Goal: Task Accomplishment & Management: Manage account settings

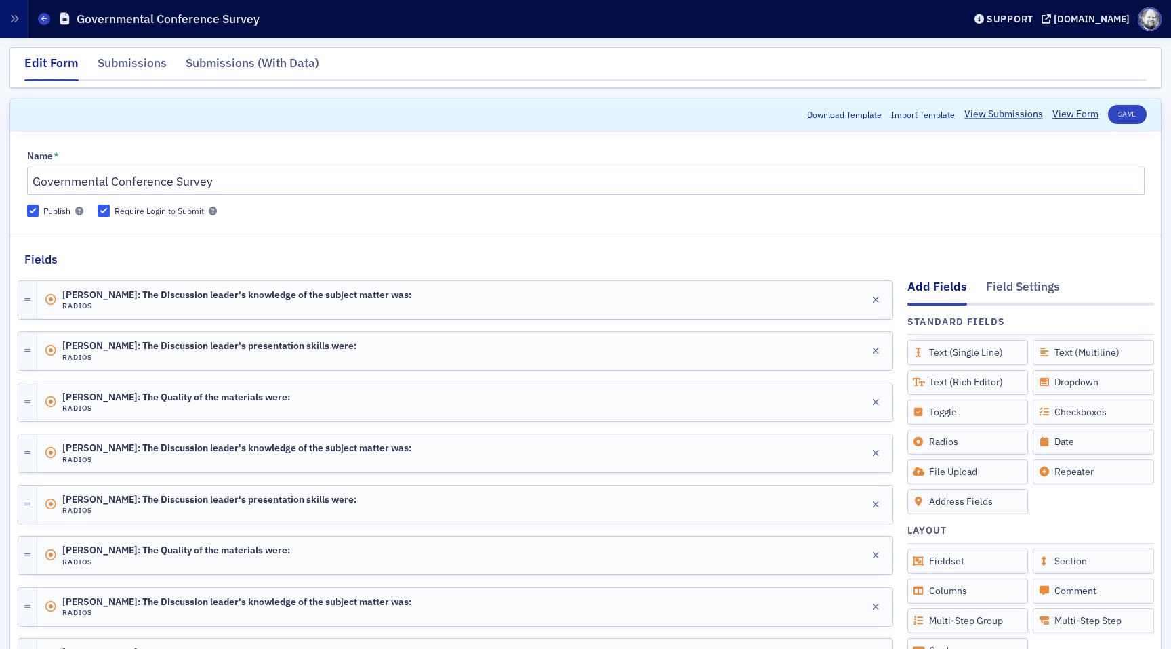
click at [1000, 111] on link "View Submissions" at bounding box center [1003, 114] width 79 height 14
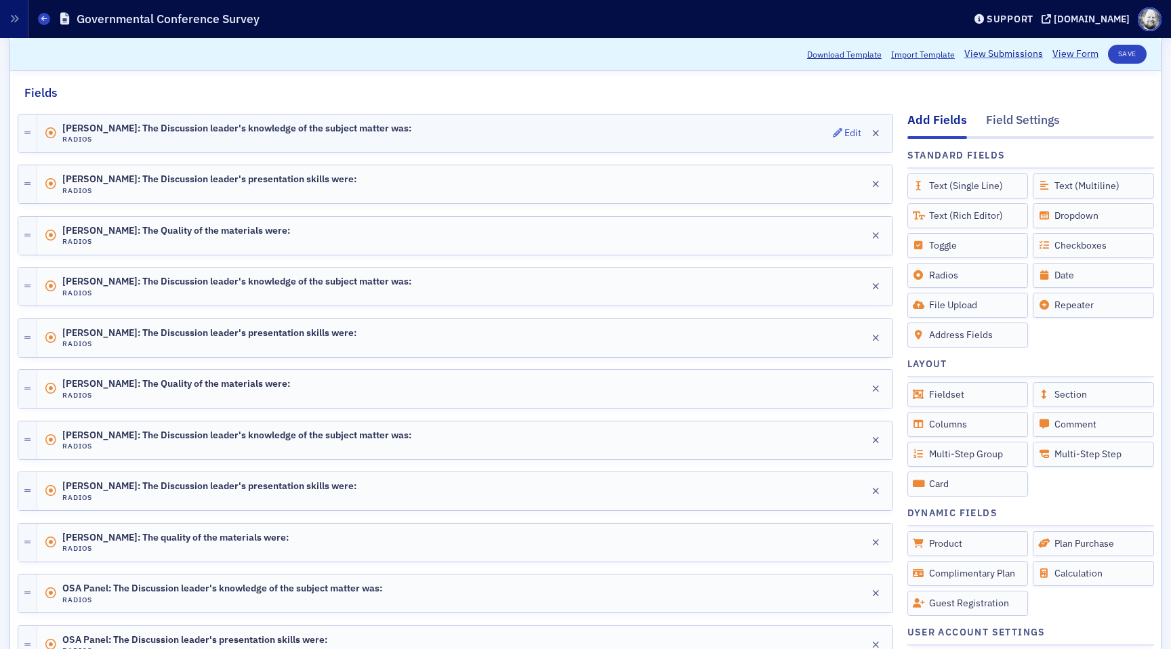
scroll to position [165, 0]
click at [841, 134] on icon "button" at bounding box center [837, 133] width 9 height 9
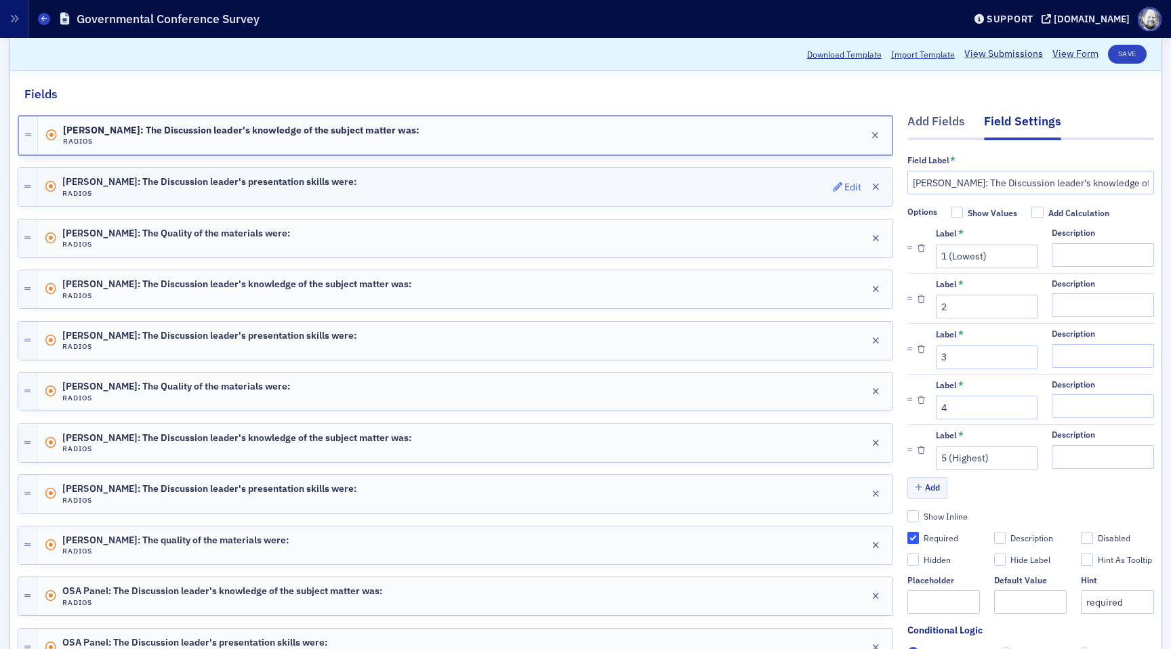
click at [844, 183] on span "Edit" at bounding box center [847, 186] width 29 height 9
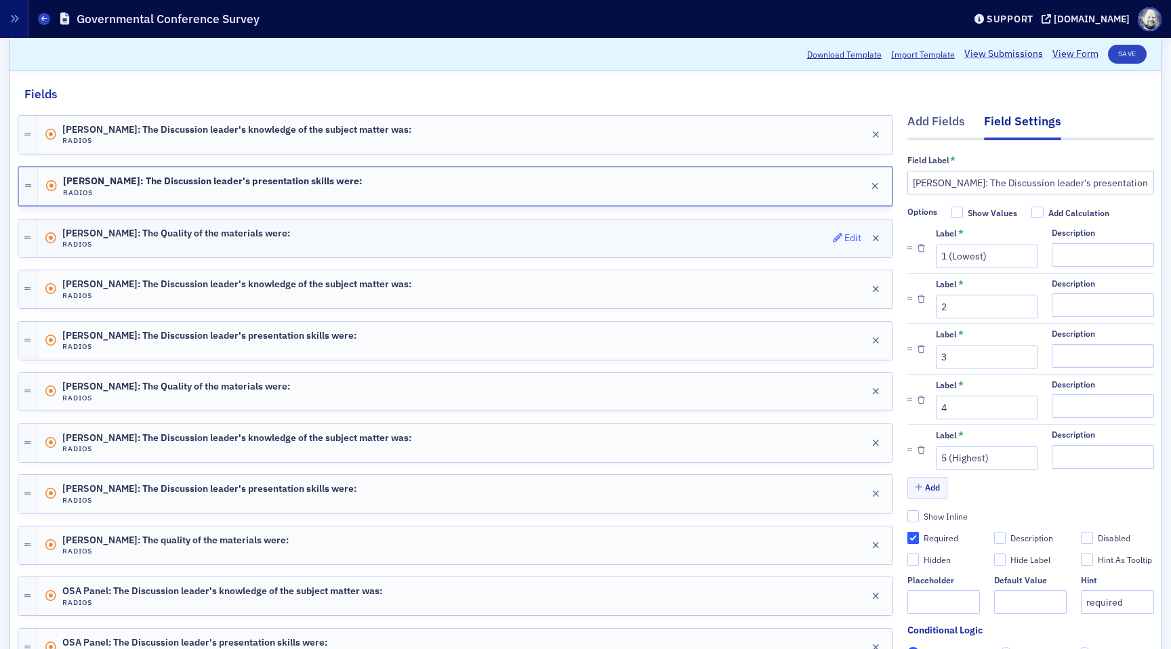
click at [848, 234] on div "Edit" at bounding box center [852, 237] width 17 height 7
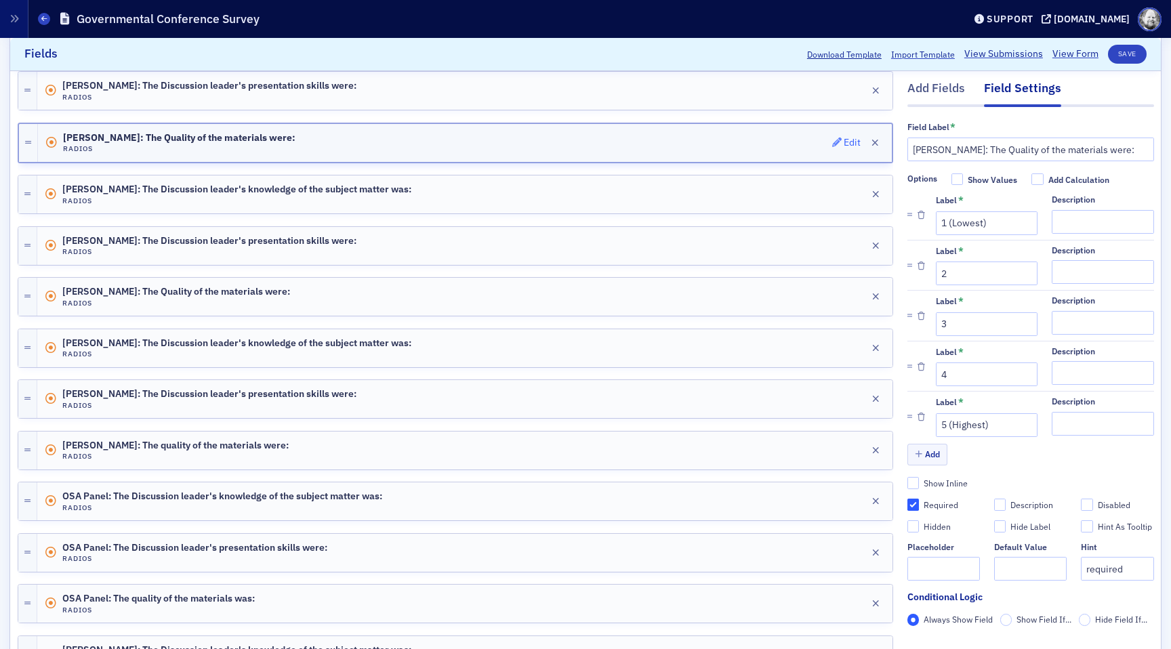
scroll to position [269, 0]
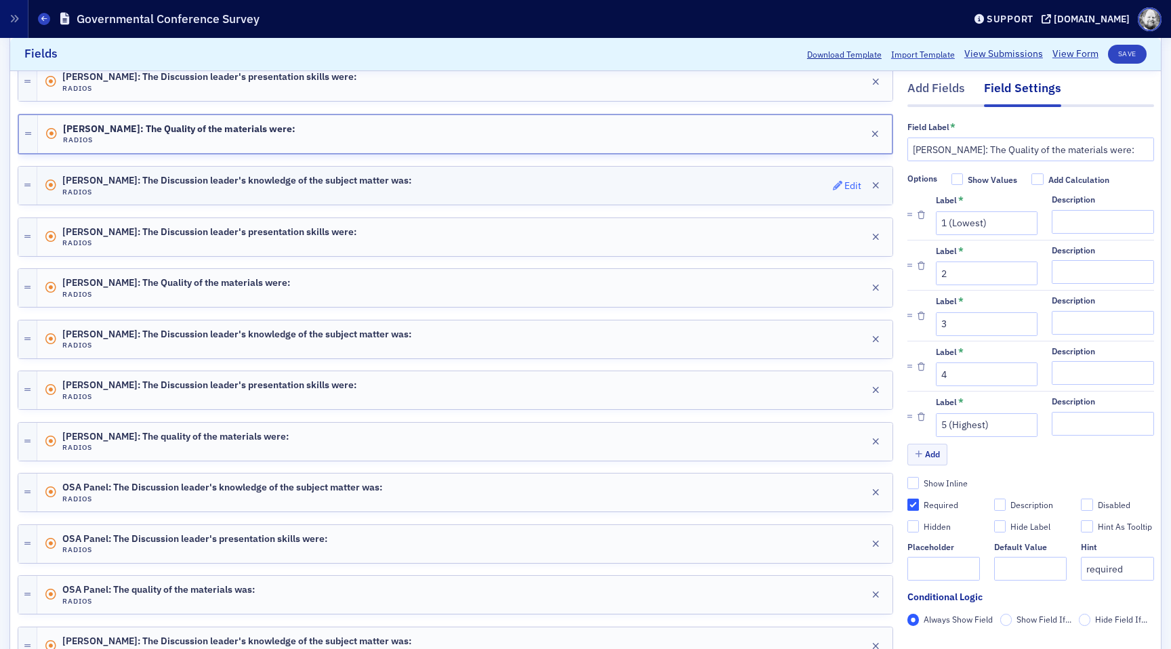
click at [851, 185] on div "Edit" at bounding box center [852, 185] width 17 height 7
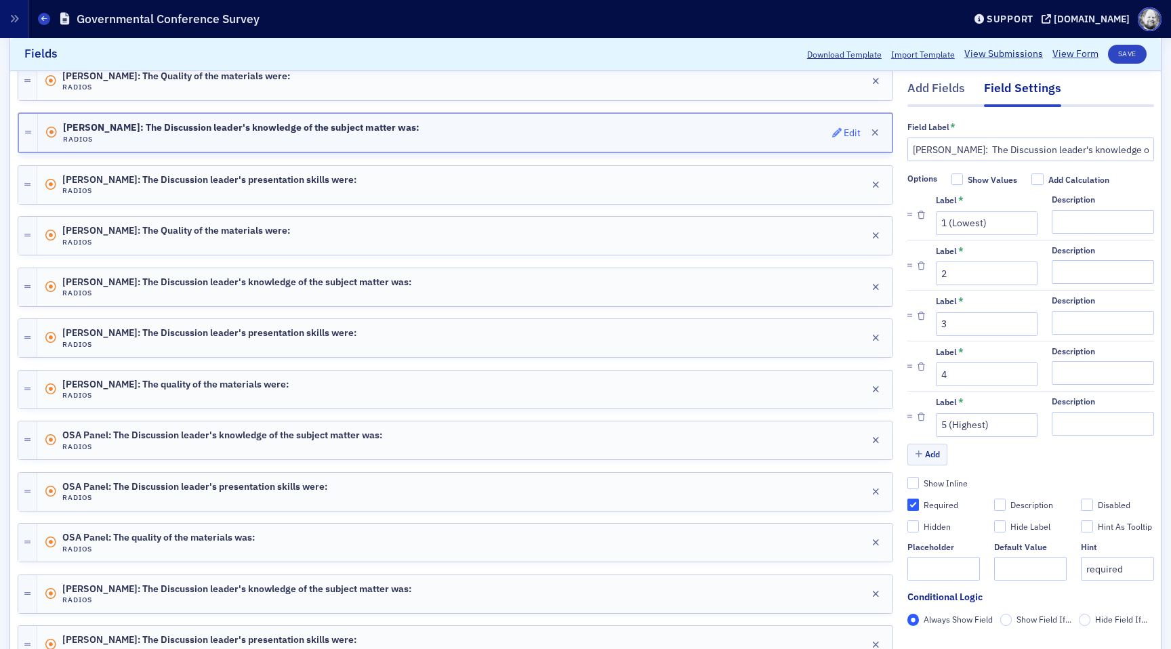
scroll to position [344, 0]
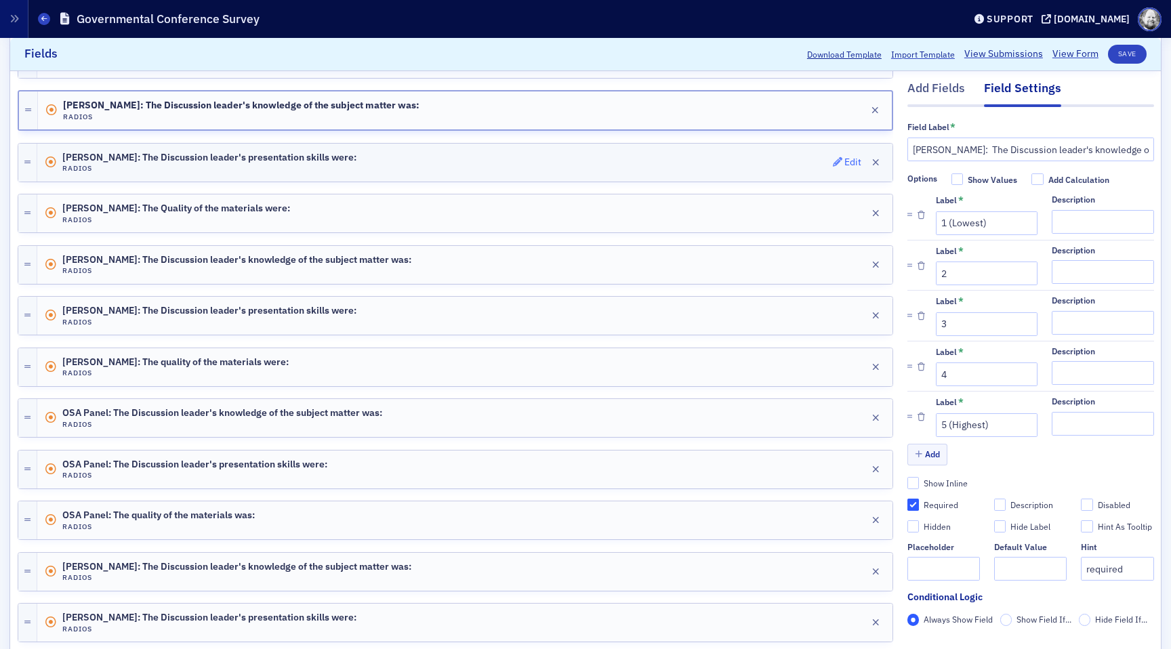
click at [850, 161] on div "Edit" at bounding box center [852, 162] width 17 height 7
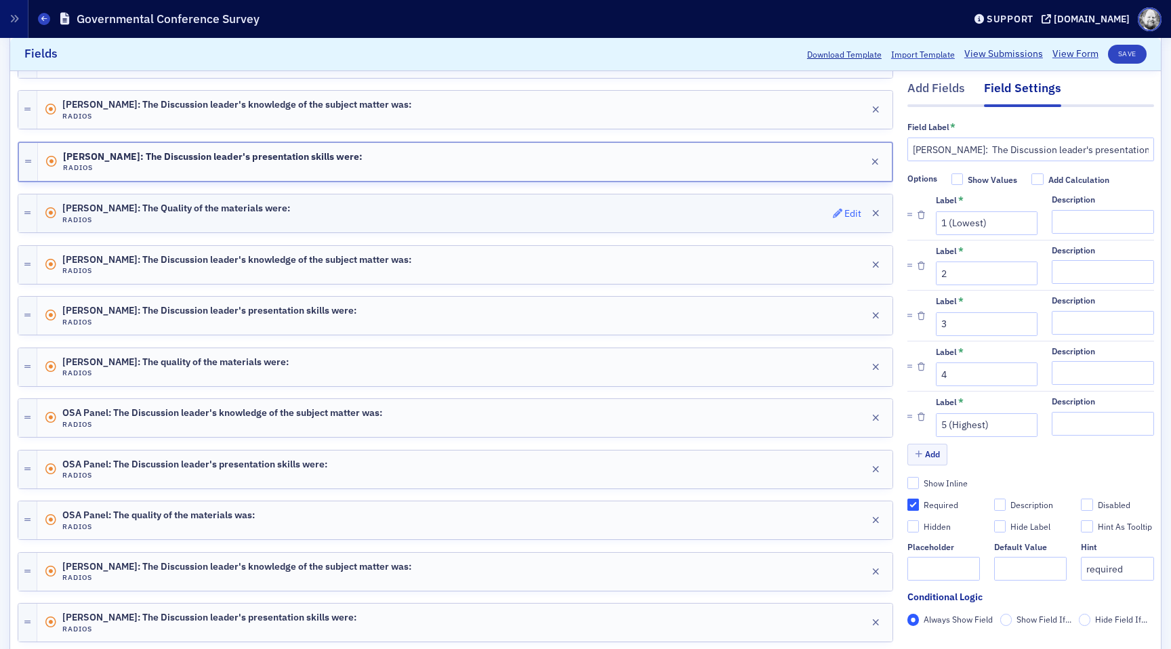
click at [847, 210] on div "Edit" at bounding box center [852, 213] width 17 height 7
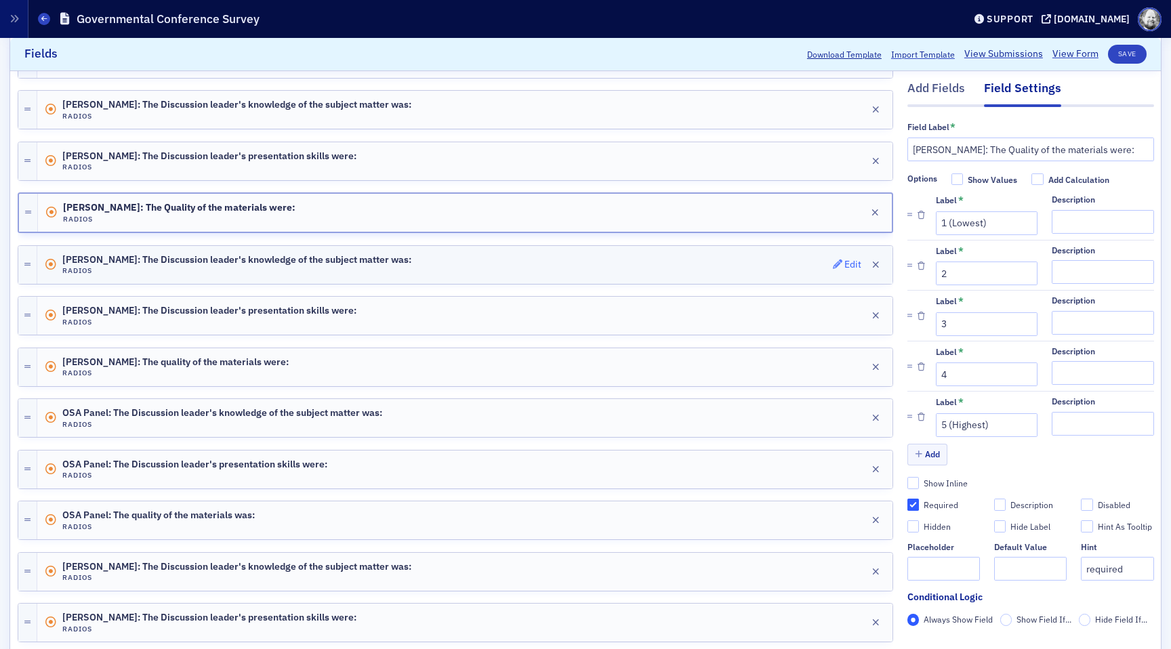
click at [844, 263] on div "Edit" at bounding box center [852, 264] width 17 height 7
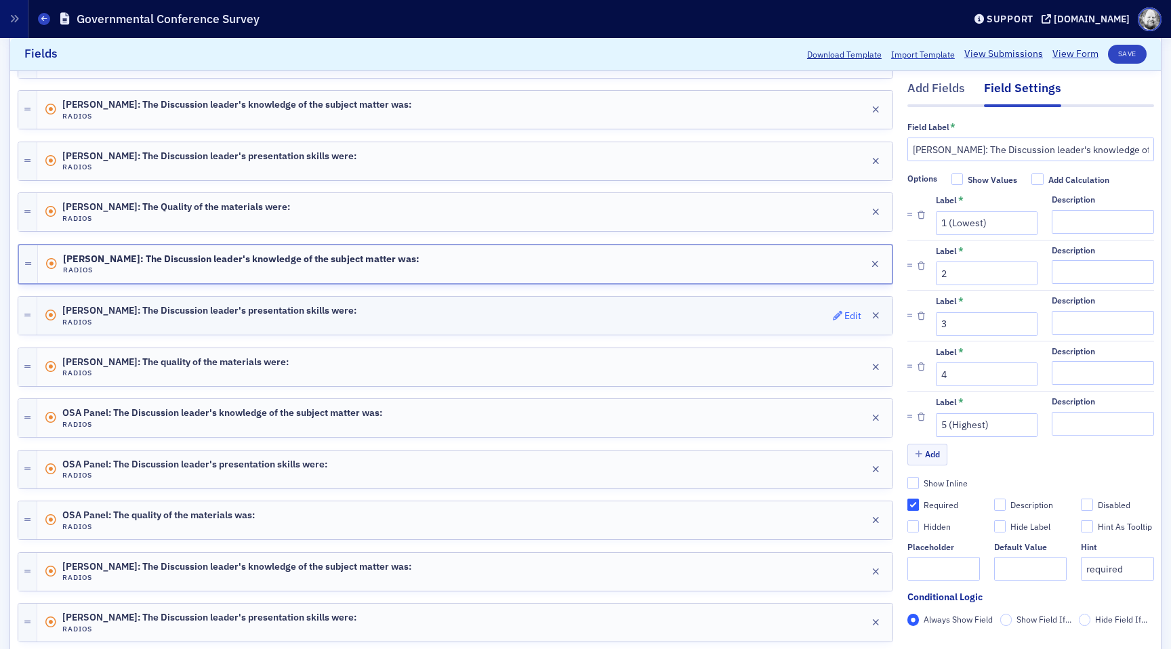
click at [843, 311] on span "Edit" at bounding box center [847, 315] width 29 height 9
click at [846, 363] on div "Edit" at bounding box center [852, 366] width 17 height 7
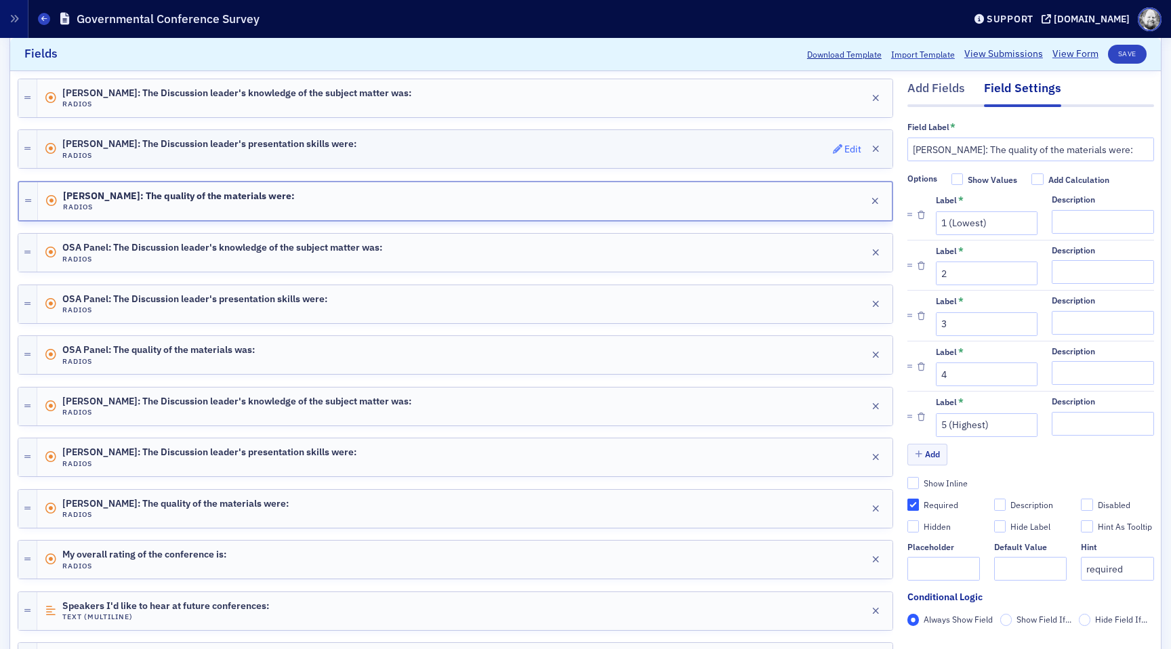
scroll to position [510, 0]
click at [844, 249] on div "Edit" at bounding box center [852, 252] width 17 height 7
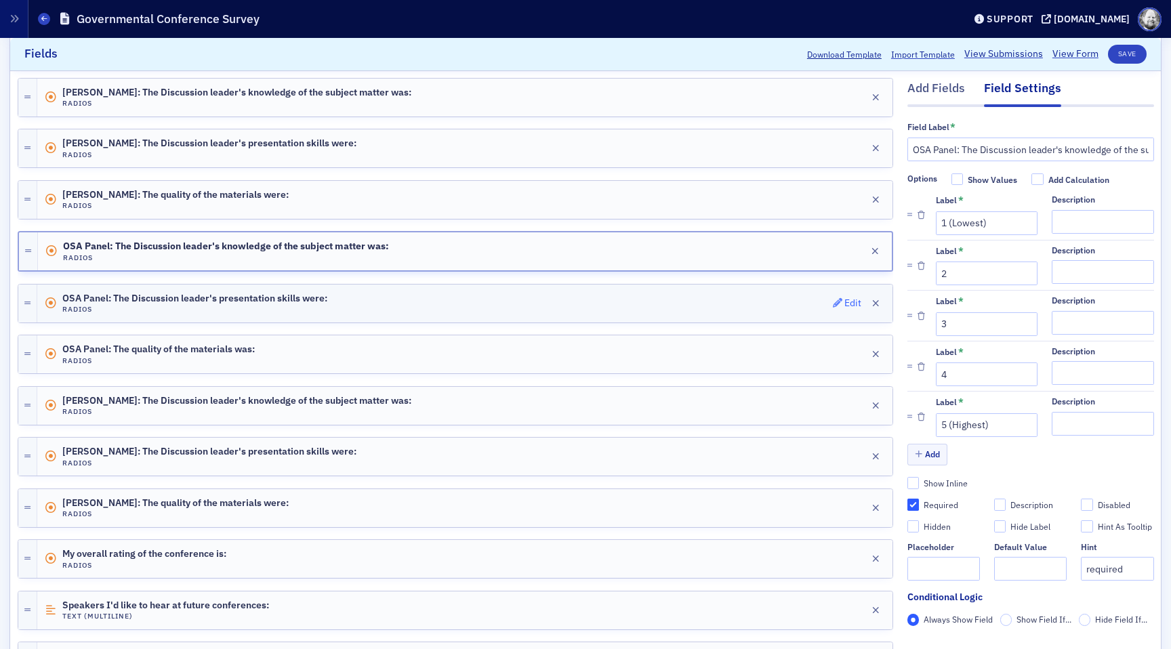
click at [849, 306] on div "Edit" at bounding box center [852, 303] width 17 height 7
click at [848, 358] on div "Edit" at bounding box center [852, 354] width 17 height 7
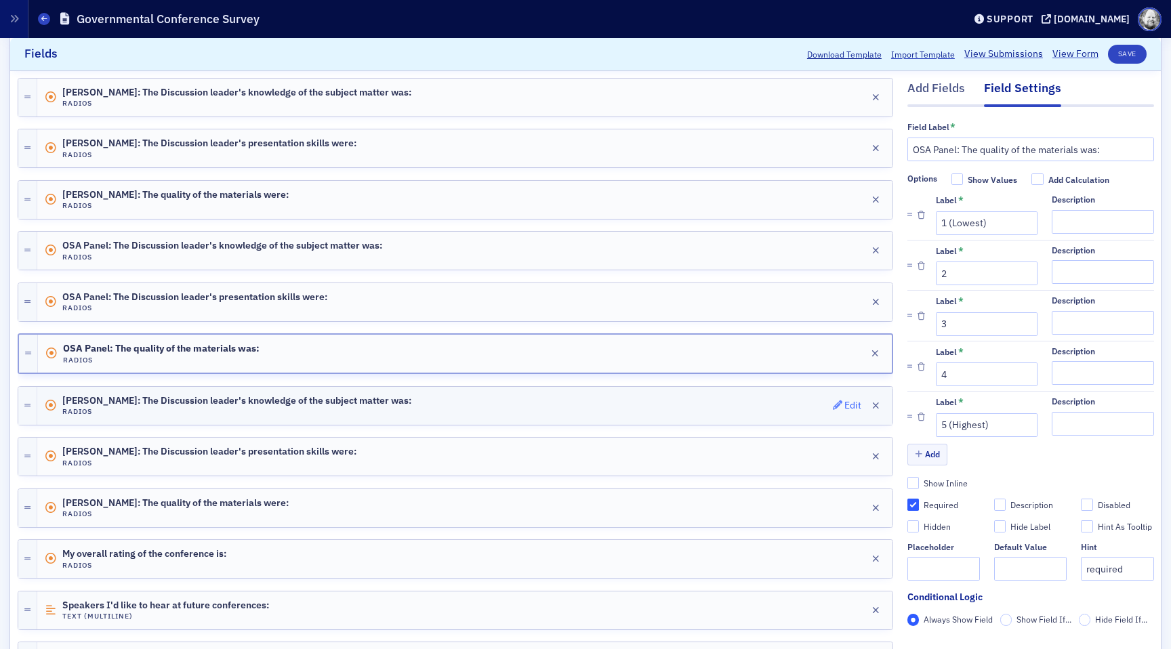
click at [841, 399] on button "Edit" at bounding box center [847, 405] width 29 height 19
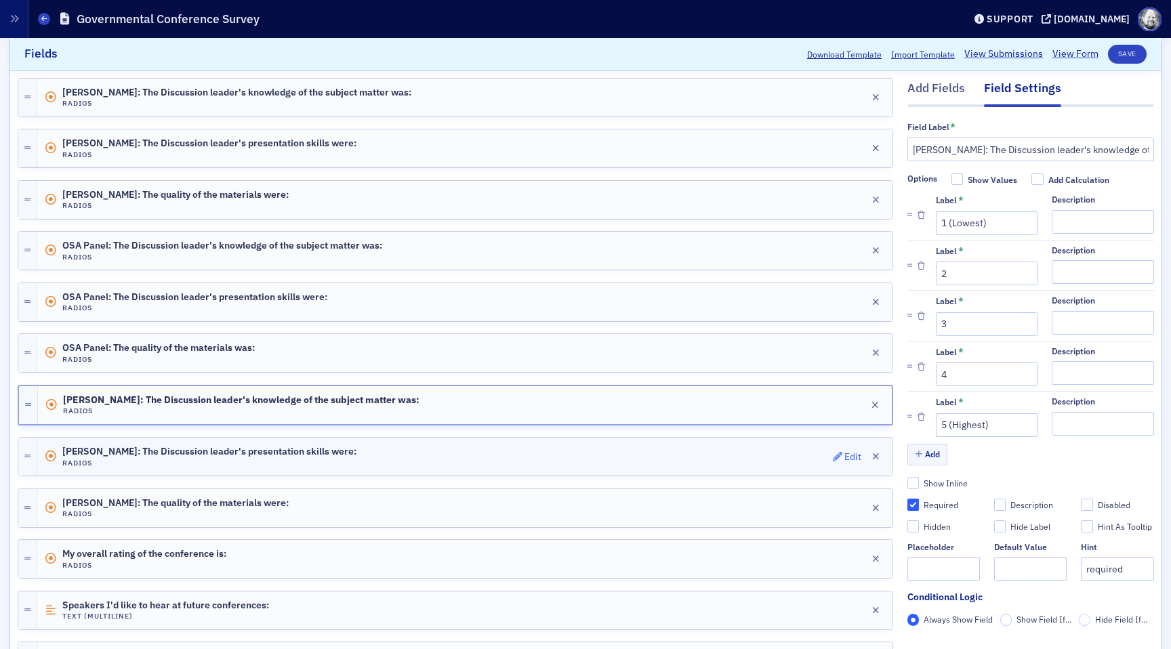
click at [846, 455] on div "Edit" at bounding box center [852, 456] width 17 height 7
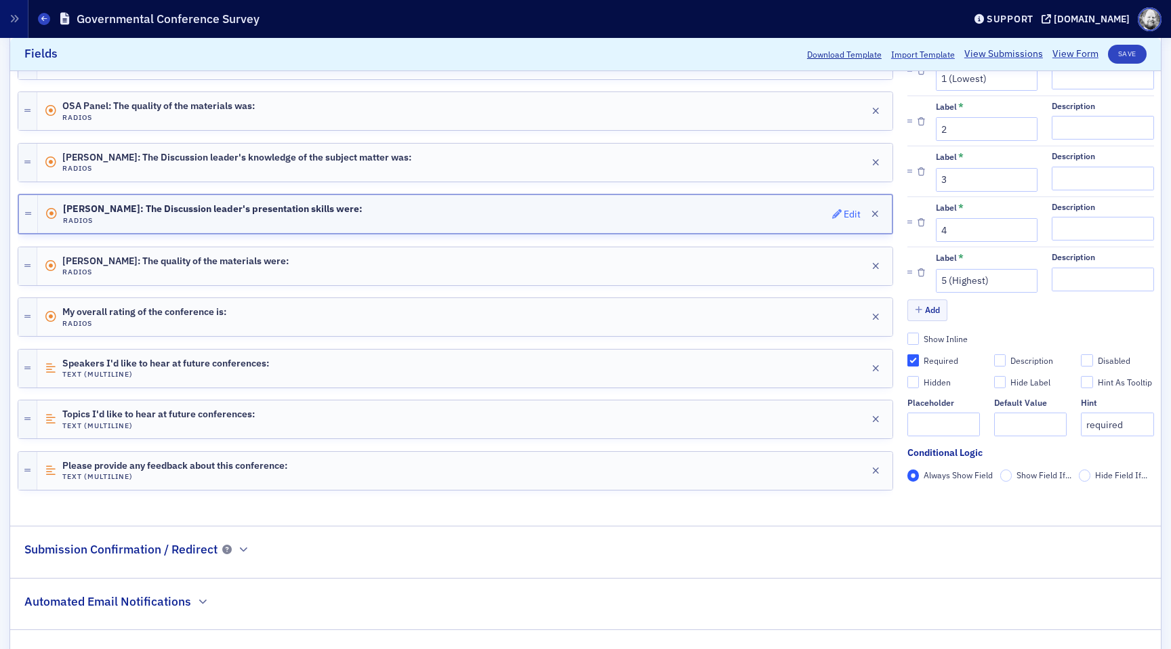
scroll to position [763, 0]
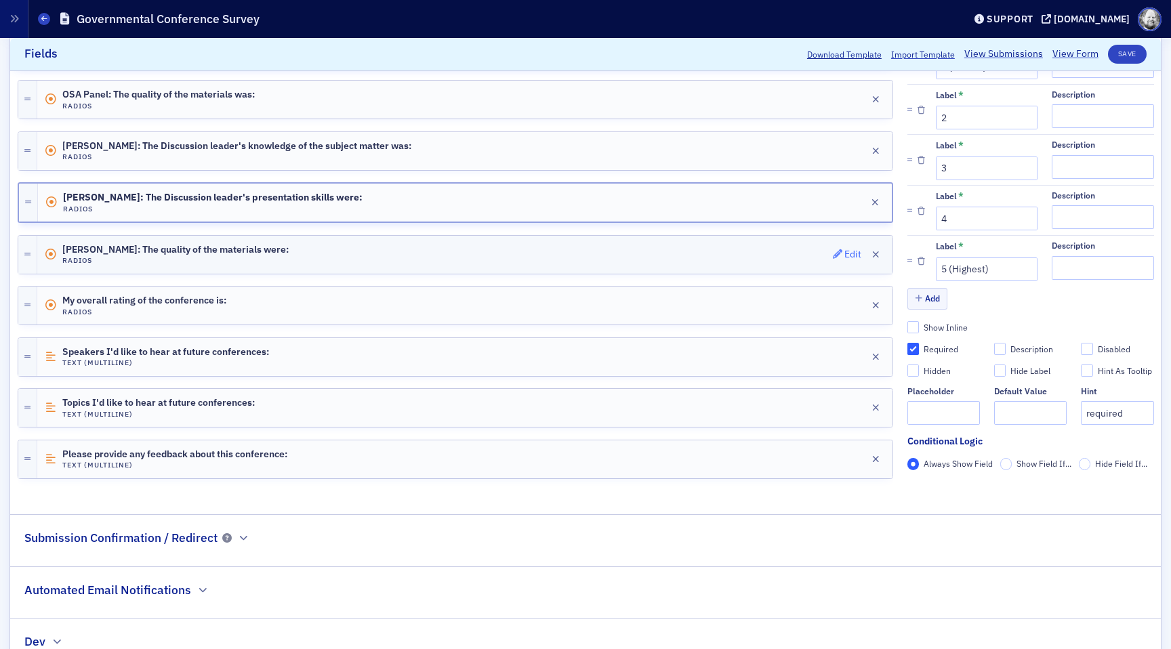
click at [846, 256] on div "Edit" at bounding box center [852, 254] width 17 height 7
click at [844, 306] on div "Edit" at bounding box center [852, 305] width 17 height 7
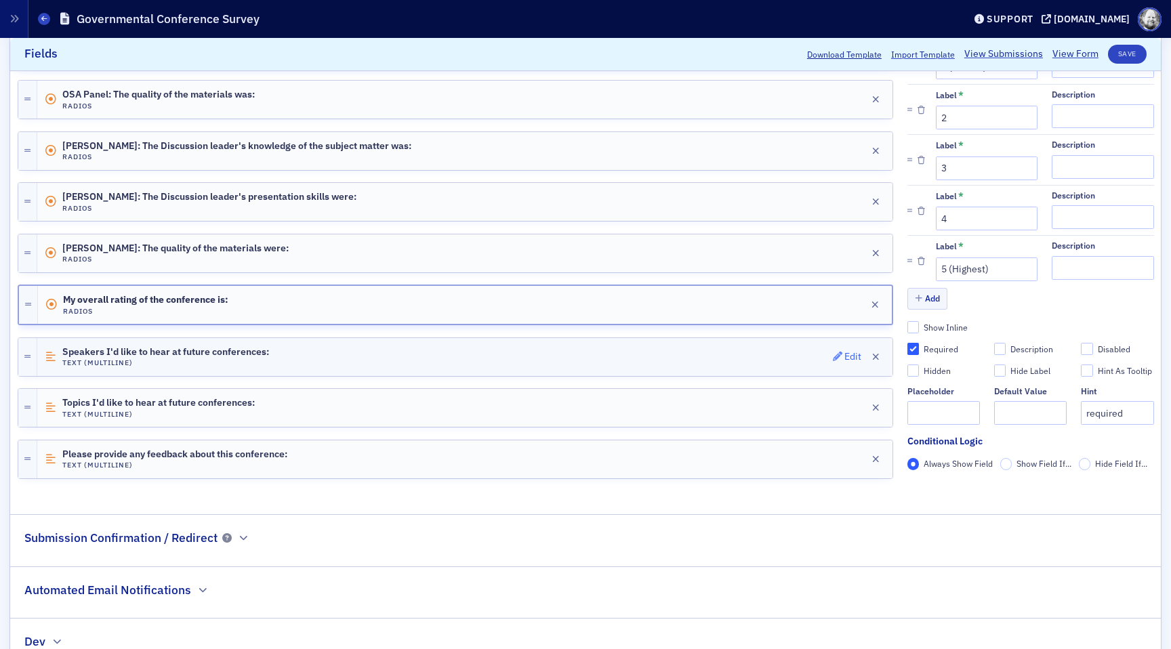
click at [847, 357] on div "Edit" at bounding box center [852, 356] width 17 height 7
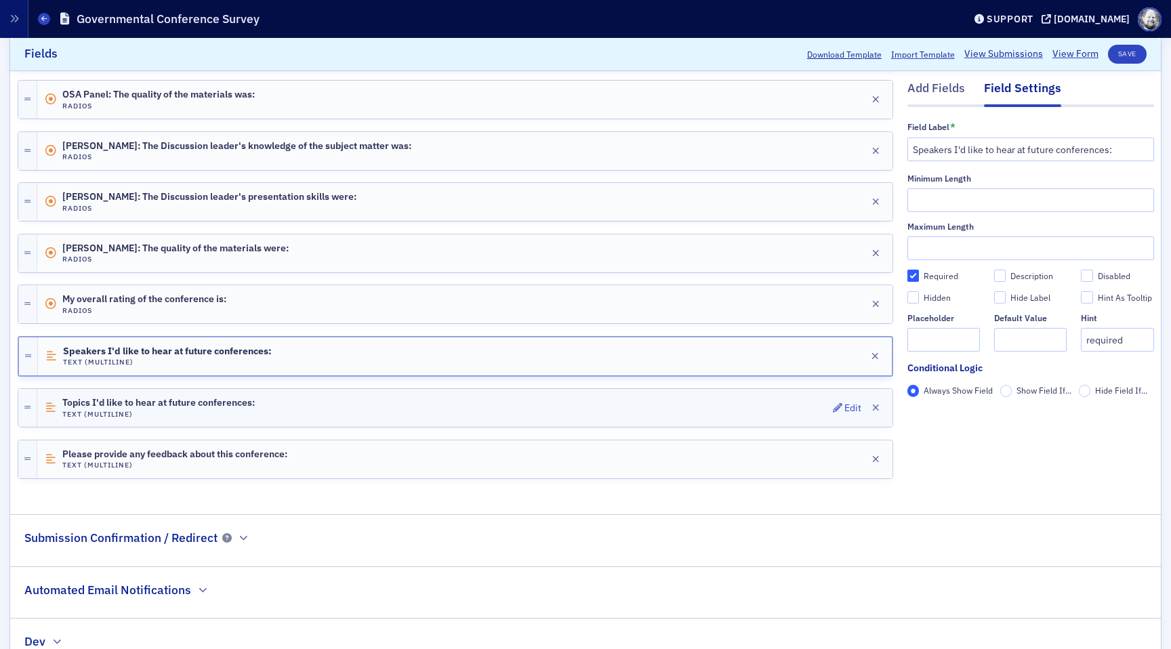
click at [844, 397] on div "Topics I'd like to hear at future conferences: Text (Multiline) Edit" at bounding box center [464, 408] width 855 height 38
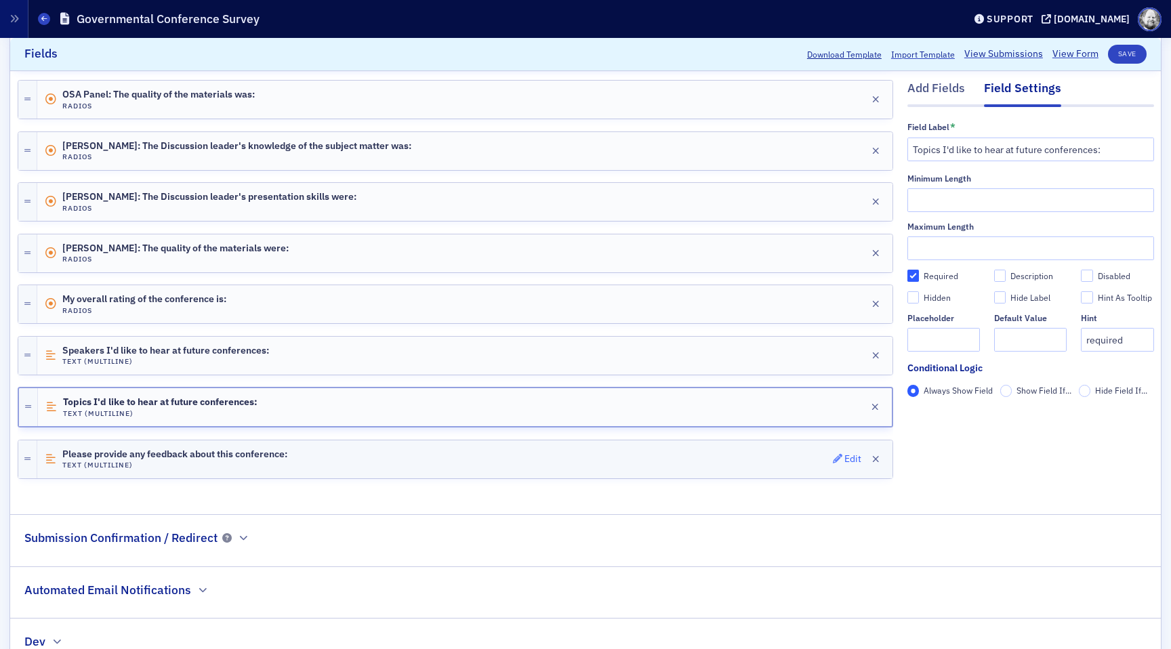
click at [845, 455] on div "Edit" at bounding box center [852, 458] width 17 height 7
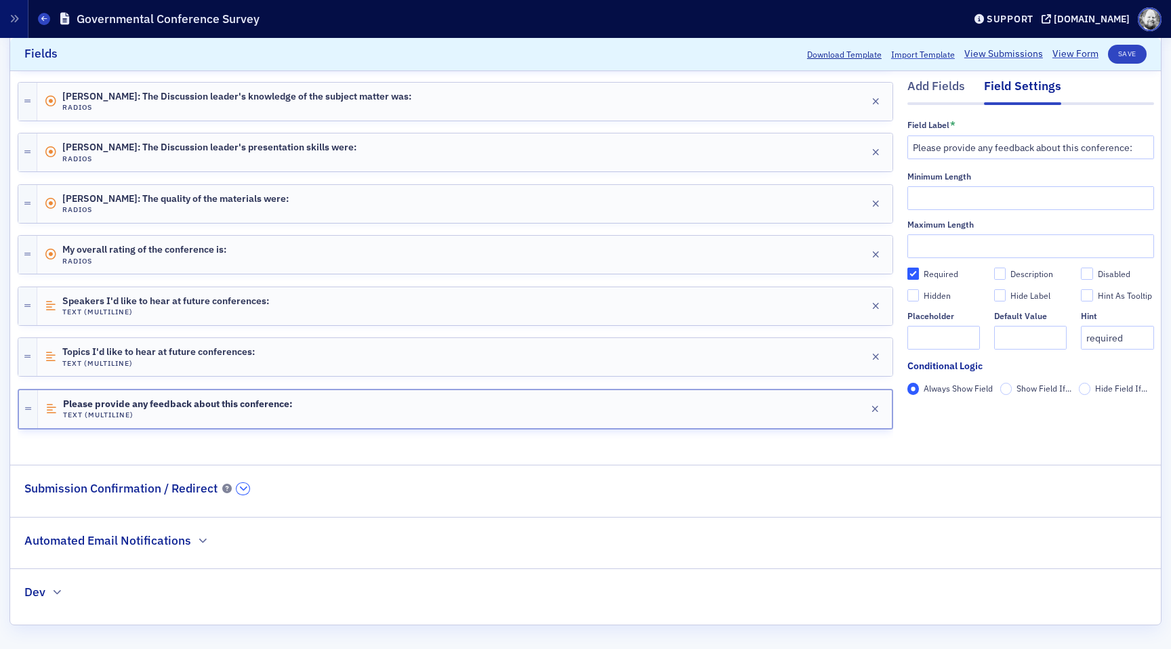
click at [244, 490] on icon "button" at bounding box center [243, 488] width 8 height 8
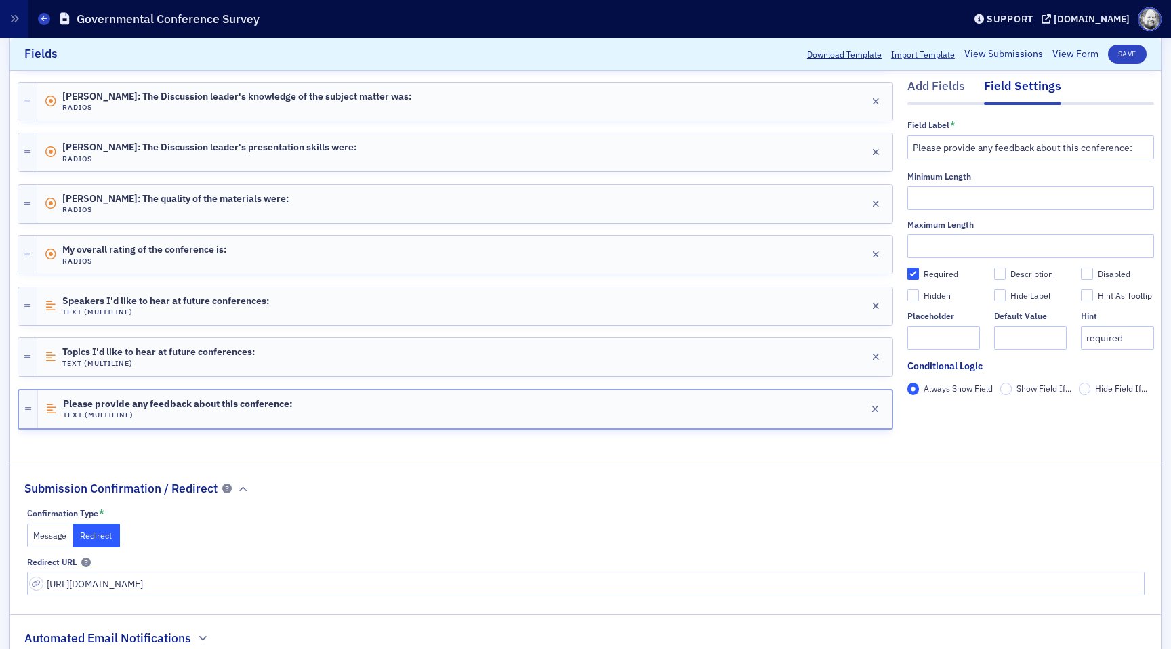
click at [39, 535] on button "Message" at bounding box center [50, 536] width 47 height 24
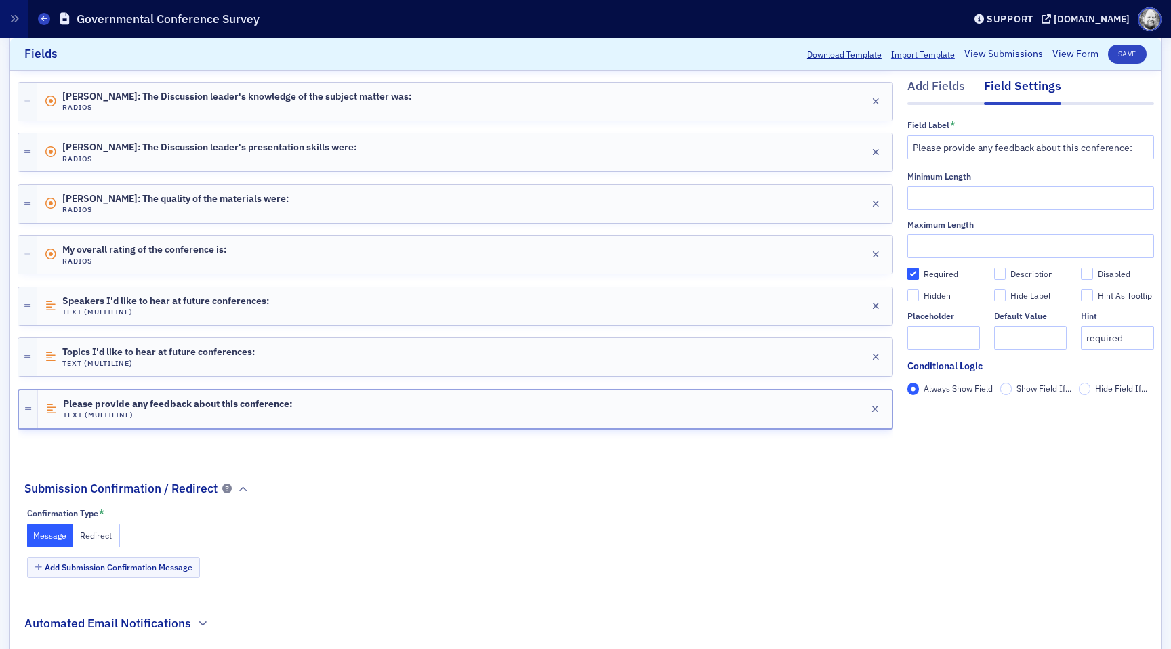
scroll to position [895, 0]
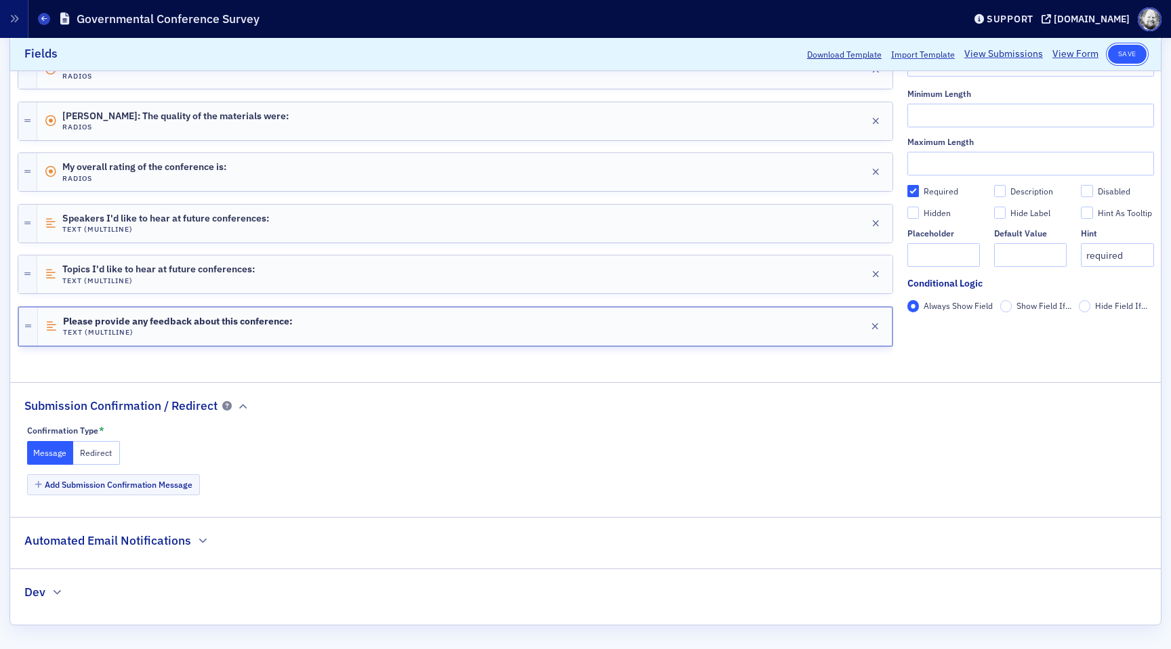
click at [1128, 55] on button "Save" at bounding box center [1127, 54] width 39 height 19
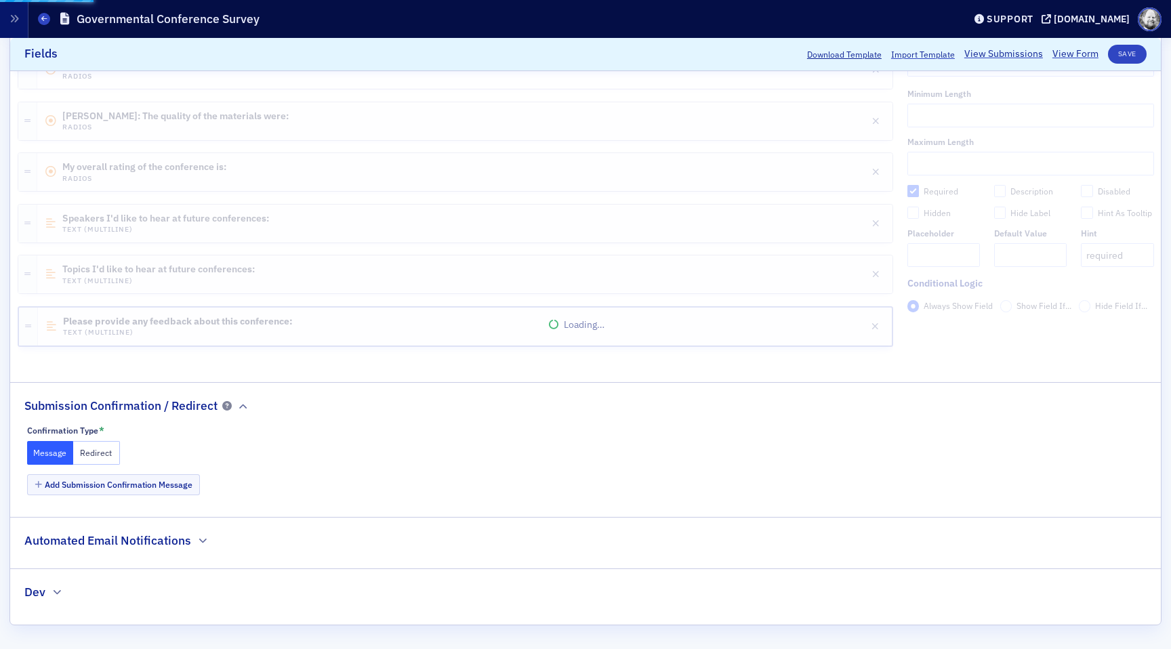
scroll to position [811, 0]
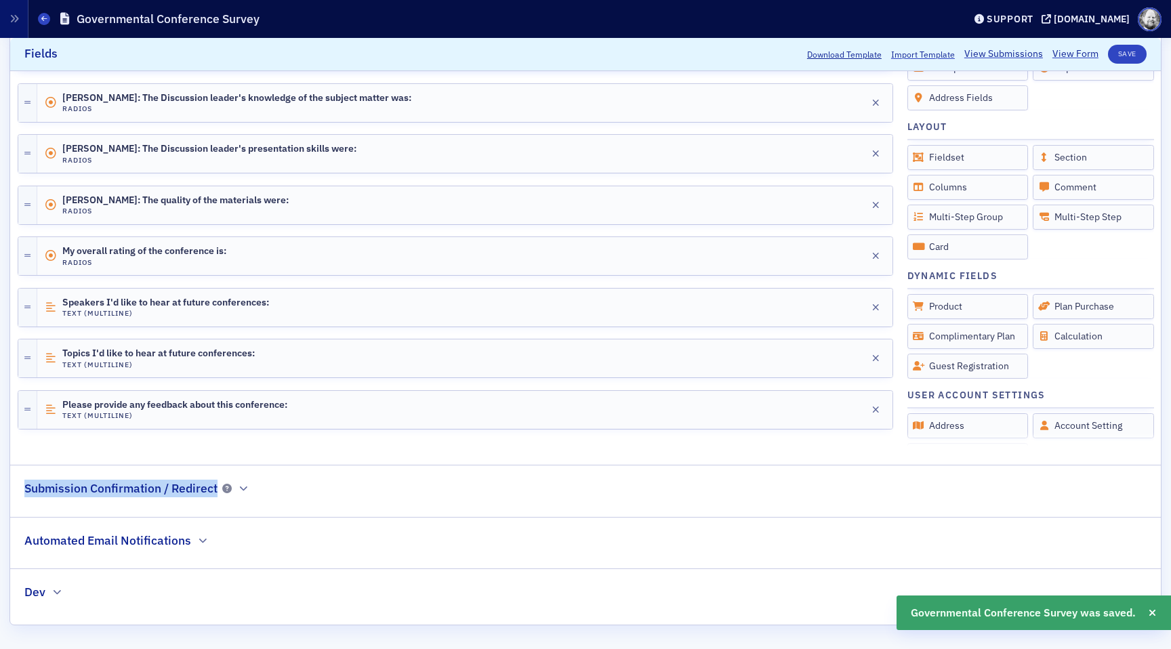
drag, startPoint x: 25, startPoint y: 486, endPoint x: 217, endPoint y: 493, distance: 191.9
click at [217, 493] on h2 "Submission Confirmation / Redirect" at bounding box center [120, 489] width 193 height 18
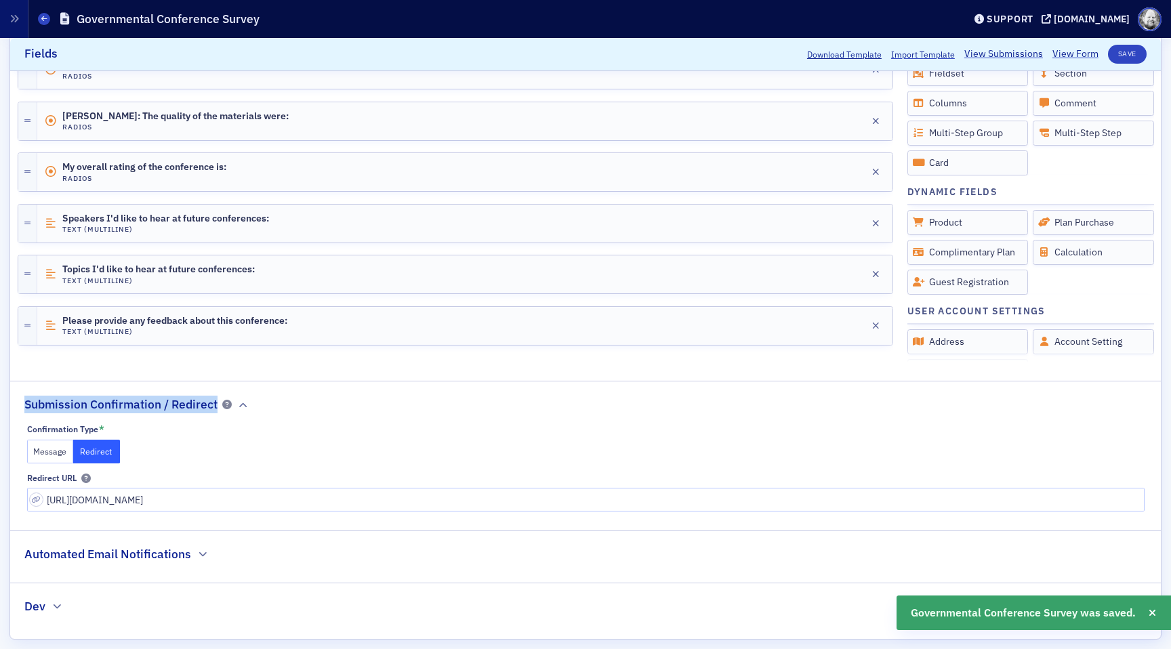
copy h2 "Submission Confirmation / Redirect"
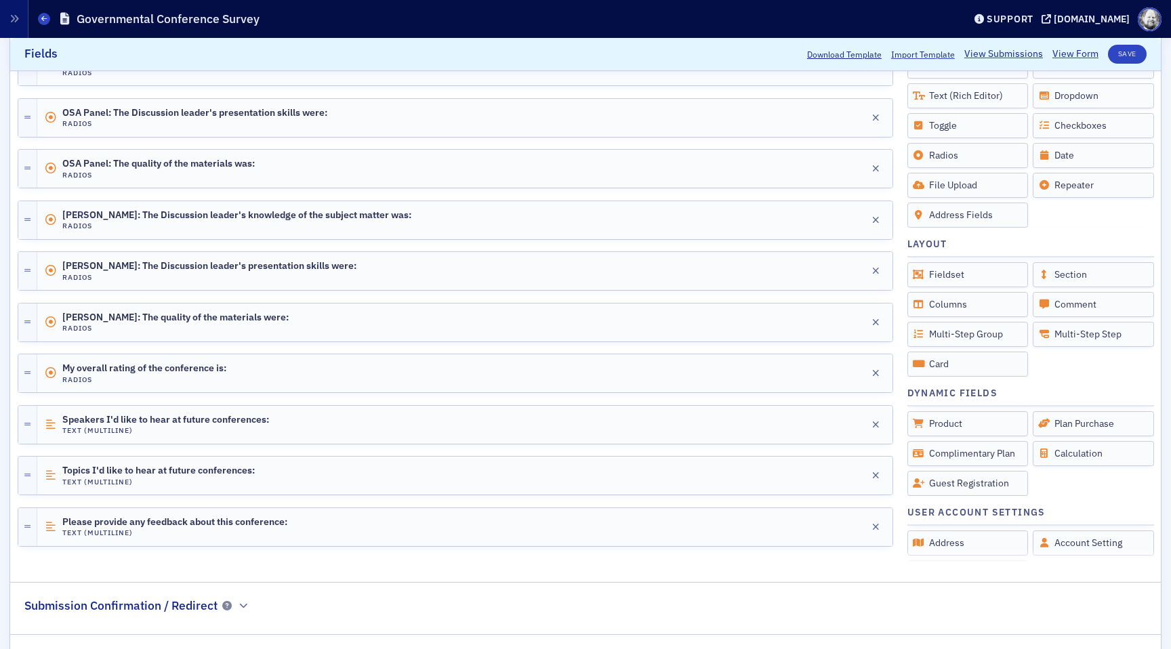
scroll to position [811, 0]
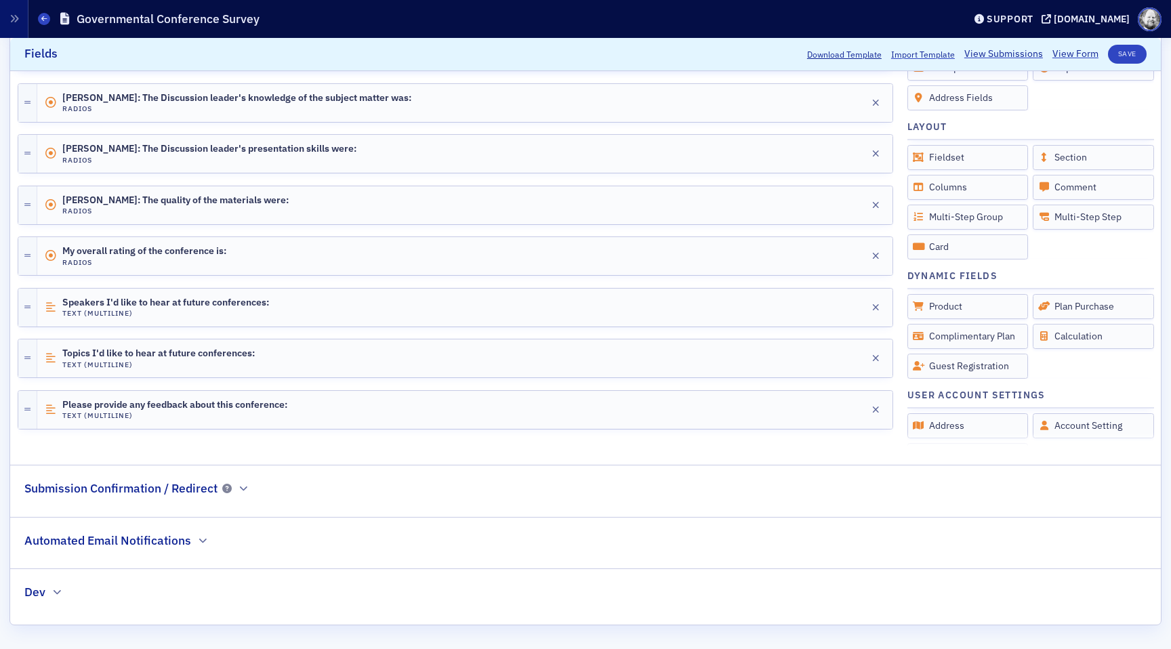
click at [207, 488] on h2 "Submission Confirmation / Redirect" at bounding box center [120, 489] width 193 height 18
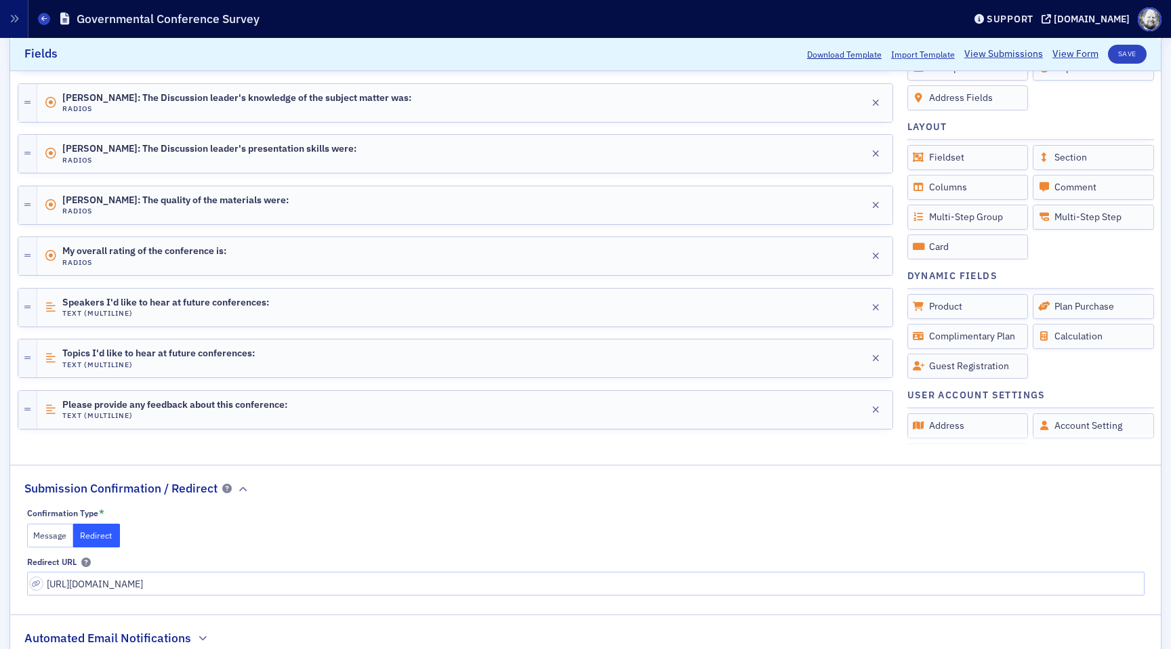
click at [46, 533] on button "Message" at bounding box center [50, 536] width 47 height 24
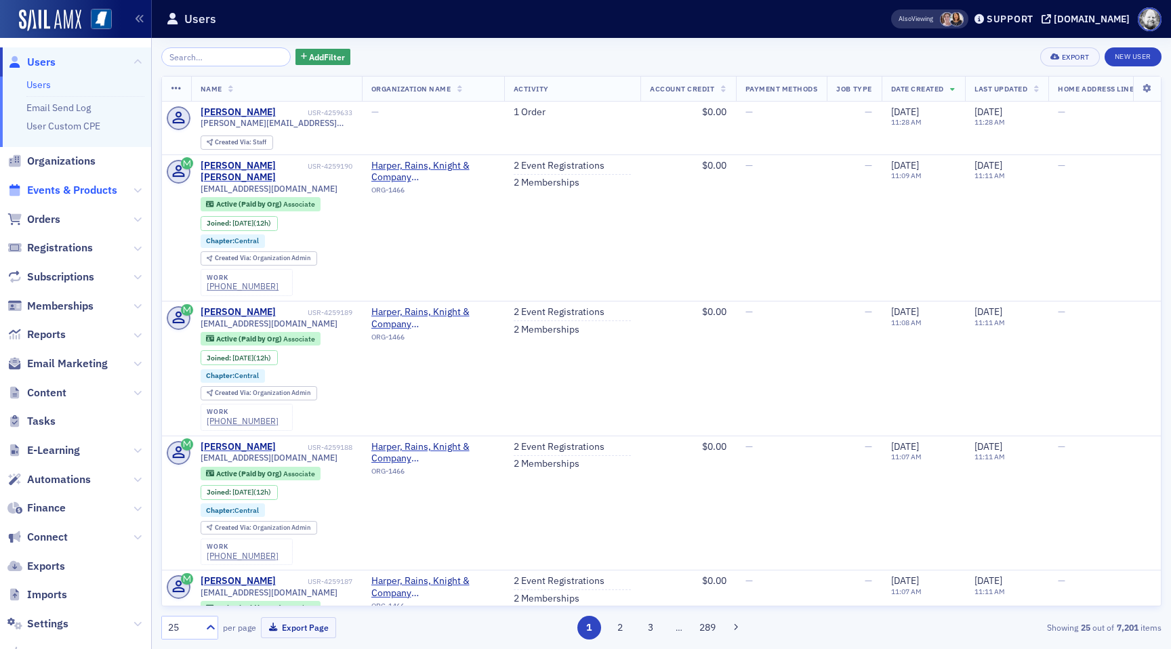
click at [58, 188] on span "Events & Products" at bounding box center [72, 190] width 90 height 15
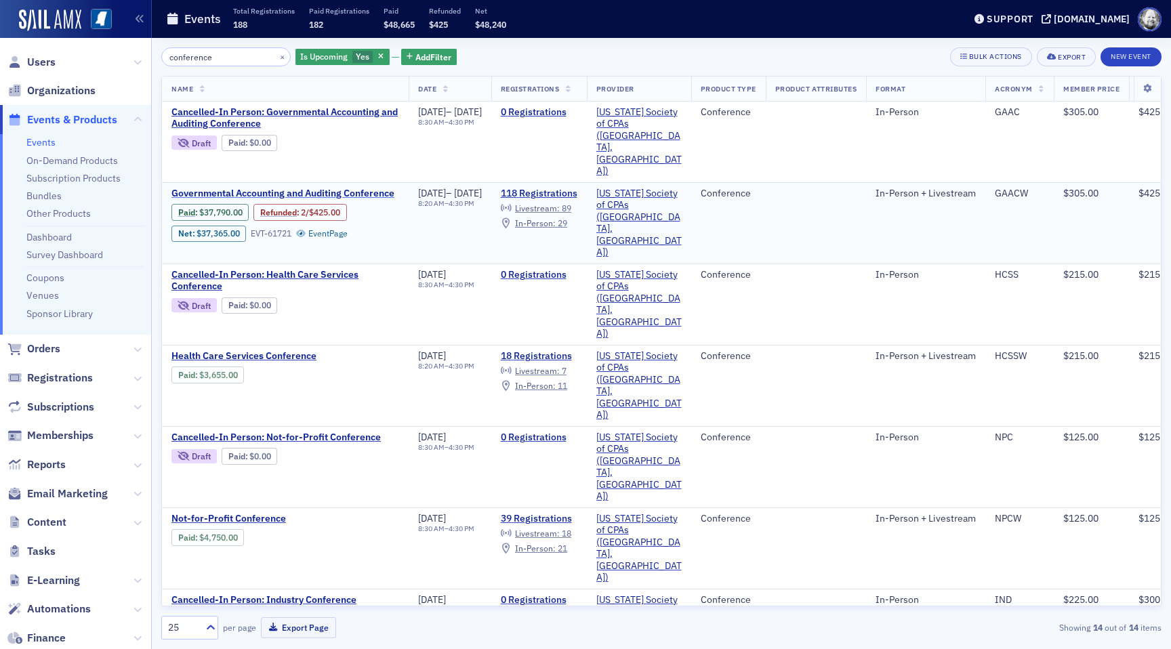
type input "conference"
click at [294, 188] on span "Governmental Accounting and Auditing Conference" at bounding box center [285, 194] width 228 height 12
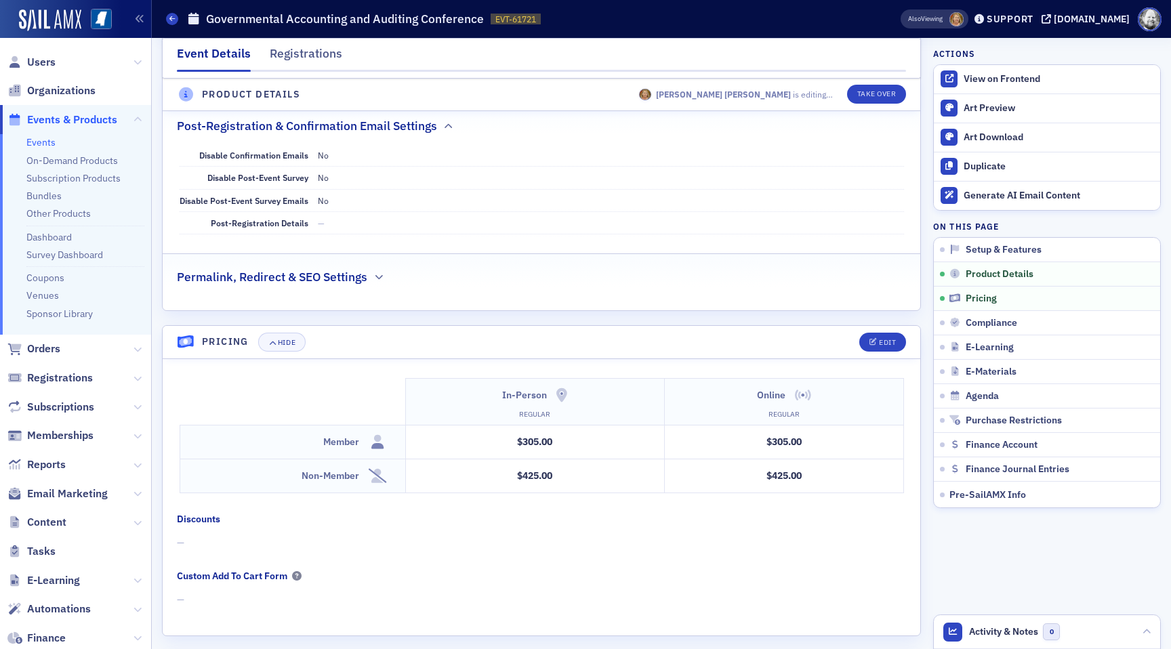
scroll to position [1855, 0]
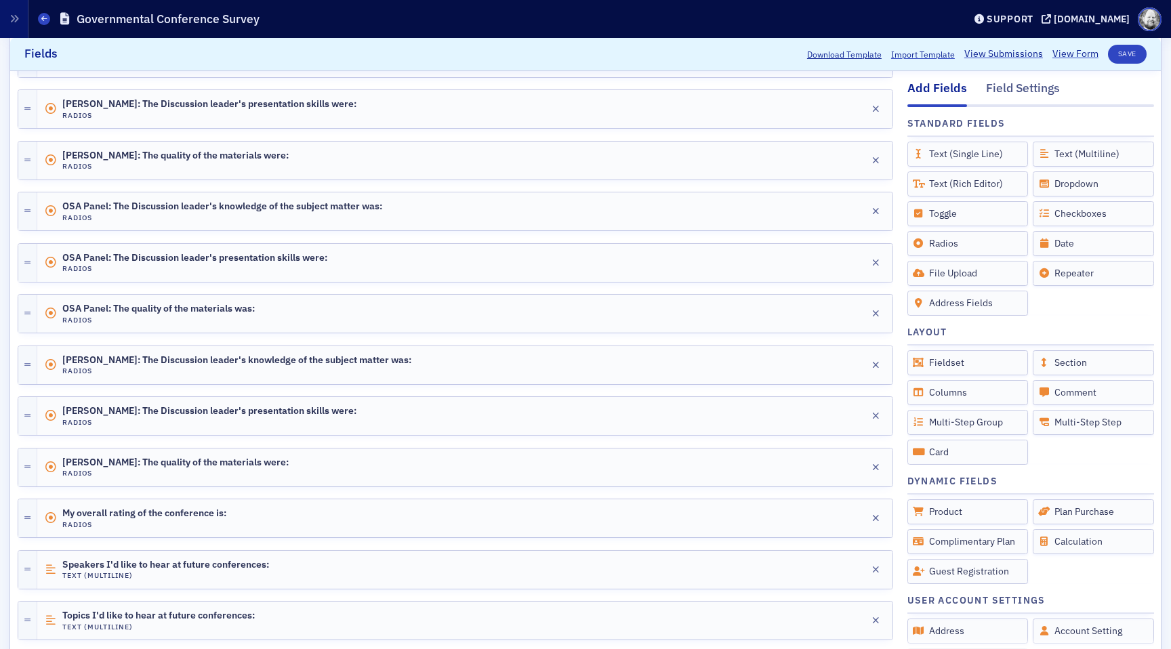
scroll to position [811, 0]
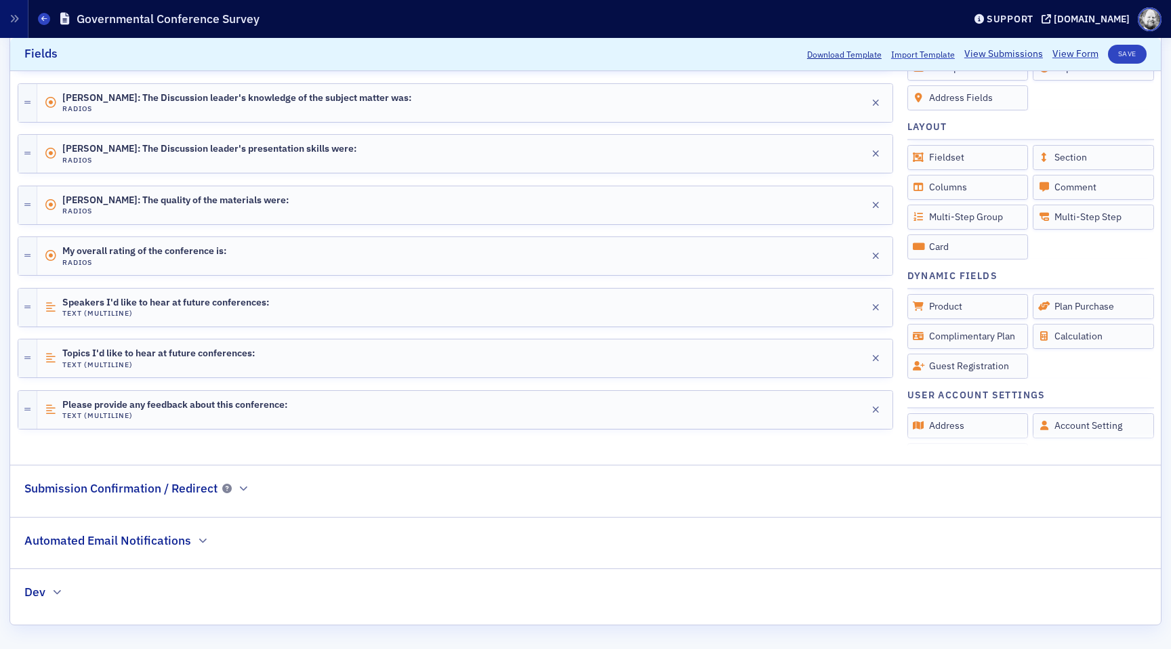
click at [144, 490] on h2 "Submission Confirmation / Redirect" at bounding box center [120, 489] width 193 height 18
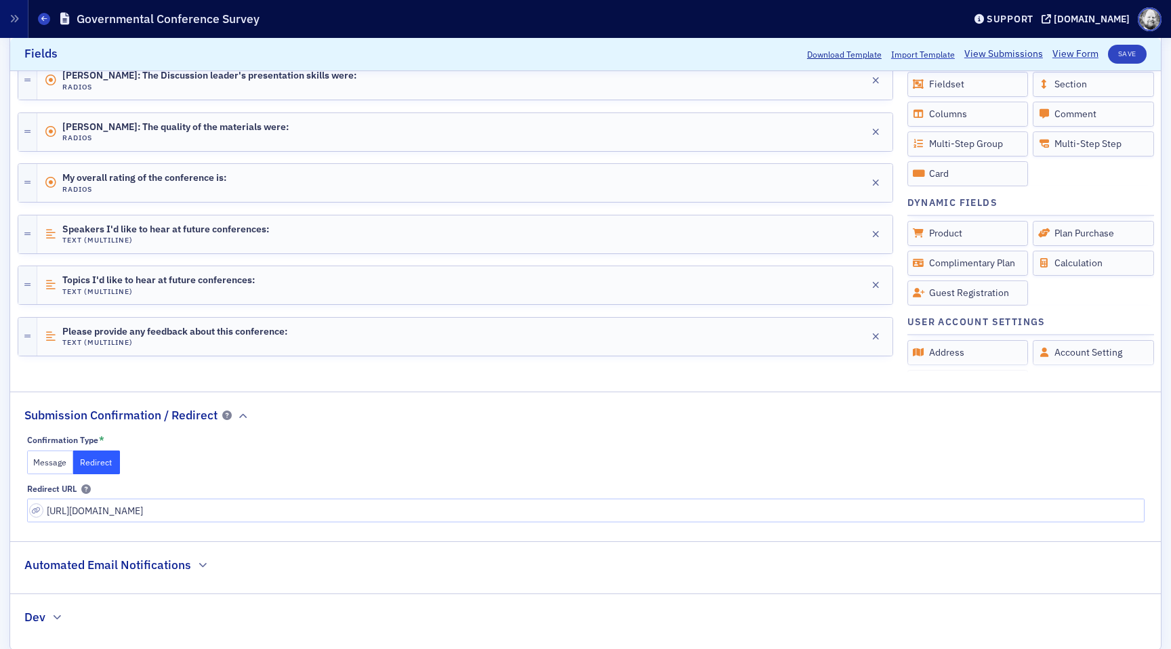
scroll to position [909, 0]
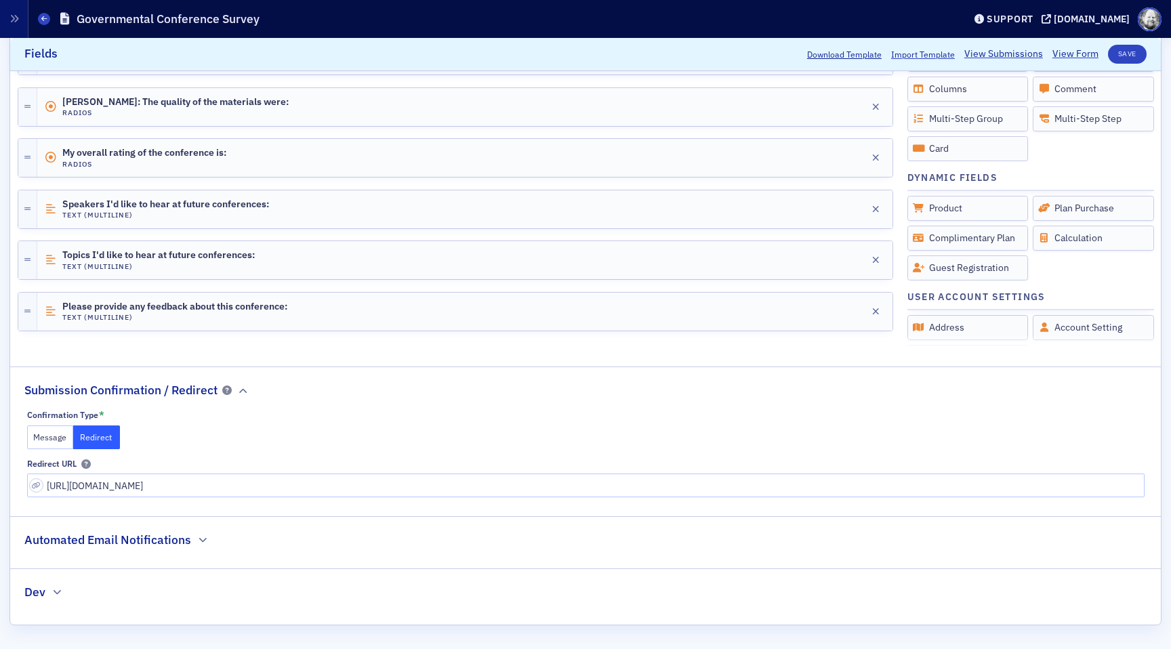
click at [149, 540] on h2 "Automated Email Notifications" at bounding box center [107, 540] width 167 height 18
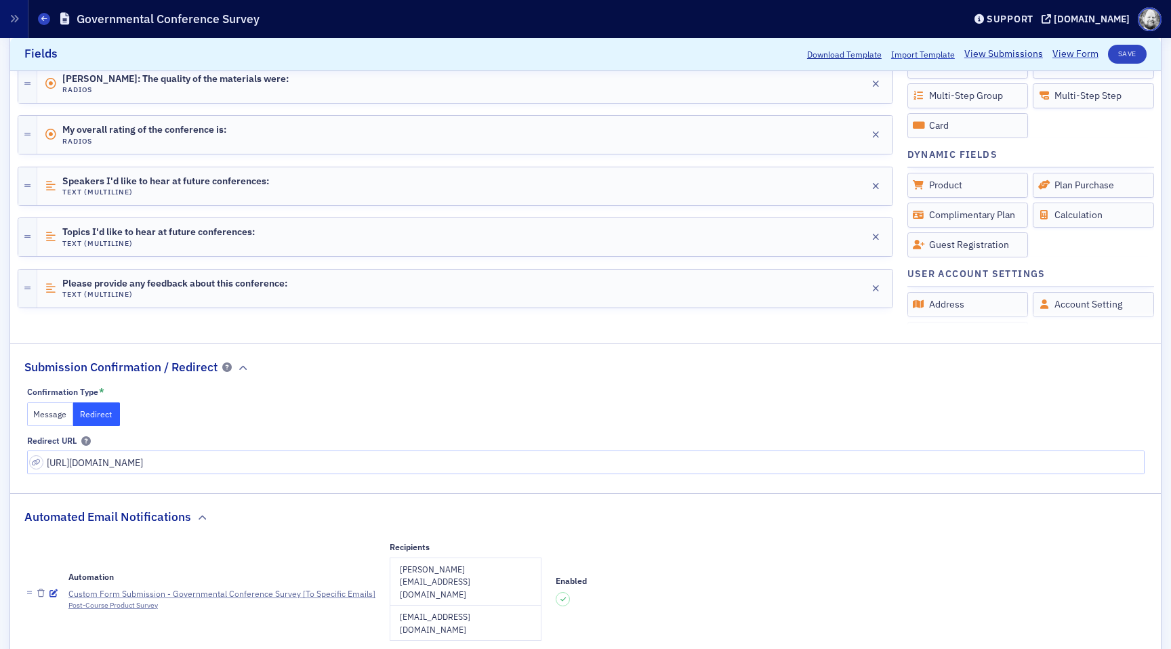
scroll to position [1022, 0]
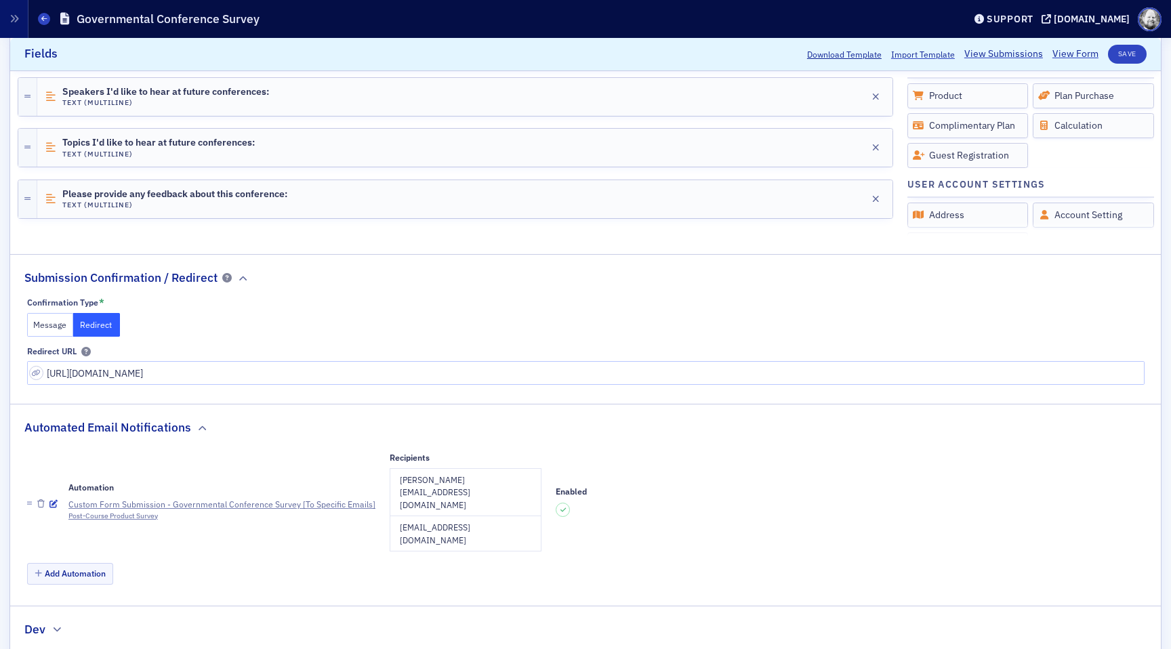
click at [44, 621] on h2 "Dev" at bounding box center [34, 630] width 21 height 18
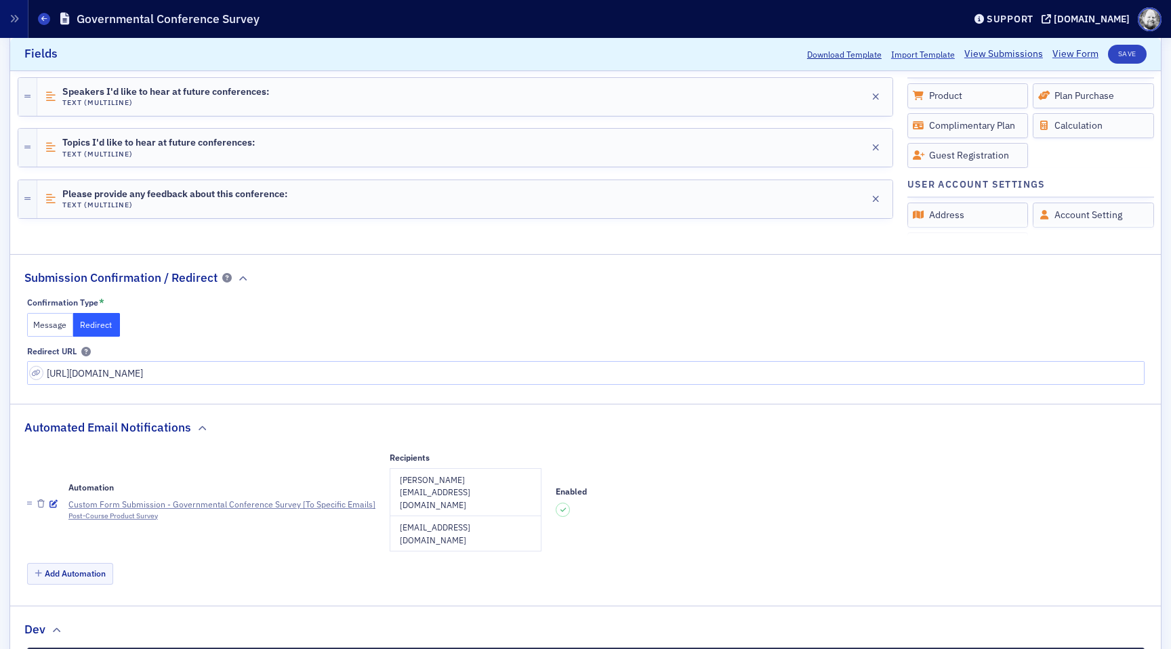
click at [44, 621] on h2 "Dev" at bounding box center [34, 630] width 21 height 18
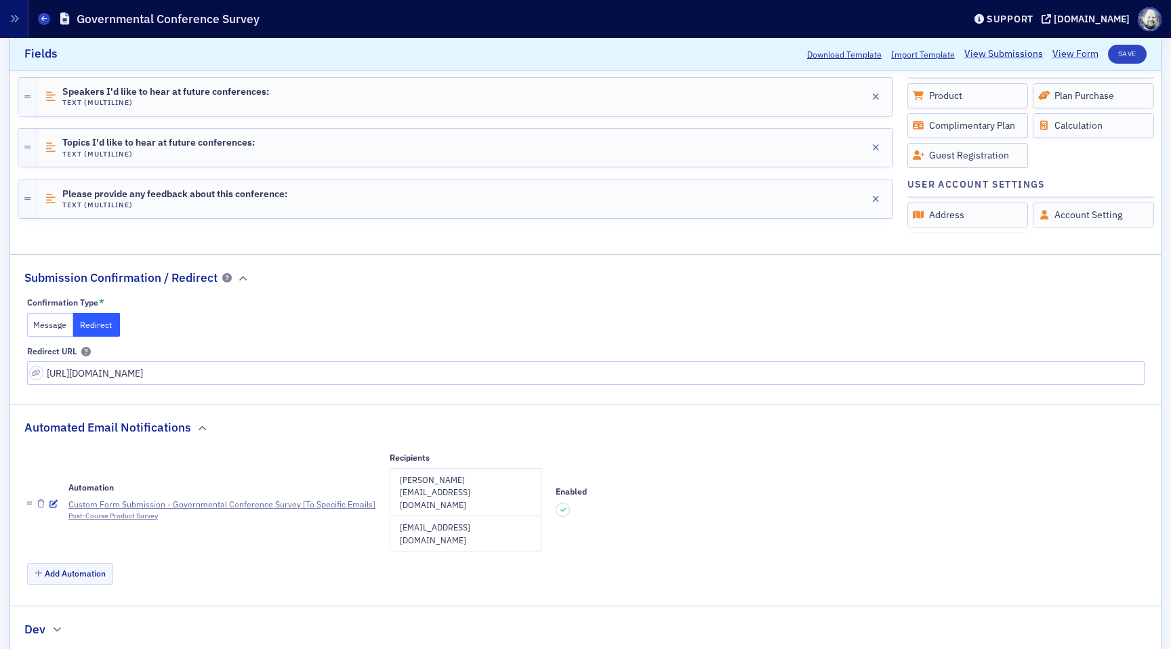
click at [54, 321] on button "Message" at bounding box center [50, 325] width 47 height 24
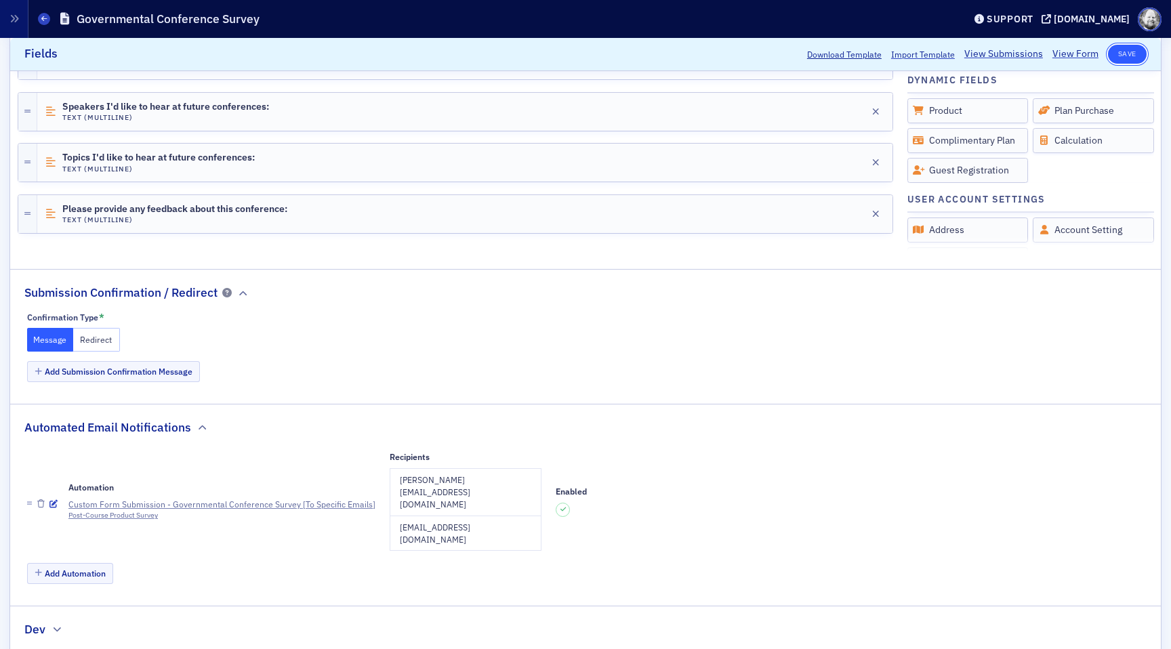
click at [1128, 53] on button "Save" at bounding box center [1127, 54] width 39 height 19
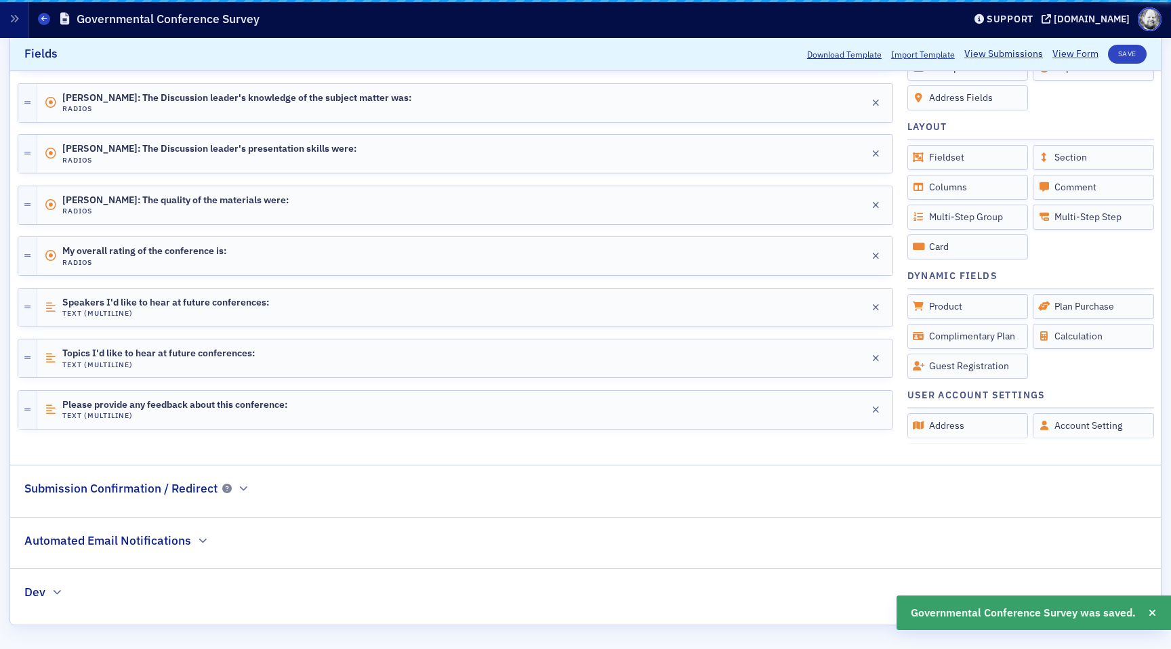
scroll to position [811, 0]
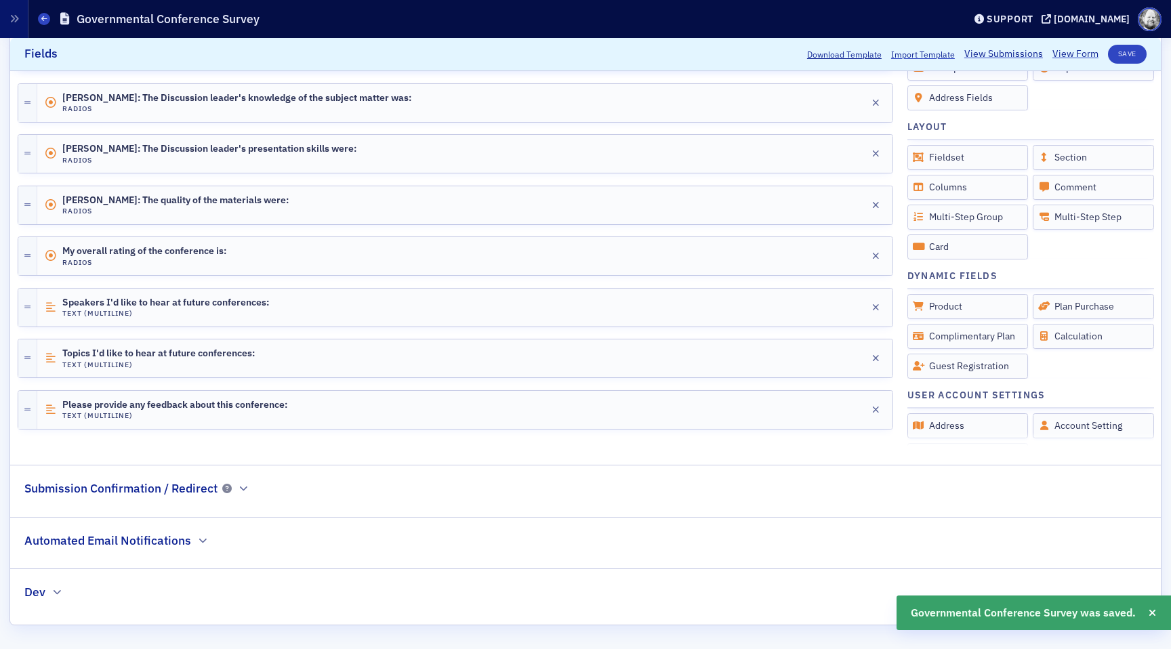
click at [252, 497] on legend "Submission Confirmation / Redirect" at bounding box center [136, 482] width 253 height 32
click at [244, 490] on icon "button" at bounding box center [243, 488] width 8 height 8
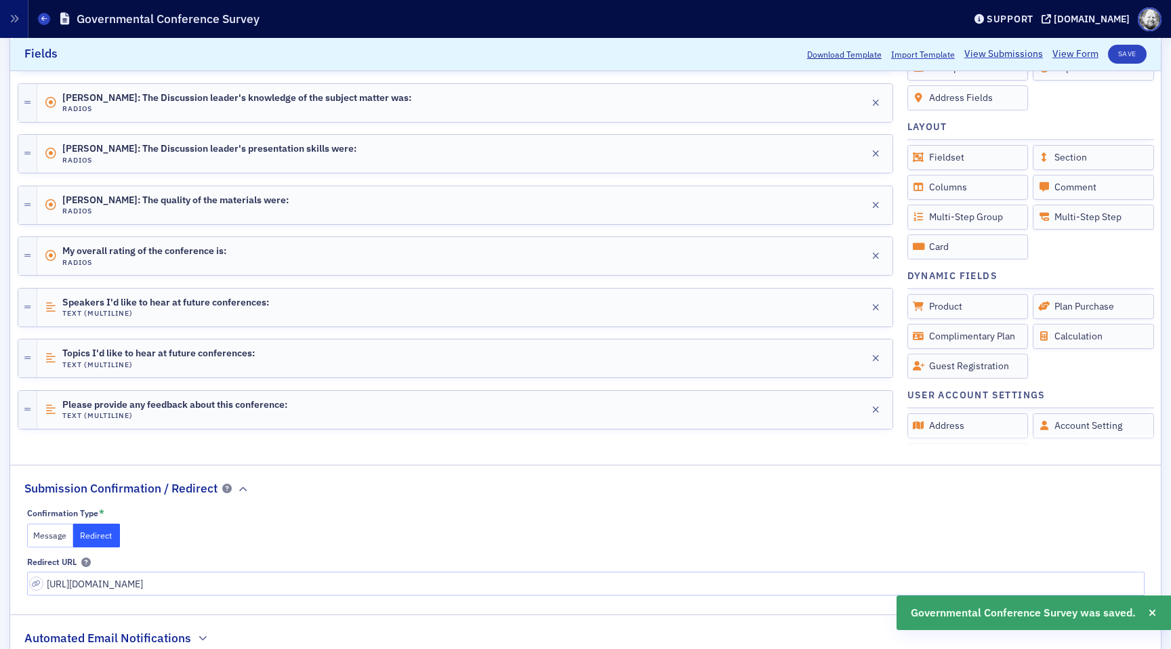
click at [48, 538] on button "Message" at bounding box center [50, 536] width 47 height 24
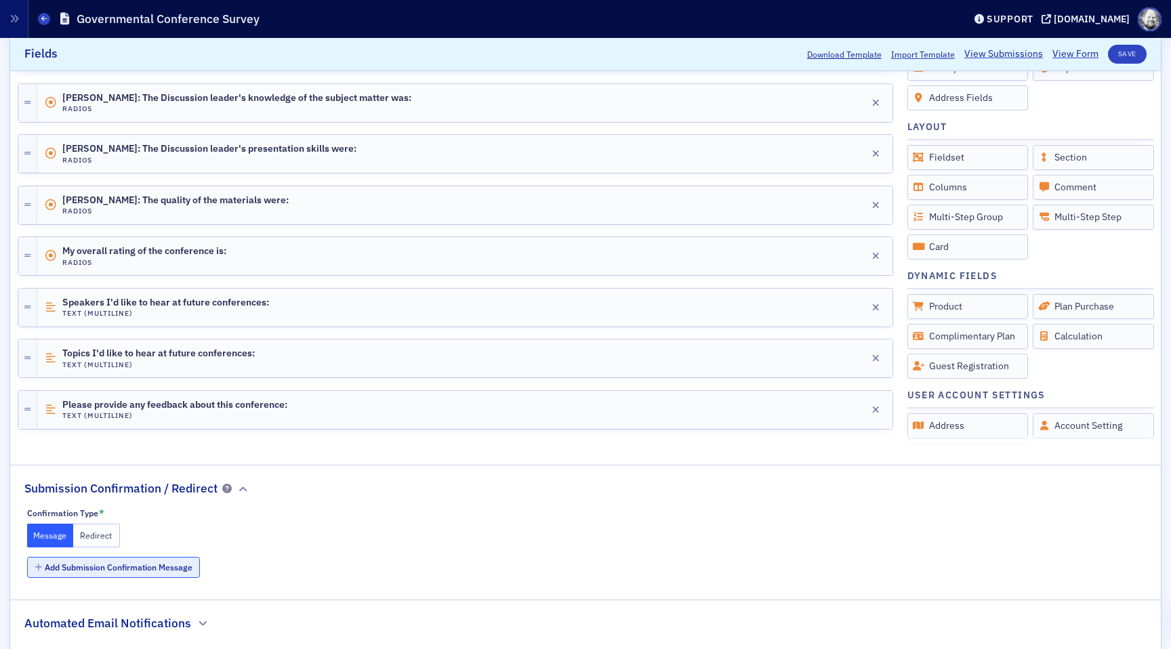
click at [91, 571] on button "Add Submission Confirmation Message" at bounding box center [113, 567] width 173 height 21
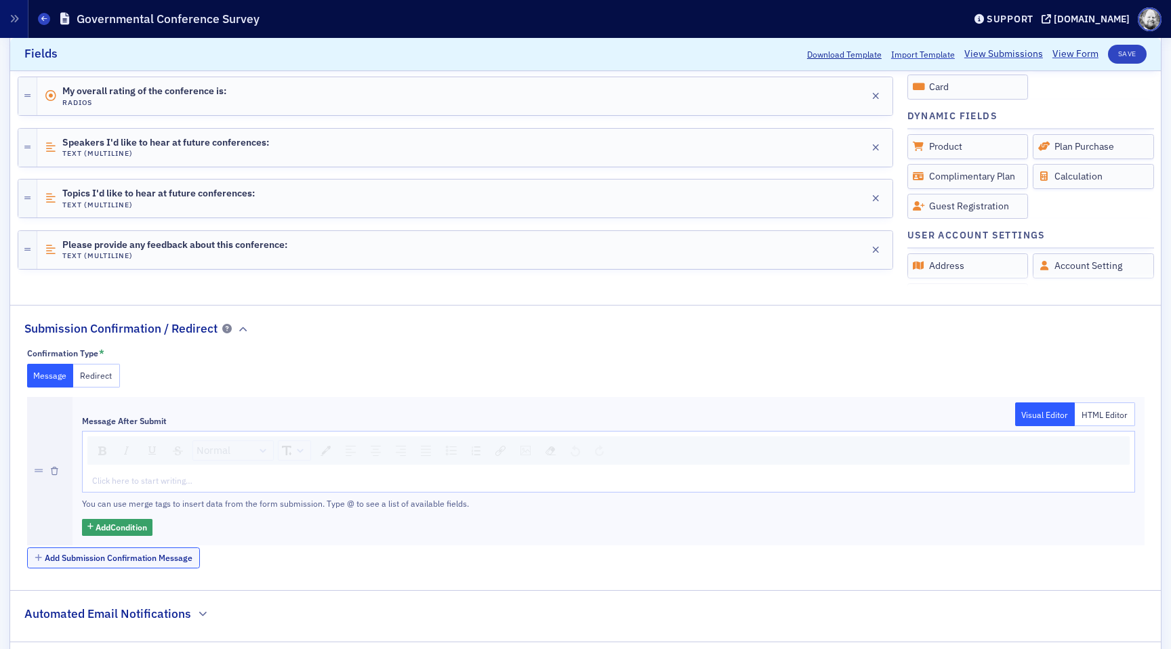
scroll to position [1044, 0]
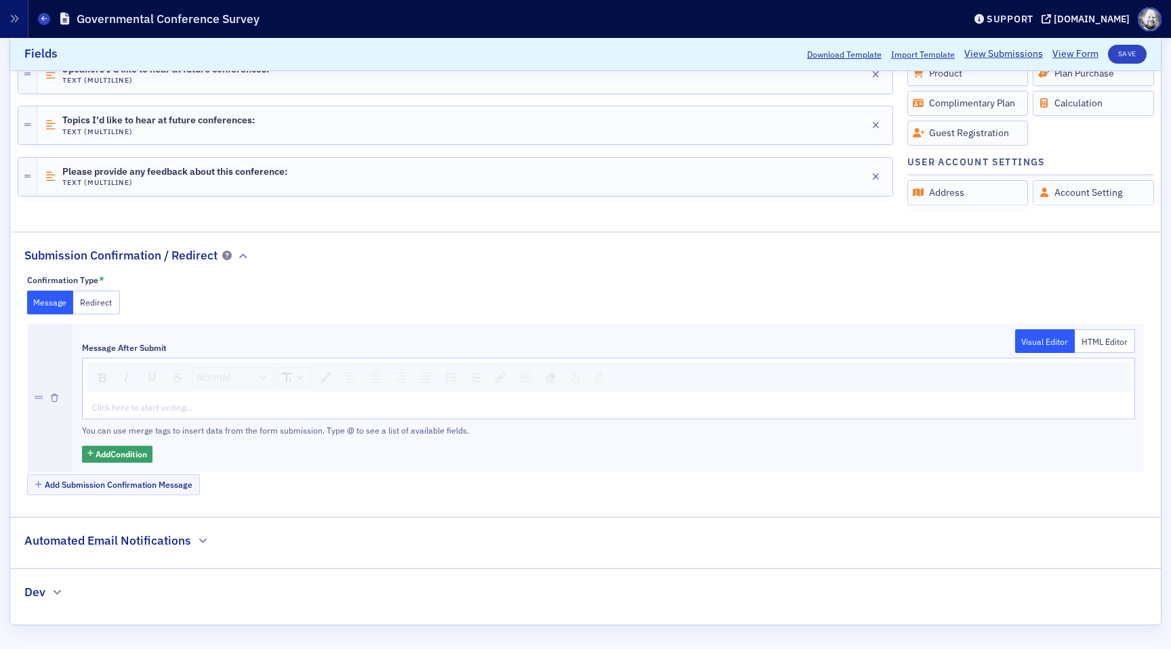
click at [108, 302] on button "Redirect" at bounding box center [96, 303] width 47 height 24
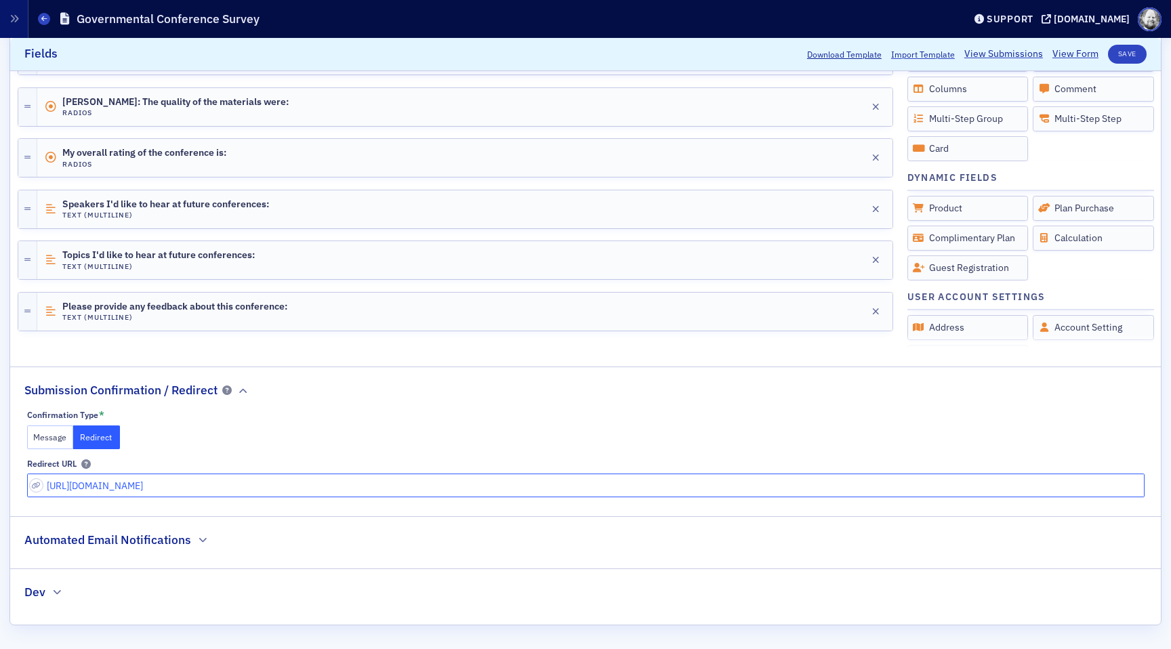
drag, startPoint x: 159, startPoint y: 486, endPoint x: 28, endPoint y: 483, distance: 130.1
click at [28, 483] on input "[URL][DOMAIN_NAME]" at bounding box center [585, 486] width 1117 height 24
click at [1127, 59] on button "Save" at bounding box center [1127, 54] width 39 height 19
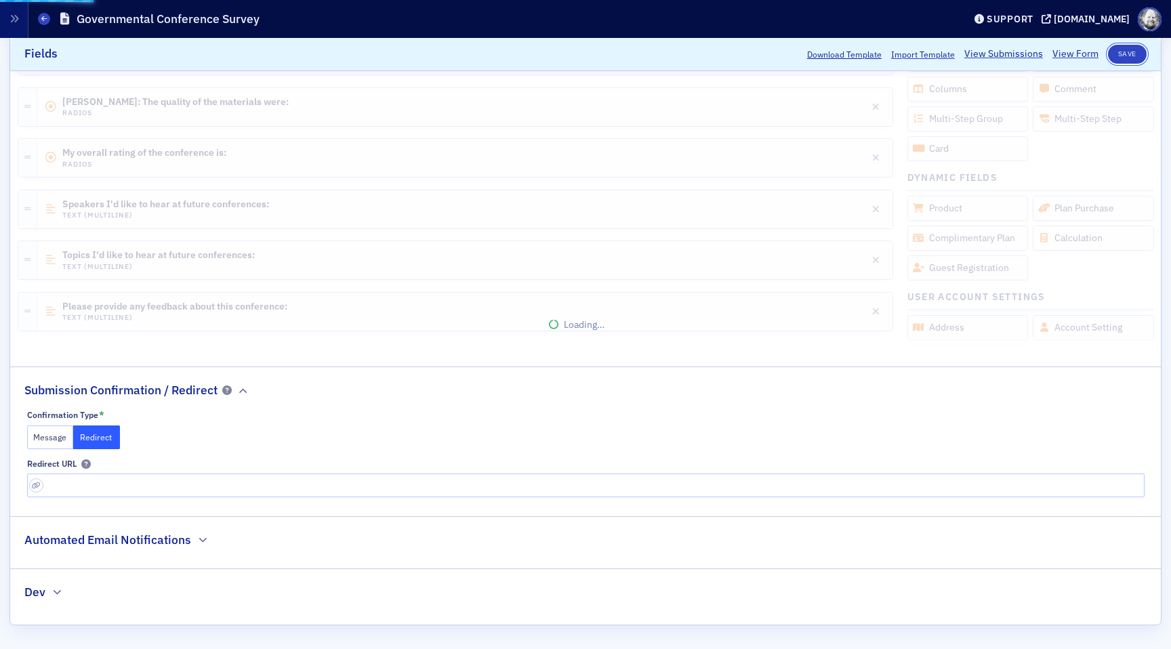
type input "[URL][DOMAIN_NAME]"
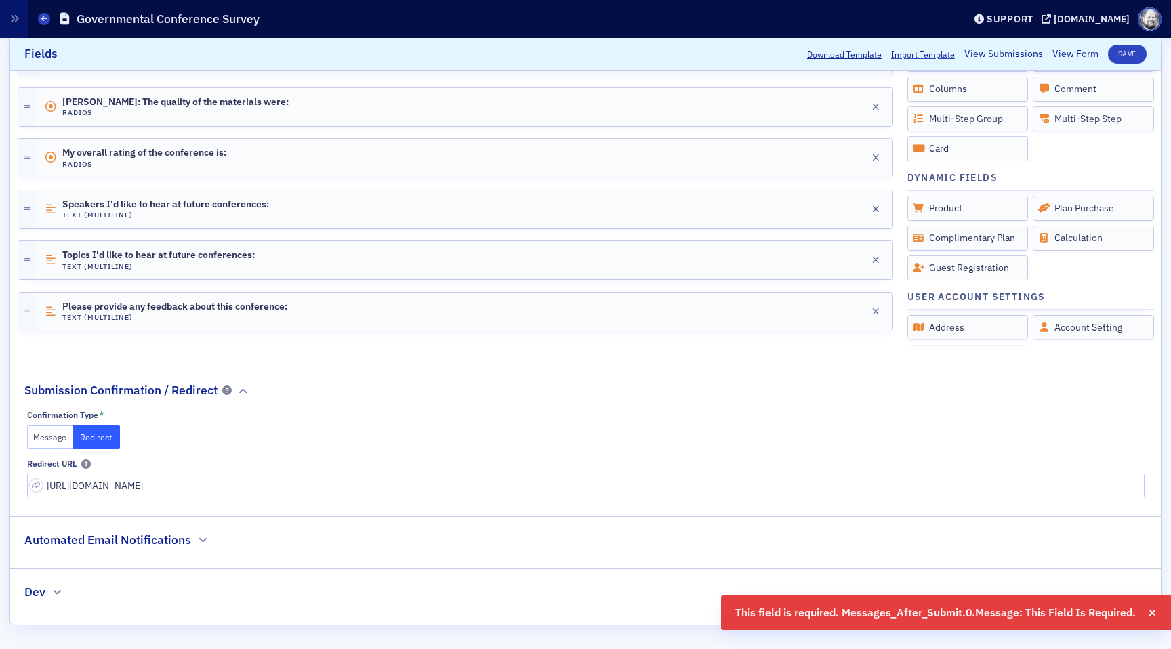
click at [56, 434] on button "Message" at bounding box center [50, 438] width 47 height 24
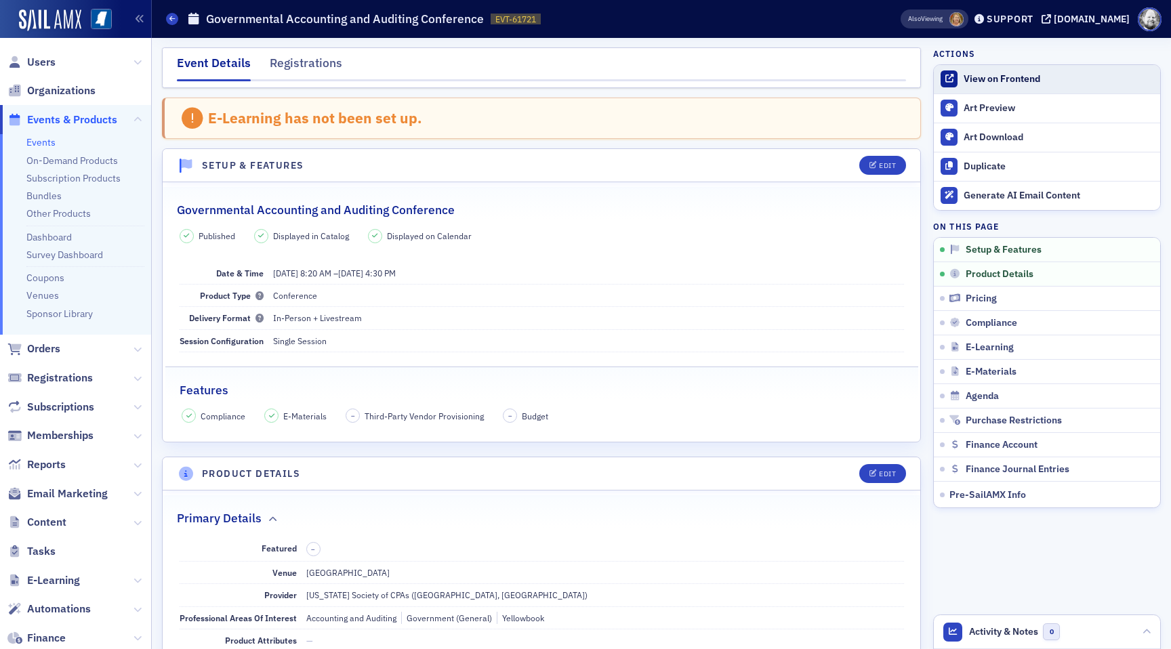
click at [995, 82] on div "View on Frontend" at bounding box center [1059, 79] width 190 height 12
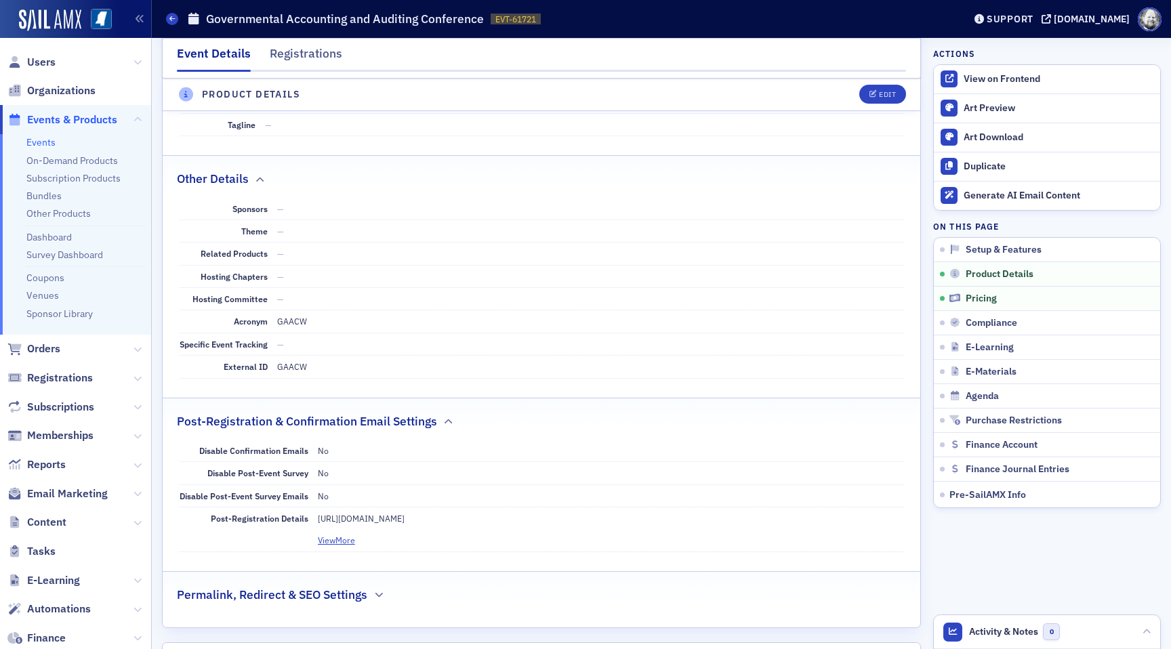
scroll to position [1582, 0]
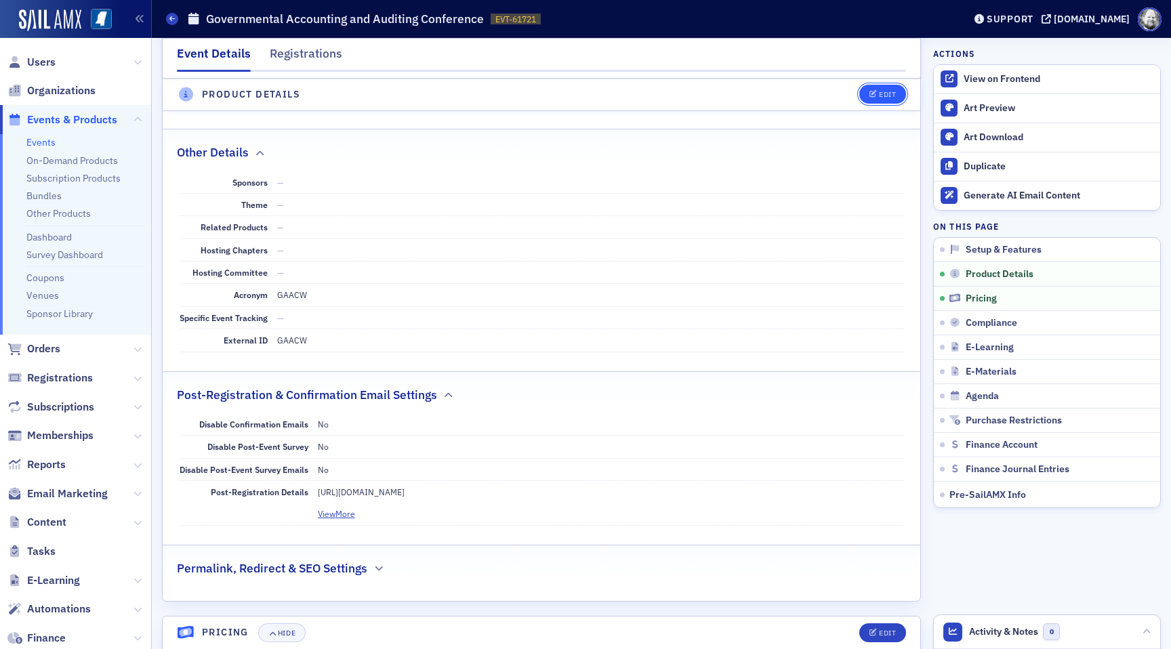
click at [881, 99] on button "Edit" at bounding box center [882, 94] width 47 height 19
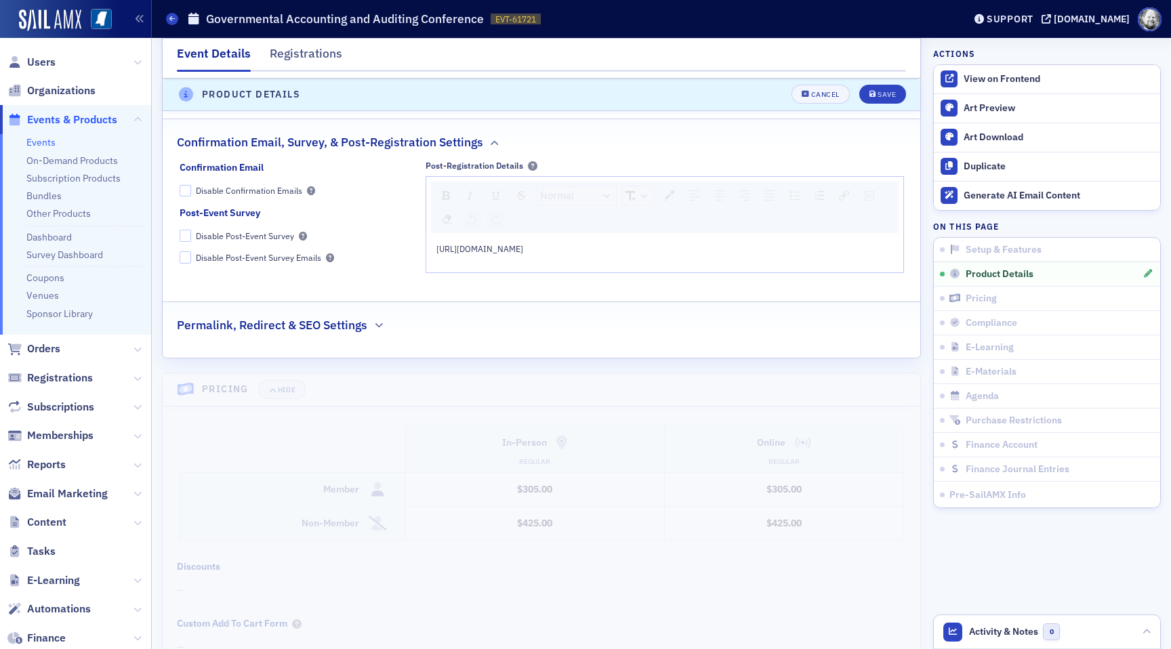
scroll to position [2364, 0]
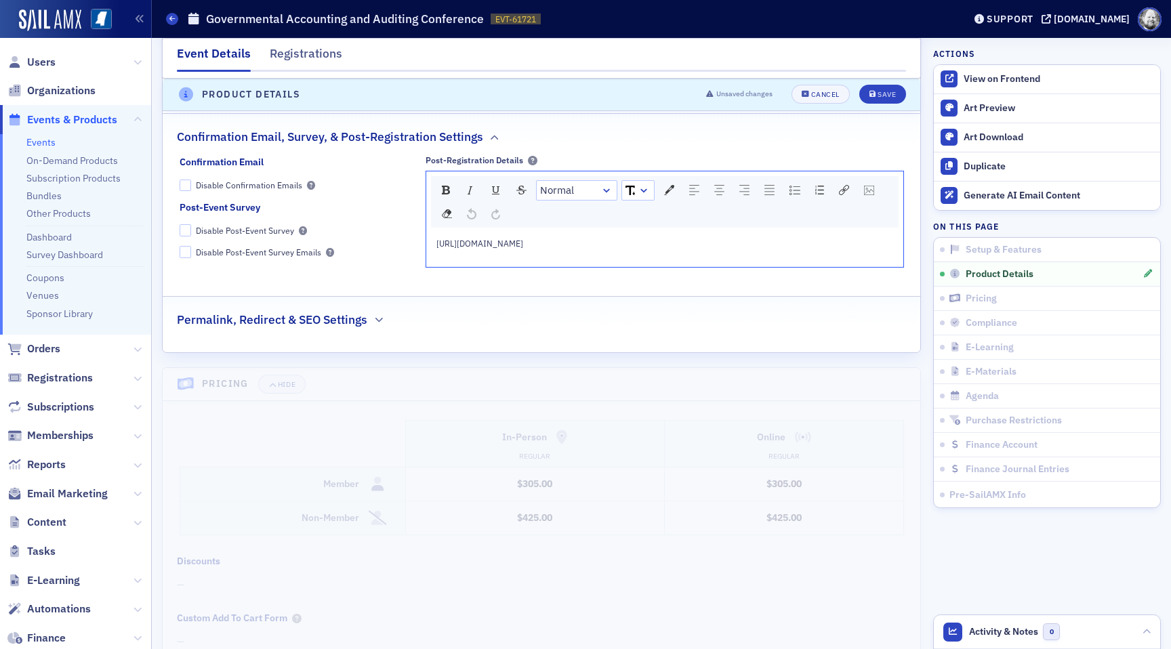
drag, startPoint x: 696, startPoint y: 205, endPoint x: 433, endPoint y: 191, distance: 263.3
click at [432, 191] on div "Normal [URL][DOMAIN_NAME]" at bounding box center [665, 219] width 478 height 97
click at [823, 97] on div "Cancel" at bounding box center [825, 94] width 28 height 7
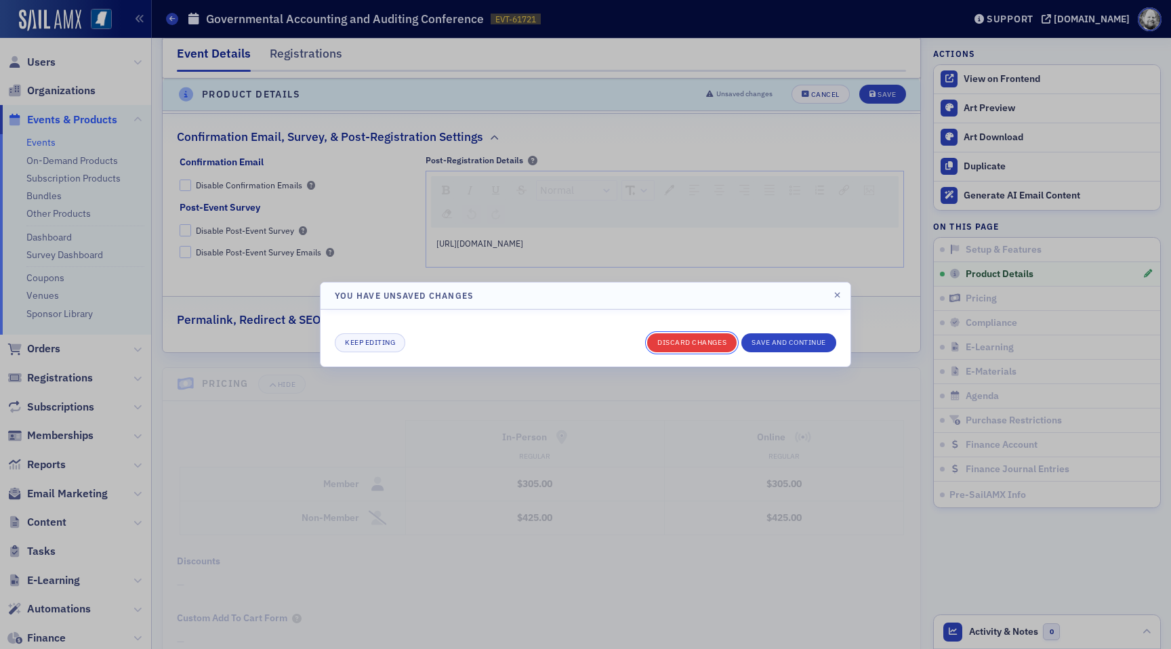
click at [690, 343] on button "Discard changes" at bounding box center [691, 342] width 89 height 19
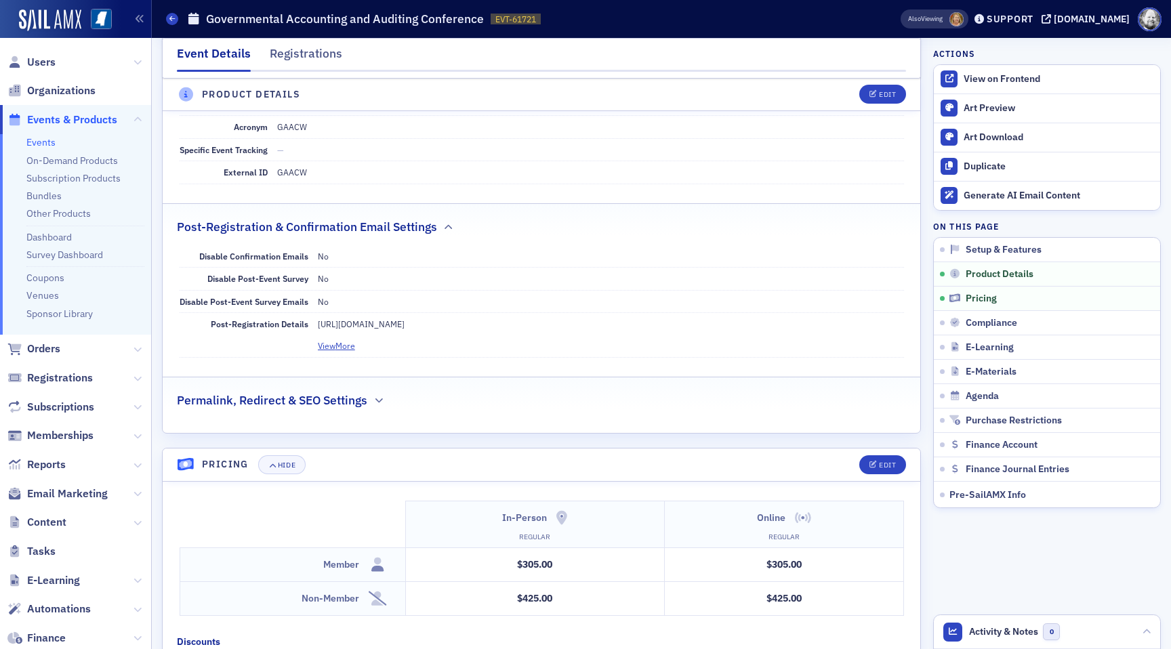
scroll to position [1751, 0]
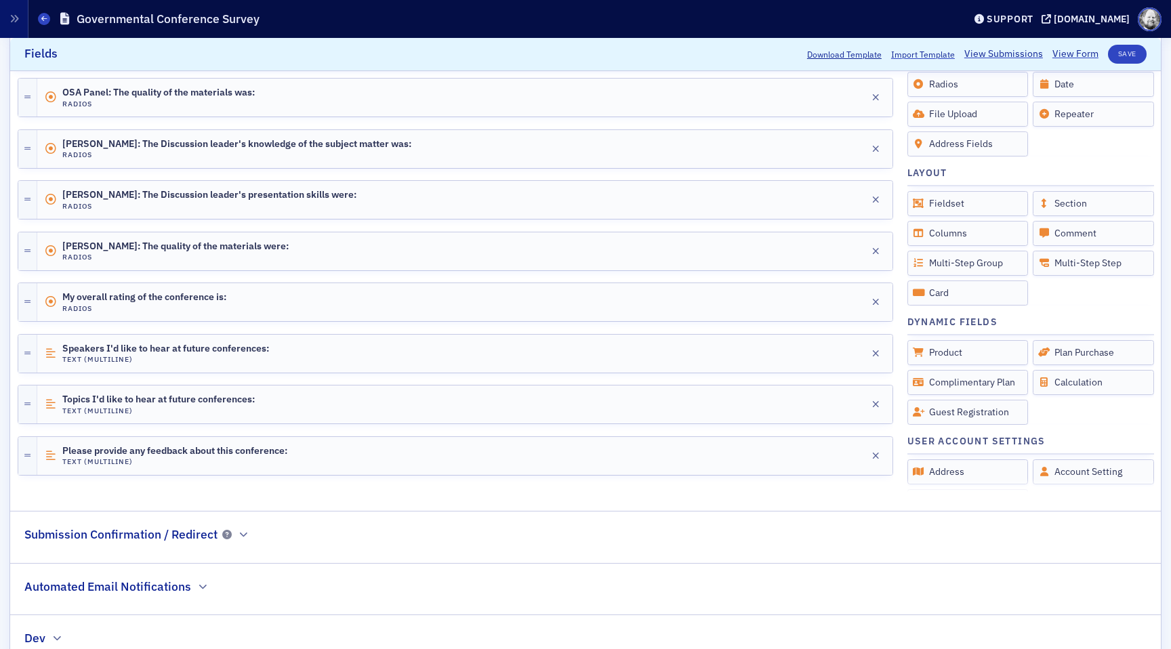
scroll to position [811, 0]
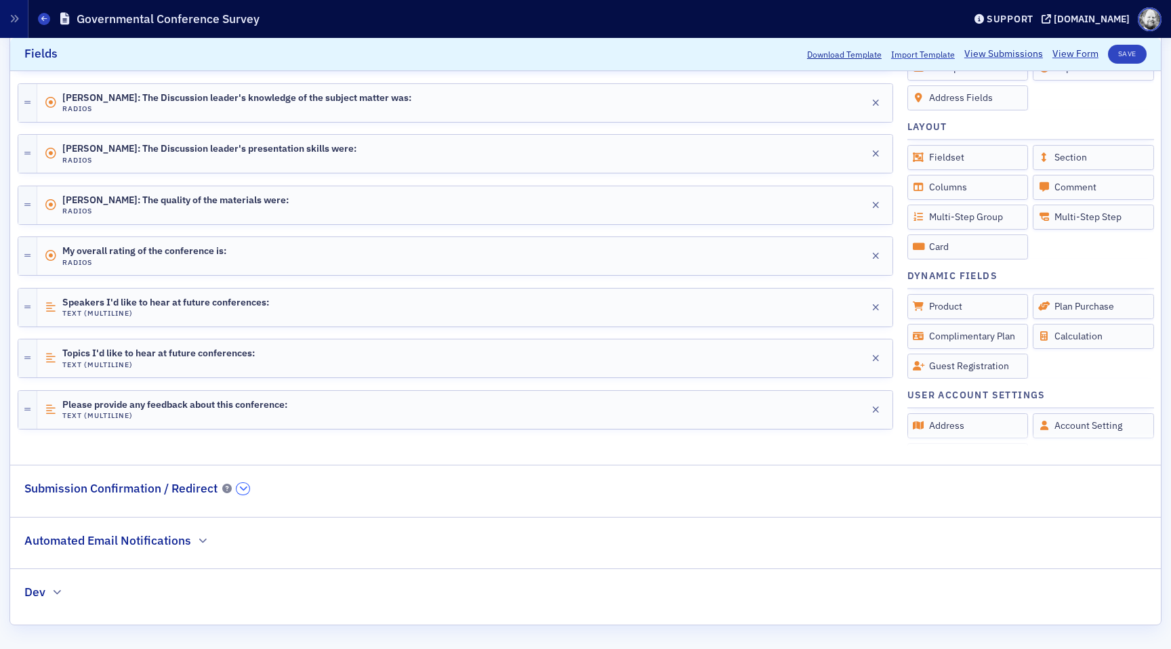
click at [246, 489] on button "button" at bounding box center [242, 489] width 13 height 12
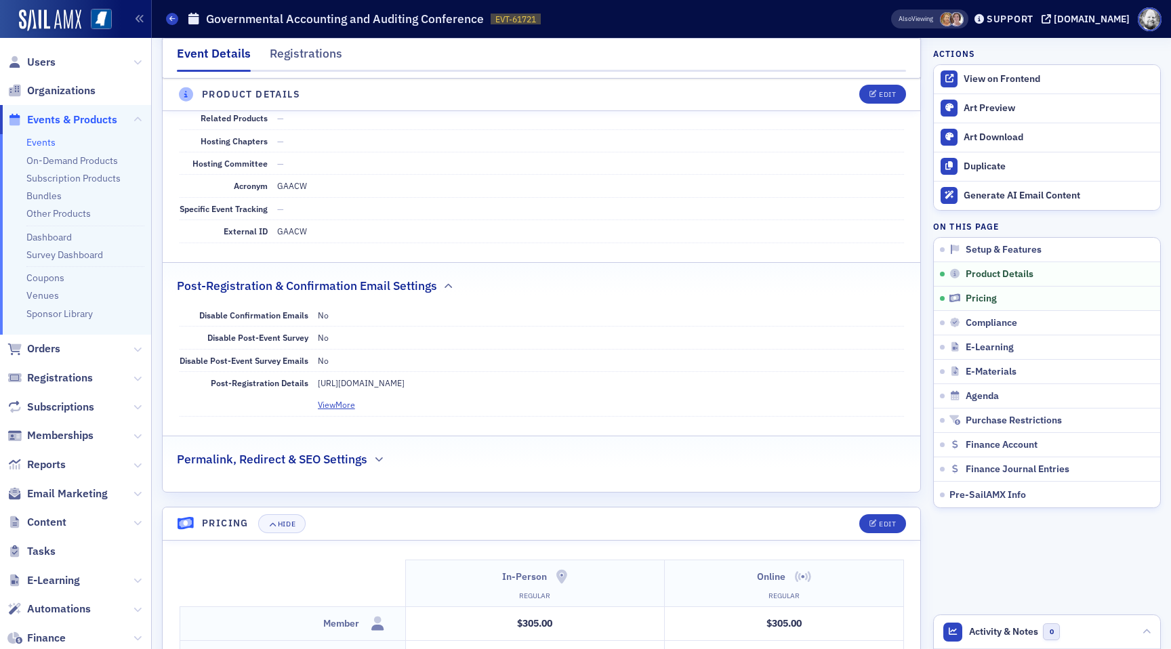
scroll to position [1692, 0]
click at [483, 384] on p "[URL][DOMAIN_NAME]" at bounding box center [611, 382] width 586 height 12
click at [343, 409] on dd "https://ms-cpa.org/form/1f088d6b-d6f0-687e-99f4-52c6e9455b60 View More" at bounding box center [611, 393] width 586 height 44
click at [885, 91] on div "Edit" at bounding box center [887, 94] width 17 height 7
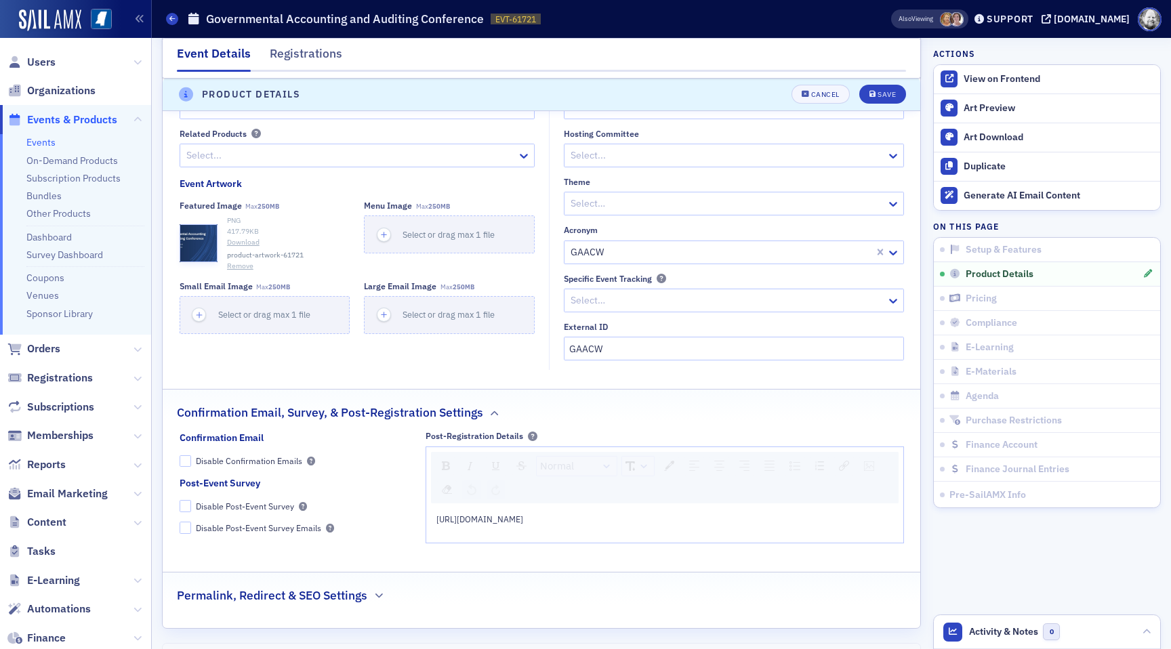
scroll to position [2093, 0]
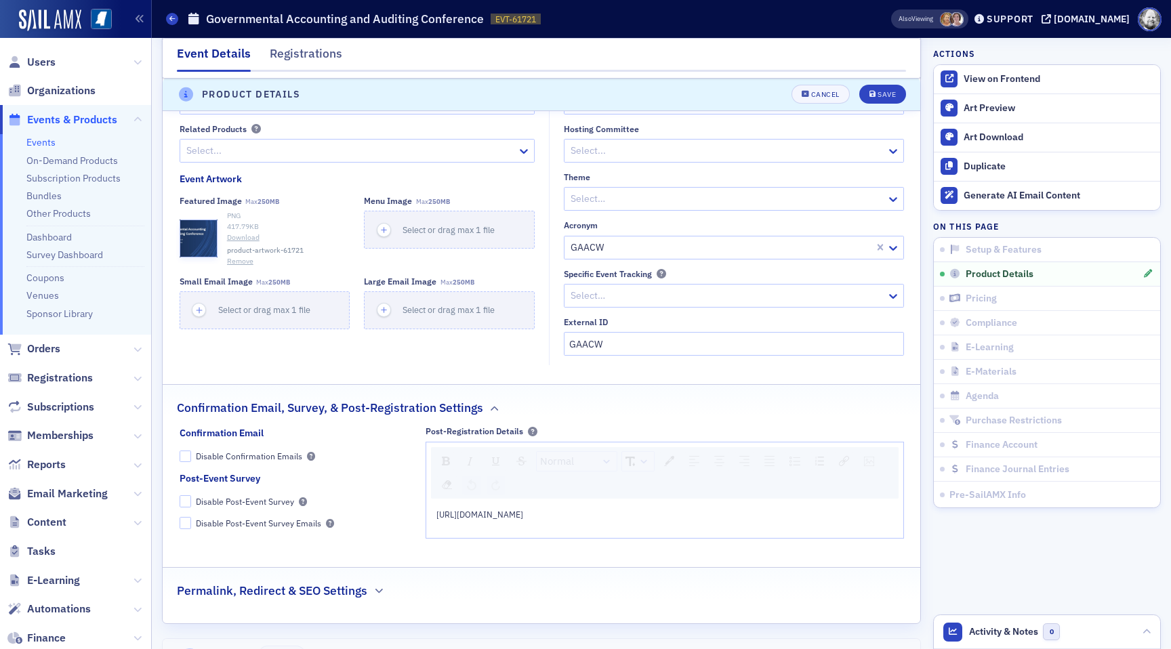
click at [714, 508] on div "https://ms-cpa.org/form/1f088d6b-d6f0-687e-99f4-52c6e9455b60" at bounding box center [664, 514] width 457 height 12
copy span "https://ms-cpa.org/form/1f088d6b-d6f0-687e-99f4-52c6e9455b60"
click at [843, 456] on img "rdw-link-control" at bounding box center [844, 461] width 10 height 10
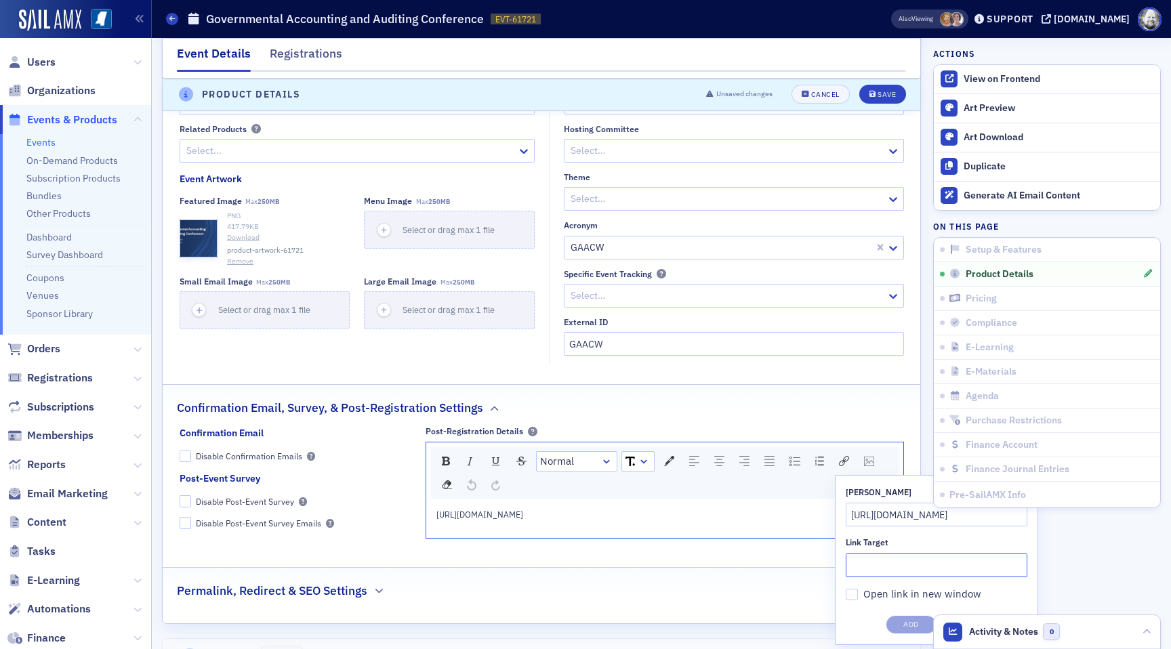
click at [866, 554] on input "Link Target" at bounding box center [937, 566] width 182 height 24
paste input "https://ms-cpa.org/form/1f088d6b-d6f0-687e-99f4-52c6e9455b60"
type input "https://ms-cpa.org/form/1f088d6b-d6f0-687e-99f4-52c6e9455b60"
click at [913, 615] on button "Add" at bounding box center [911, 624] width 51 height 19
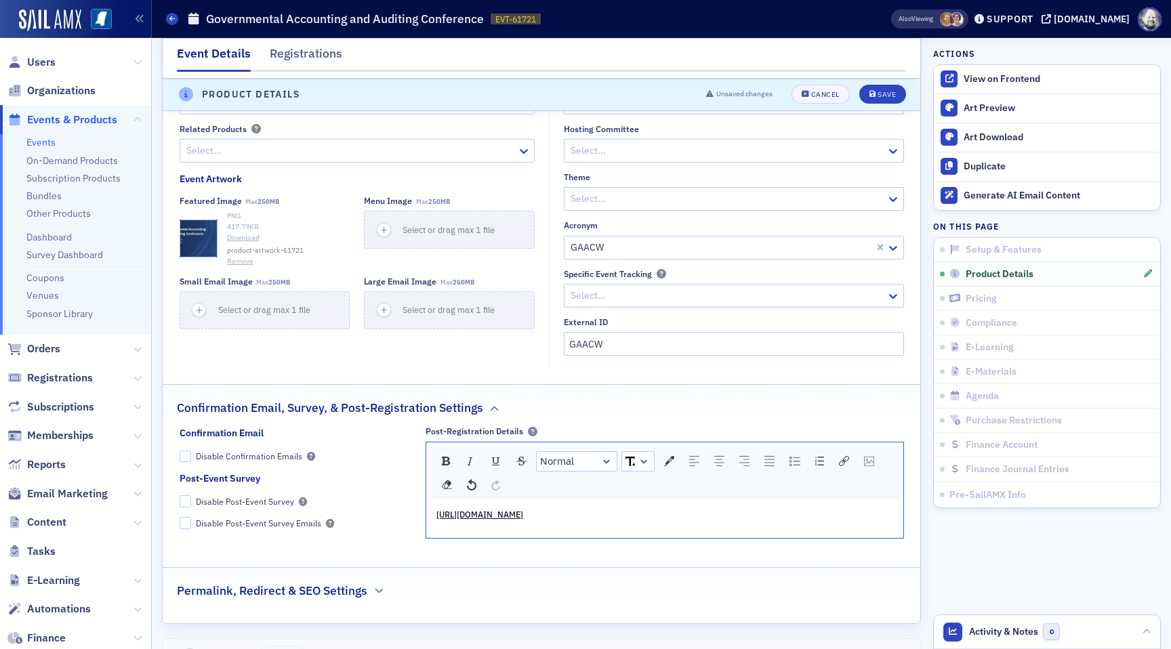
click at [875, 110] on header "Product Details Unsaved changes Cancel Save" at bounding box center [542, 95] width 758 height 33
click at [875, 100] on button "Save" at bounding box center [882, 94] width 47 height 19
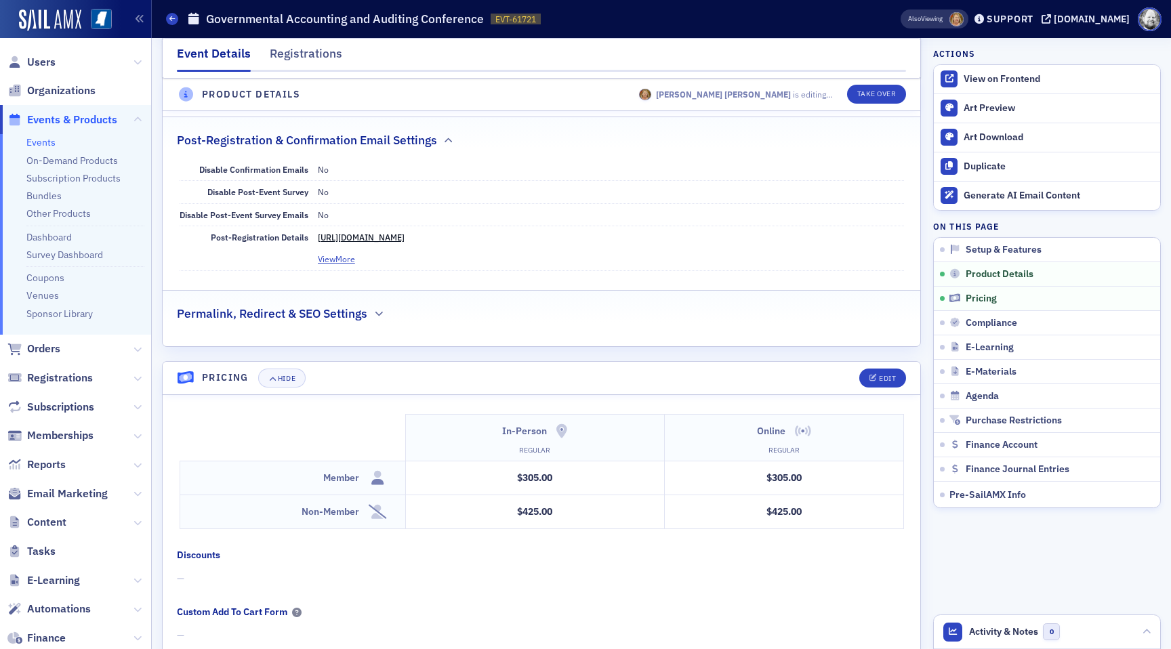
scroll to position [1838, 0]
click at [888, 93] on div "Edit" at bounding box center [887, 94] width 17 height 7
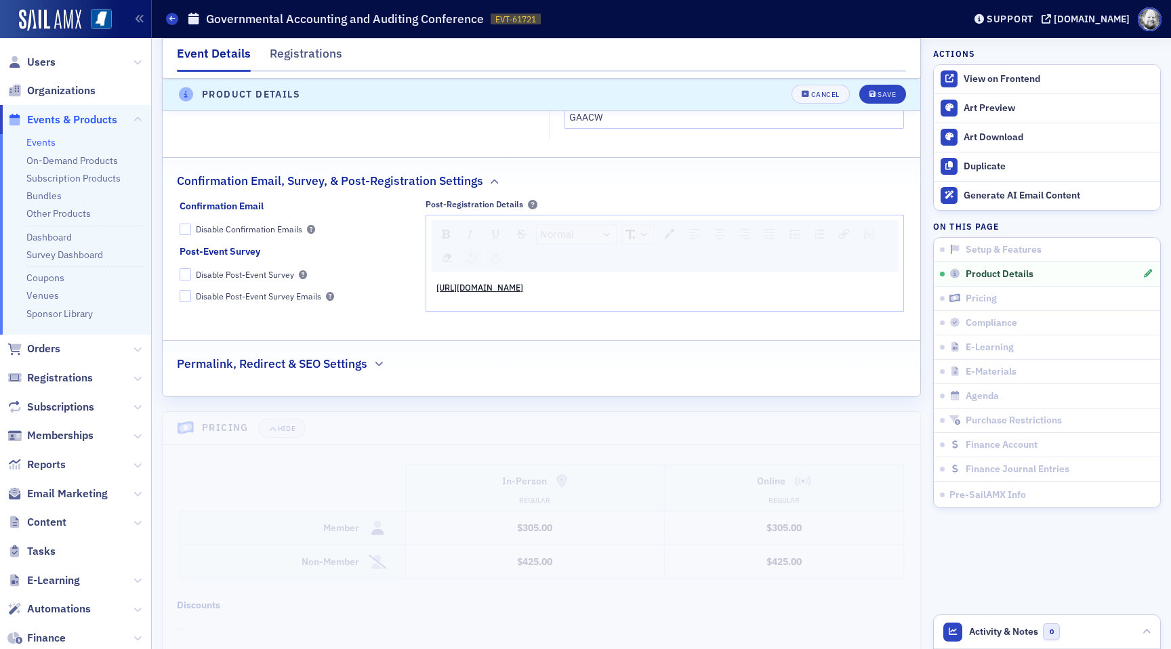
scroll to position [2323, 0]
click at [728, 278] on div "https://ms-cpa.org/form/1f088d6b-d6f0-687e-99f4-52c6e9455b60" at bounding box center [664, 284] width 457 height 12
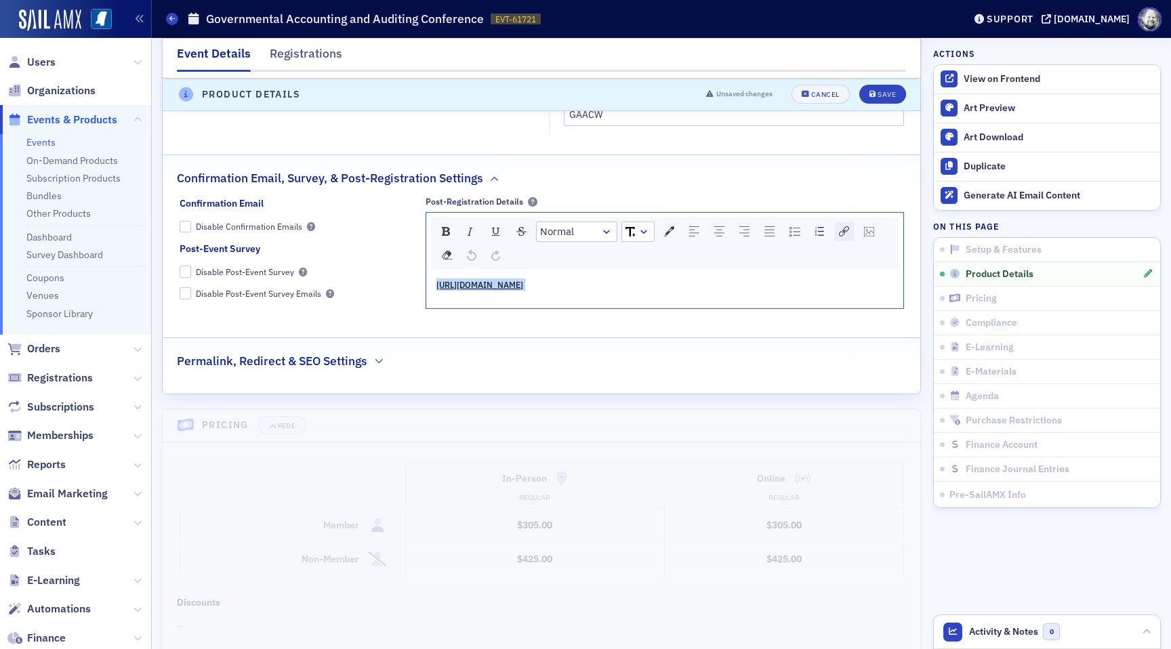
click at [846, 226] on img "rdw-link-control" at bounding box center [844, 231] width 10 height 10
drag, startPoint x: 903, startPoint y: 230, endPoint x: 804, endPoint y: 250, distance: 101.7
click at [804, 250] on div "Normal Link Title https://ms-cpa.org/form/1f088d6b-d6f0-687e-99f4-52c6e9455b60 …" at bounding box center [665, 260] width 478 height 97
click at [718, 278] on div "https://ms-cpa.org/form/1f088d6b-d6f0-687e-99f4-52c6e9455b60" at bounding box center [664, 284] width 457 height 12
copy span "https://ms-cpa.org/form/1f088d6b-d6f0-687e-99f4-52c6e9455b60"
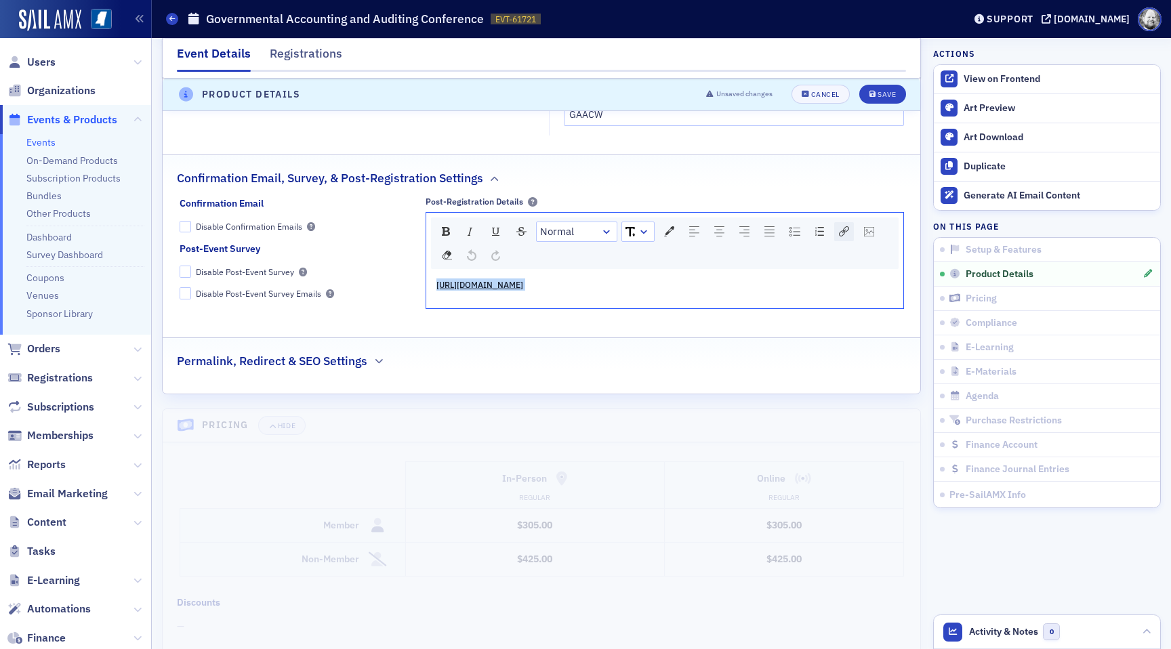
click at [848, 226] on img "rdw-link-control" at bounding box center [844, 231] width 10 height 10
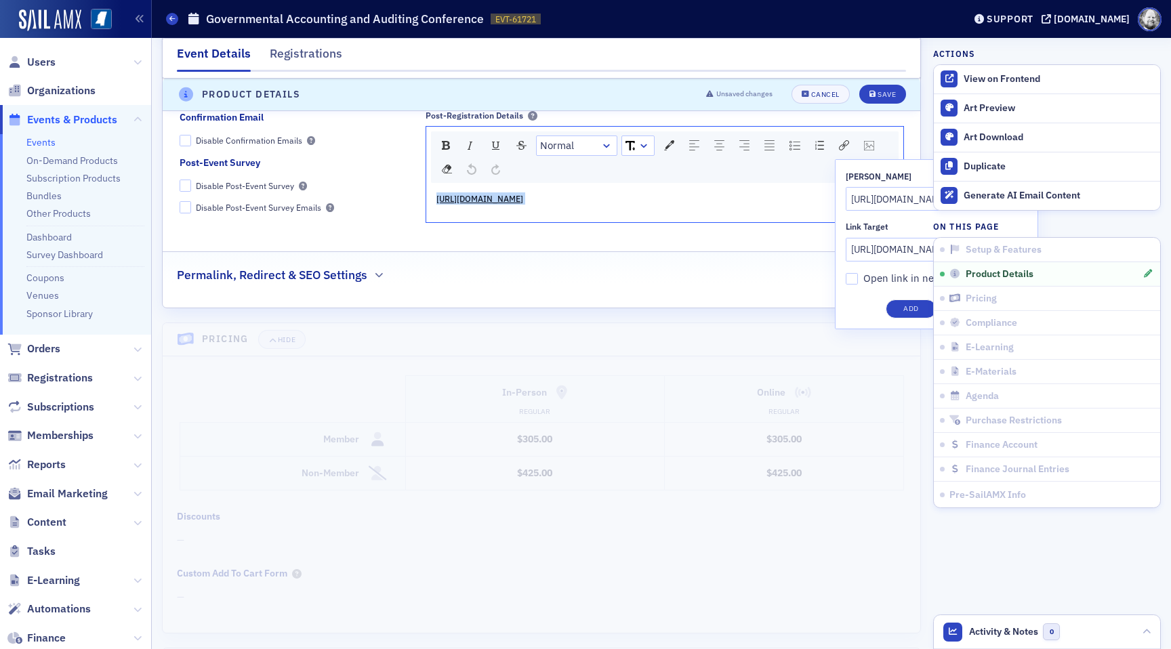
scroll to position [2418, 0]
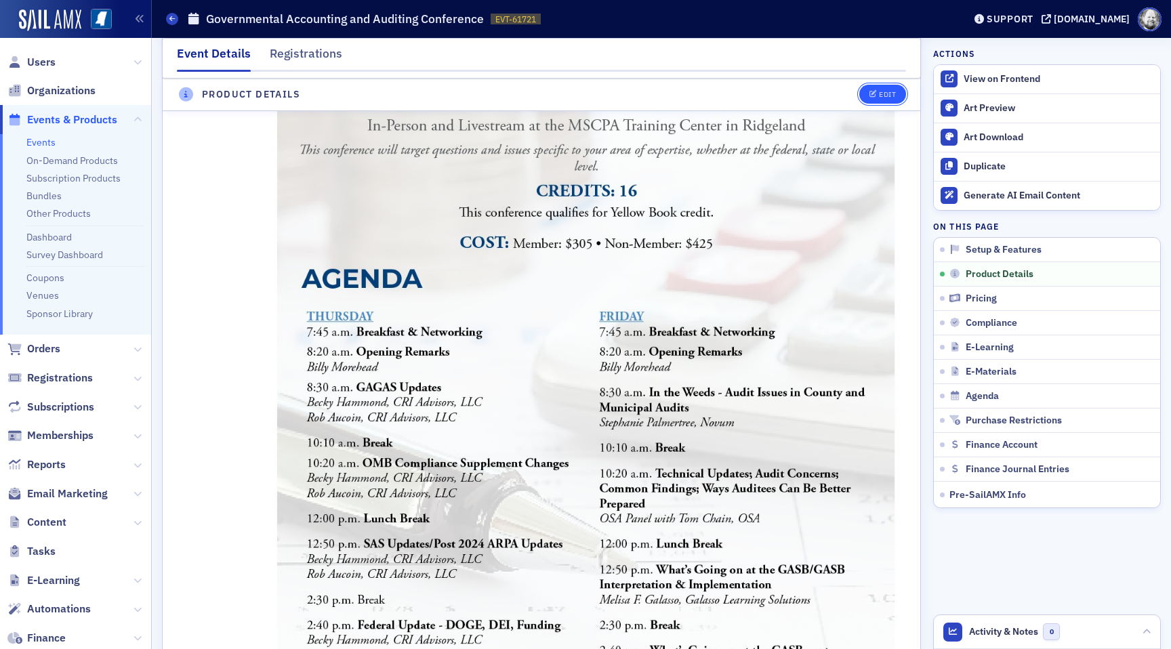
click at [880, 95] on div "Edit" at bounding box center [887, 94] width 17 height 7
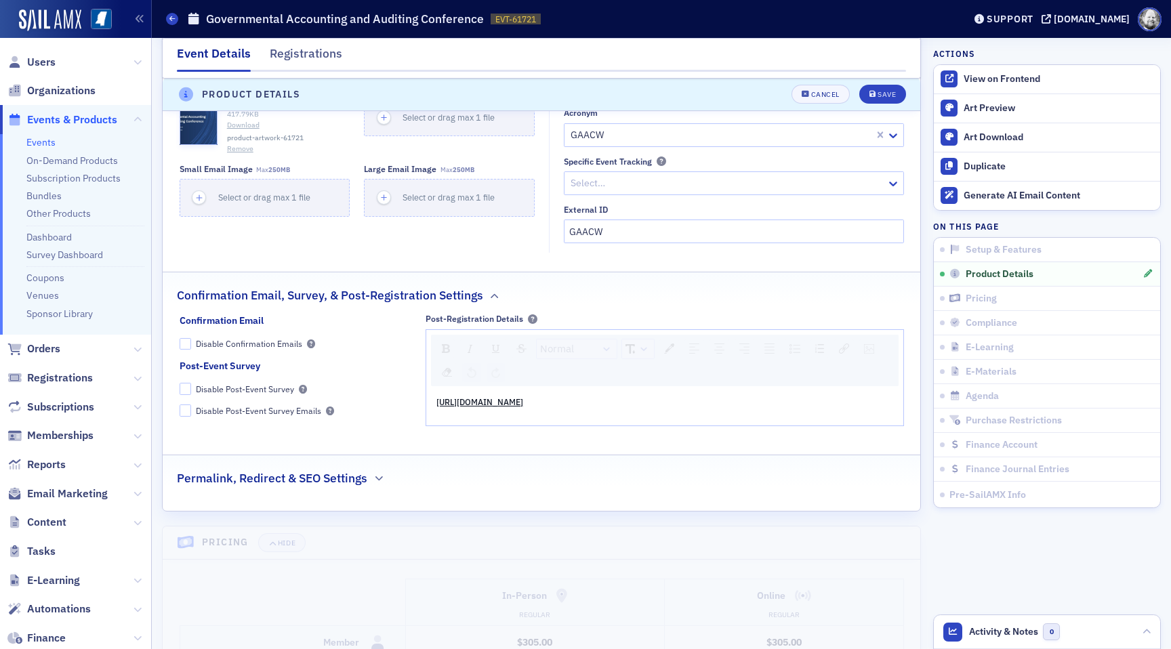
scroll to position [2206, 0]
click at [726, 395] on div "https://ms-cpa.org/form/1f088d6b-d6f0-687e-99f4-52c6e9455b60" at bounding box center [664, 401] width 457 height 12
click at [842, 343] on img "rdw-link-control" at bounding box center [844, 348] width 10 height 10
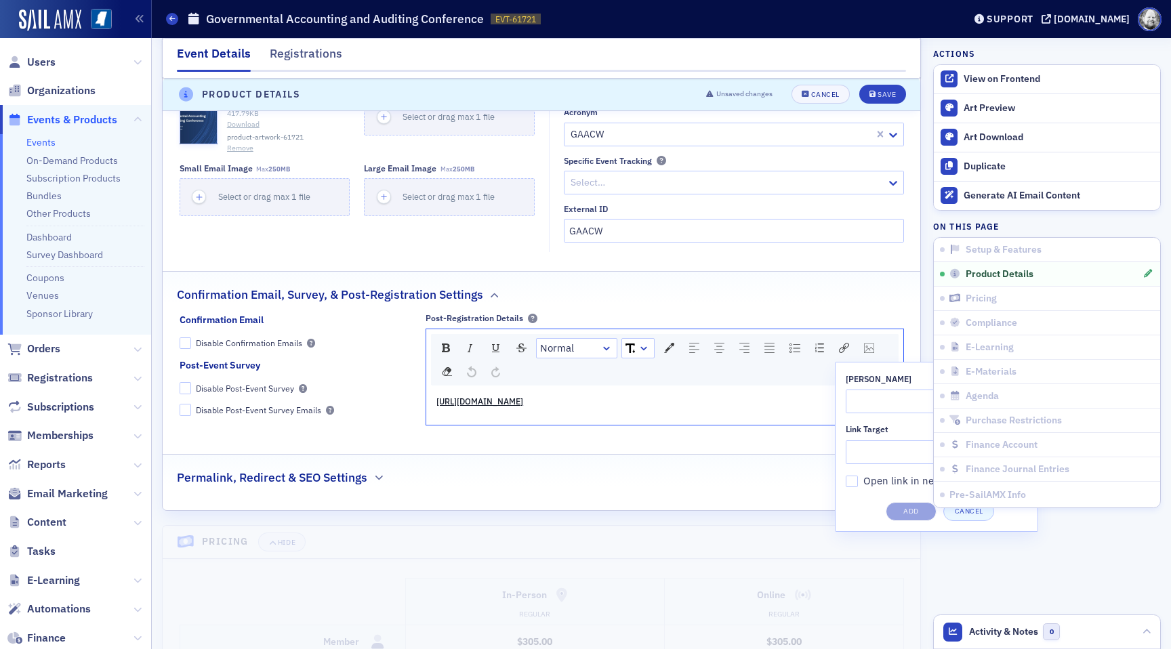
click at [721, 395] on div "https://ms-cpa.org/form/1f088d6b-d6f0-687e-99f4-52c6e9455b60" at bounding box center [664, 401] width 457 height 12
click at [834, 339] on div "rdw-link-control" at bounding box center [844, 348] width 20 height 19
click at [140, 15] on icon "button" at bounding box center [139, 18] width 9 height 9
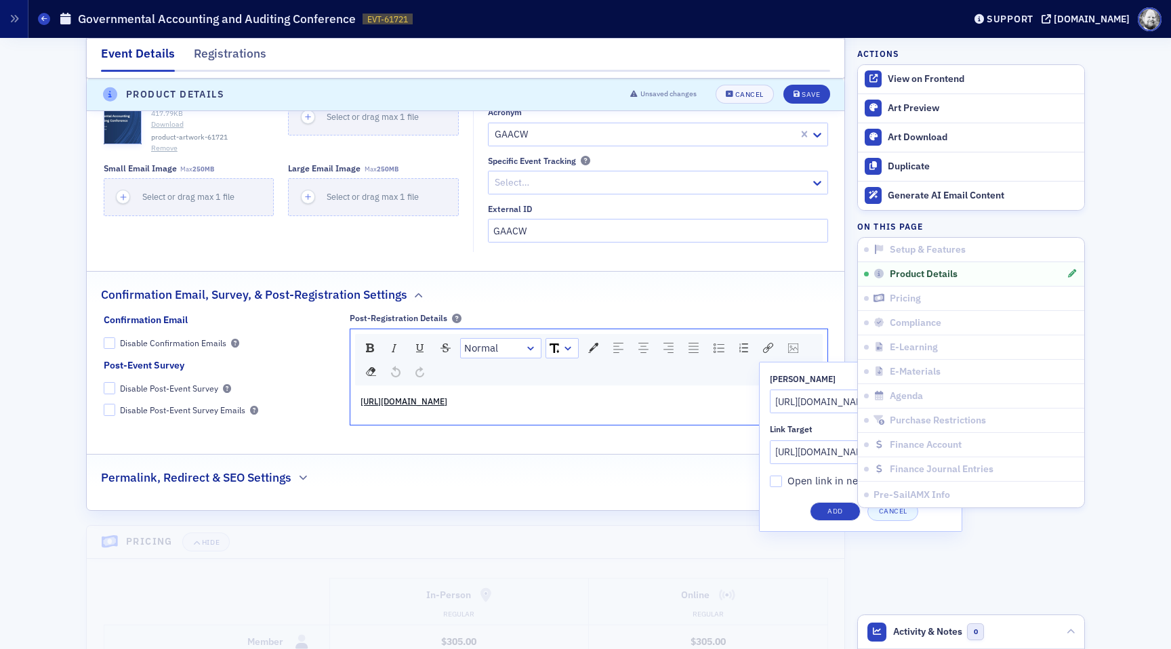
click at [623, 395] on div "https://ms-cpa.org/form/1f088d6b-d6f0-687e-99f4-52c6e9455b60" at bounding box center [588, 401] width 457 height 12
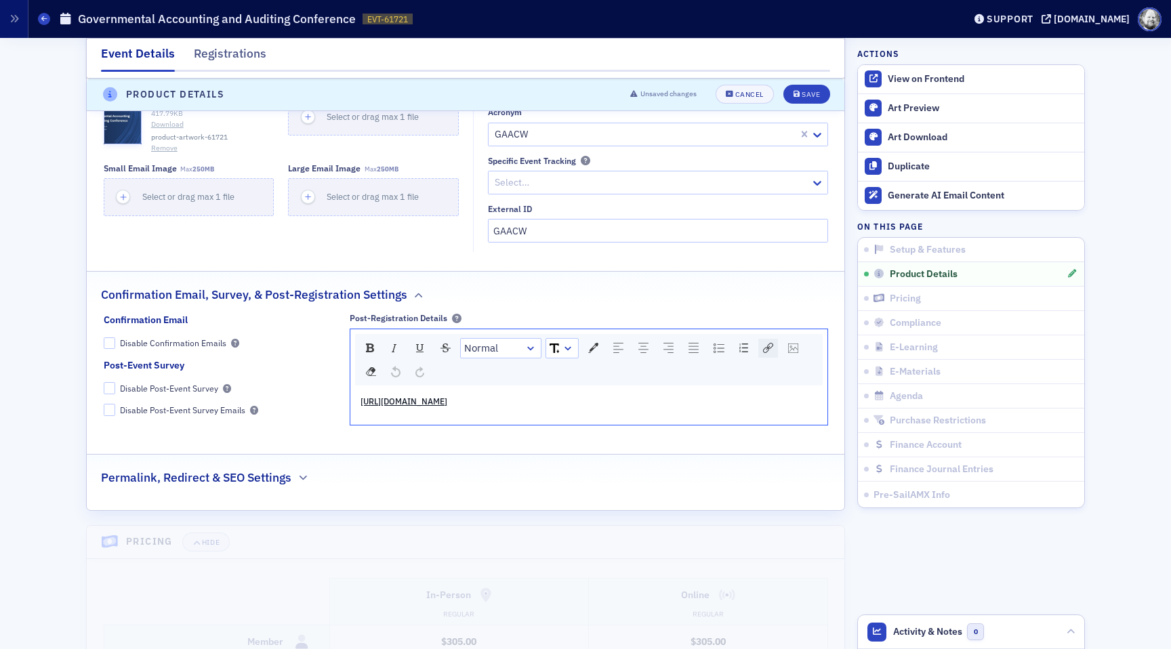
click at [764, 343] on img "rdw-link-control" at bounding box center [768, 348] width 10 height 10
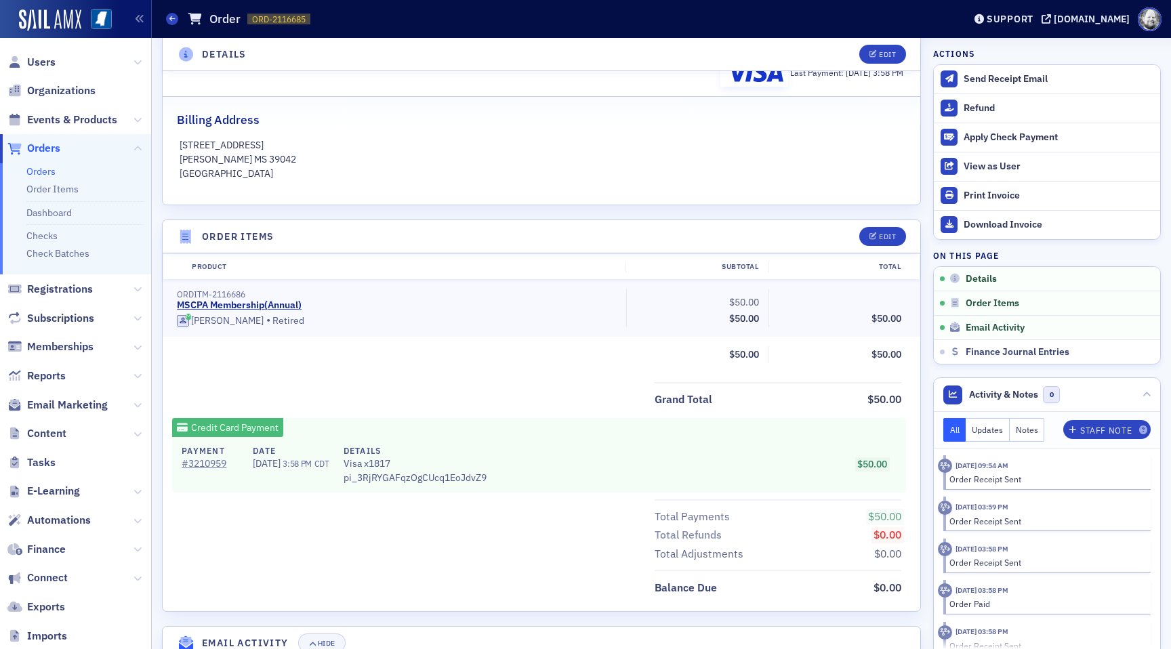
scroll to position [300, 0]
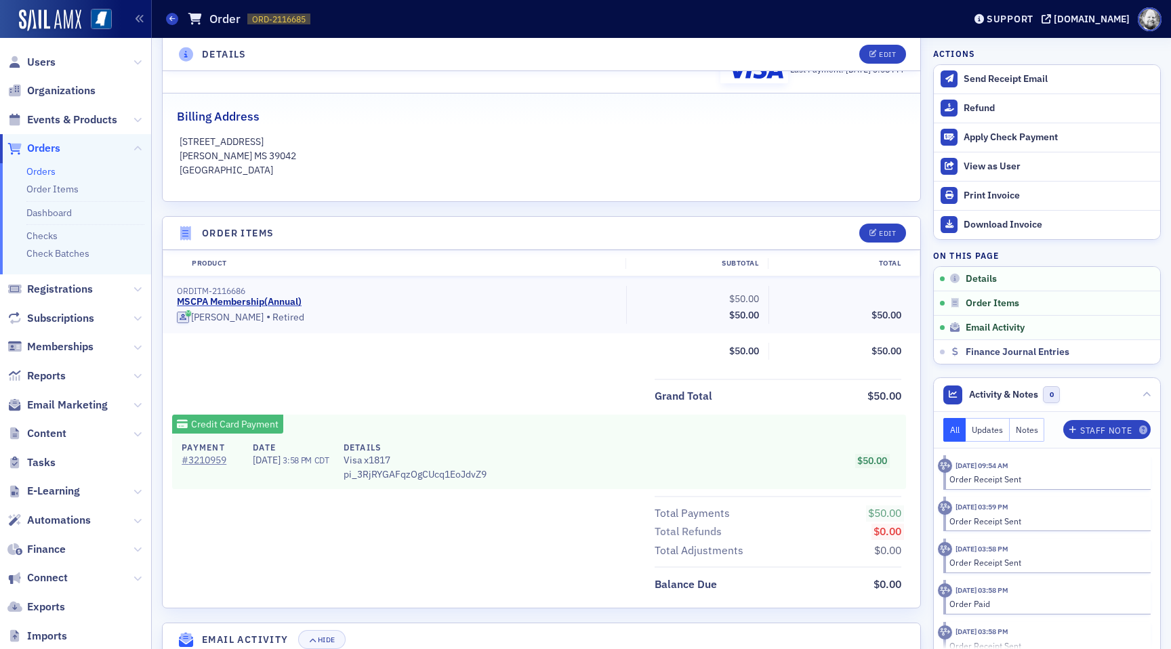
click at [474, 473] on div "Details Visa x1817 pi_3RjRYGAFqzOgCUcq1EoJdvZ9" at bounding box center [415, 461] width 143 height 41
copy div "pi_3RjRYGAFqzOgCUcq1EoJdvZ9"
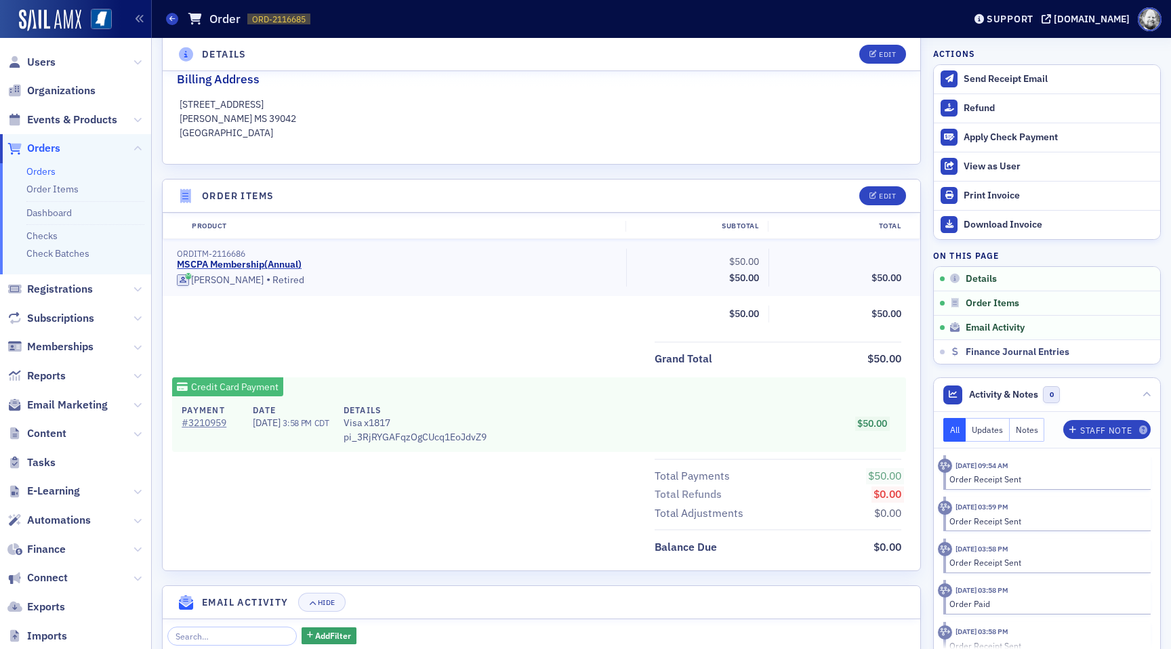
scroll to position [339, 0]
click at [203, 425] on link "# 3210959" at bounding box center [210, 421] width 57 height 14
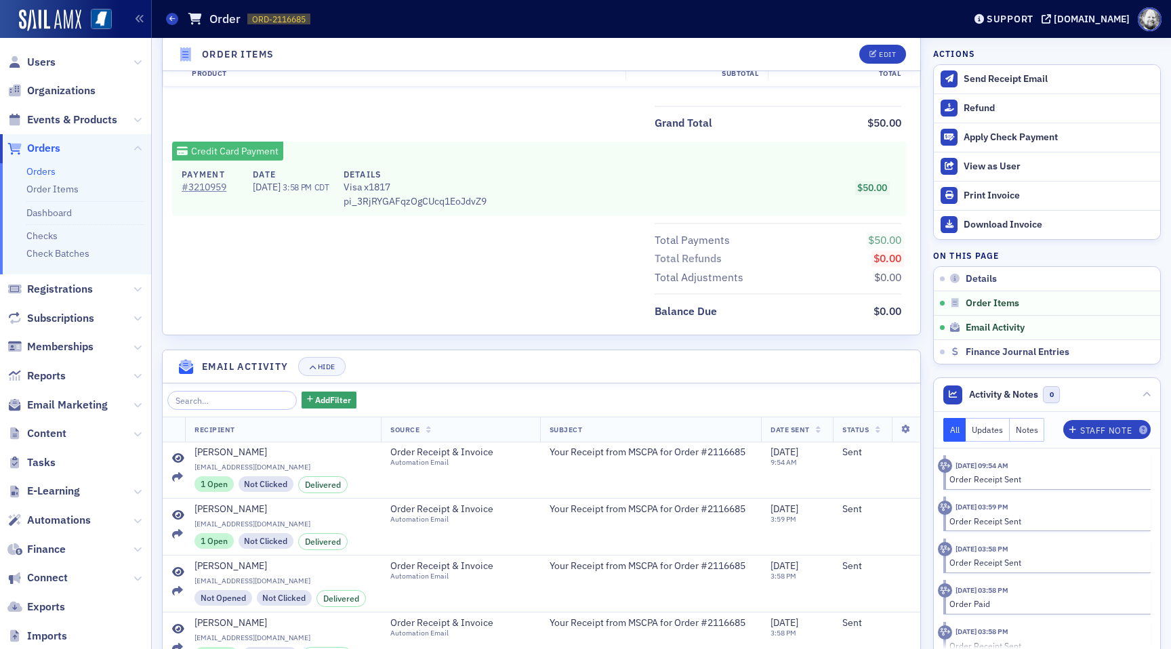
scroll to position [574, 0]
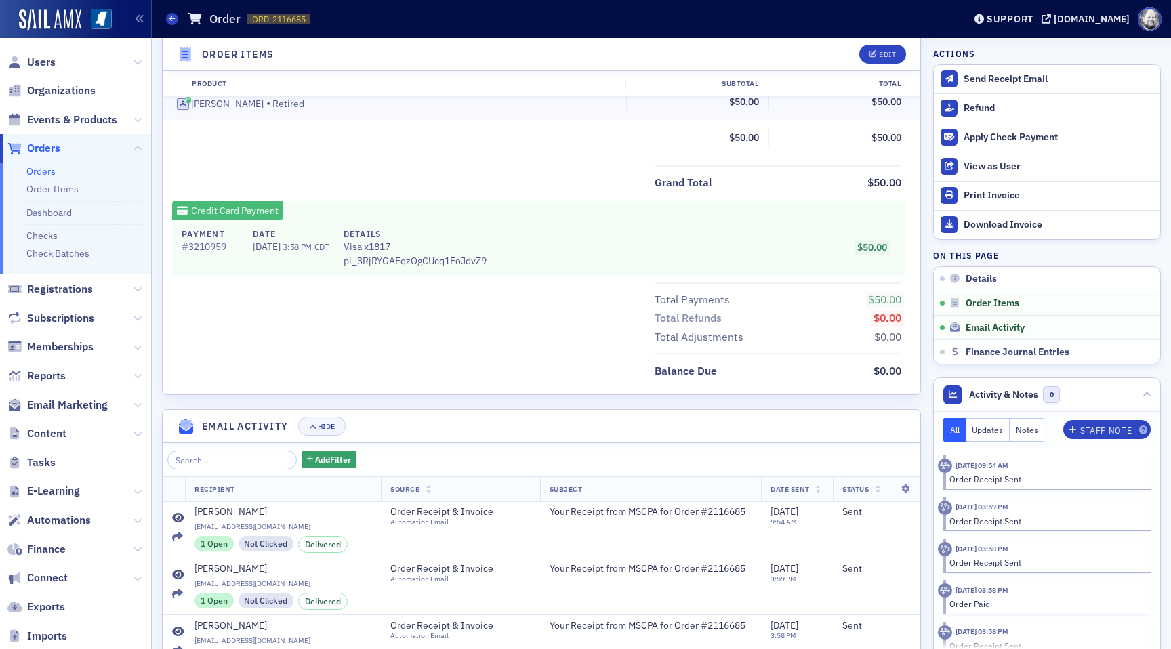
scroll to position [514, 0]
click at [204, 247] on link "# 3210959" at bounding box center [210, 246] width 57 height 14
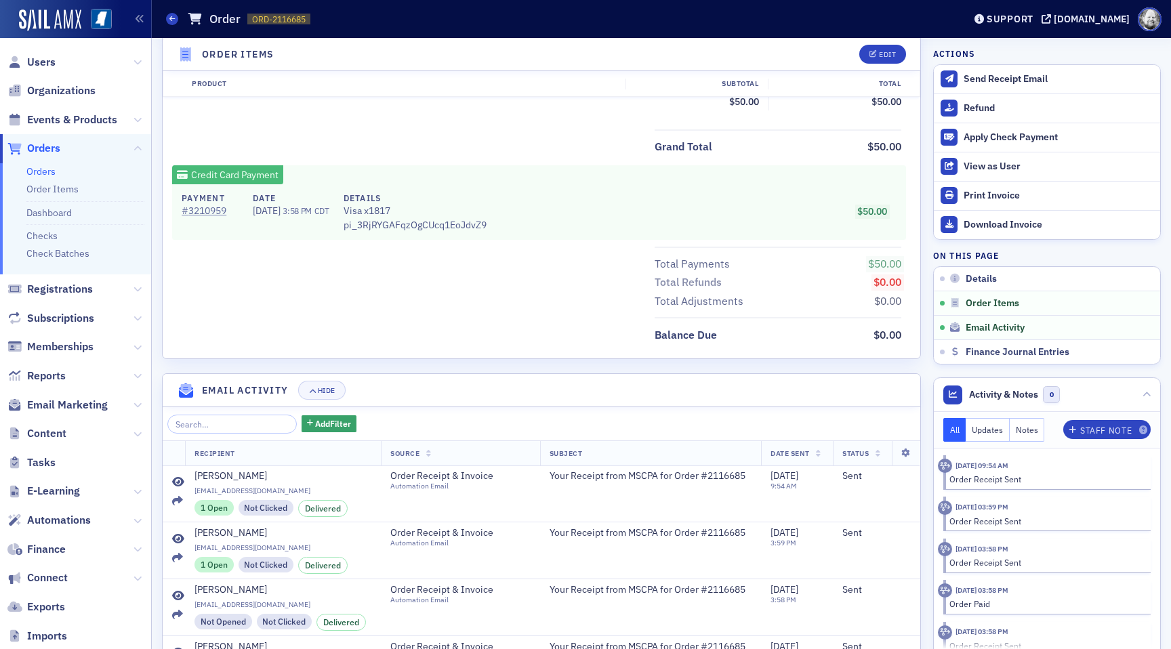
scroll to position [550, 0]
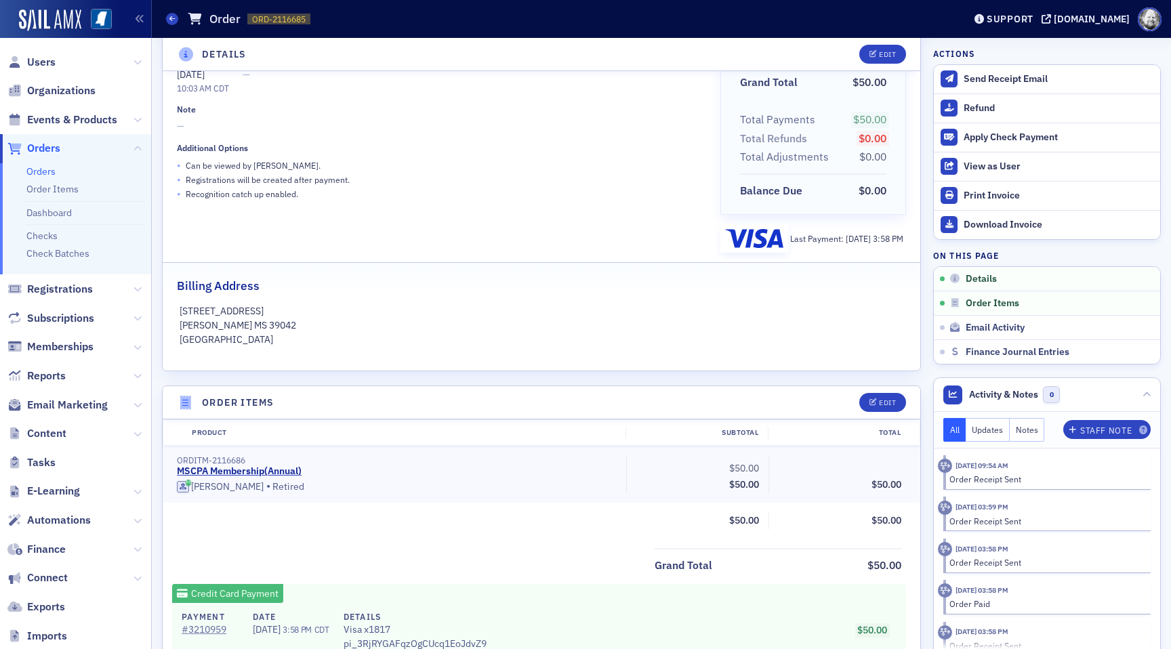
scroll to position [131, 0]
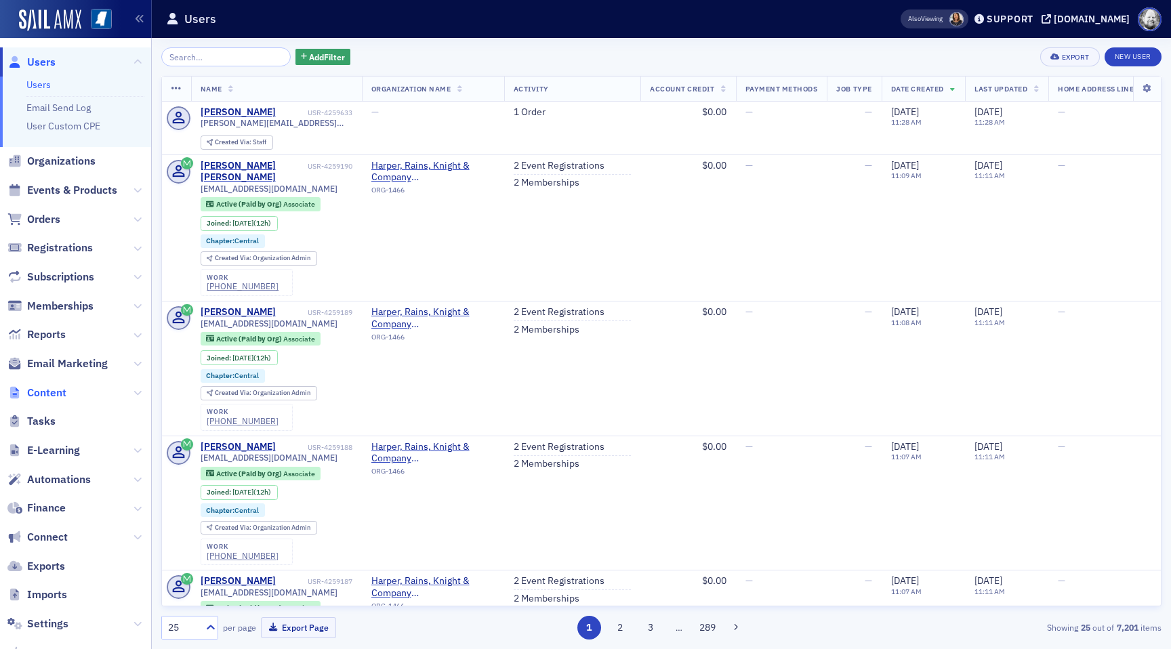
click at [50, 393] on span "Content" at bounding box center [46, 393] width 39 height 15
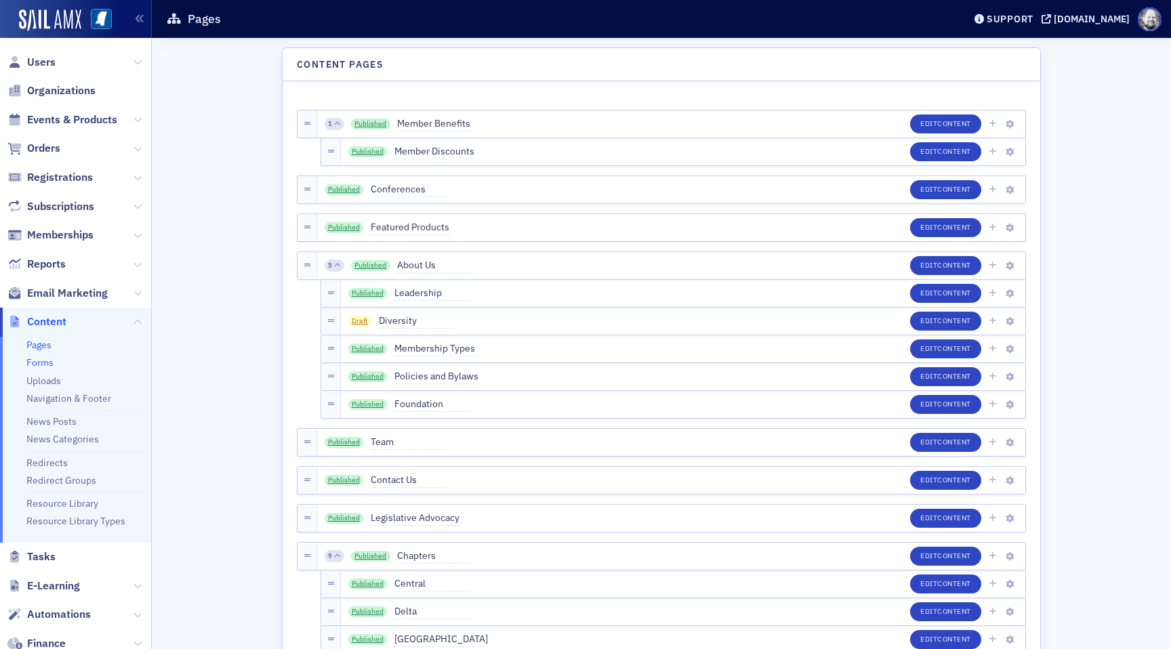
click at [37, 360] on link "Forms" at bounding box center [39, 362] width 27 height 12
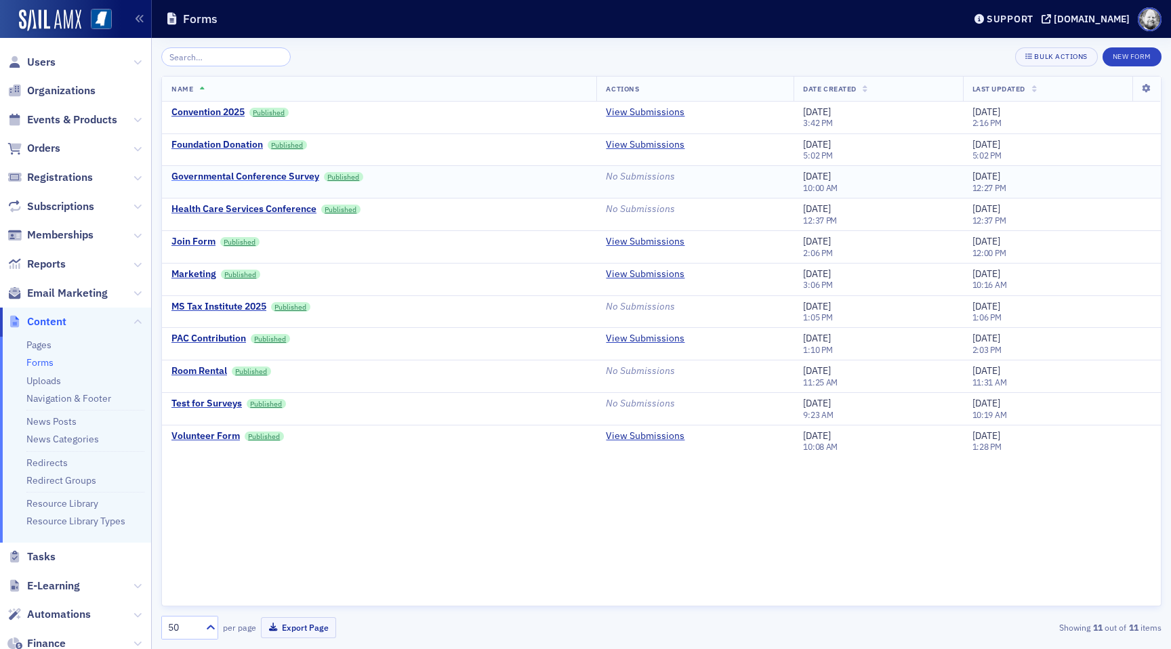
click at [264, 173] on div "Governmental Conference Survey" at bounding box center [245, 177] width 148 height 12
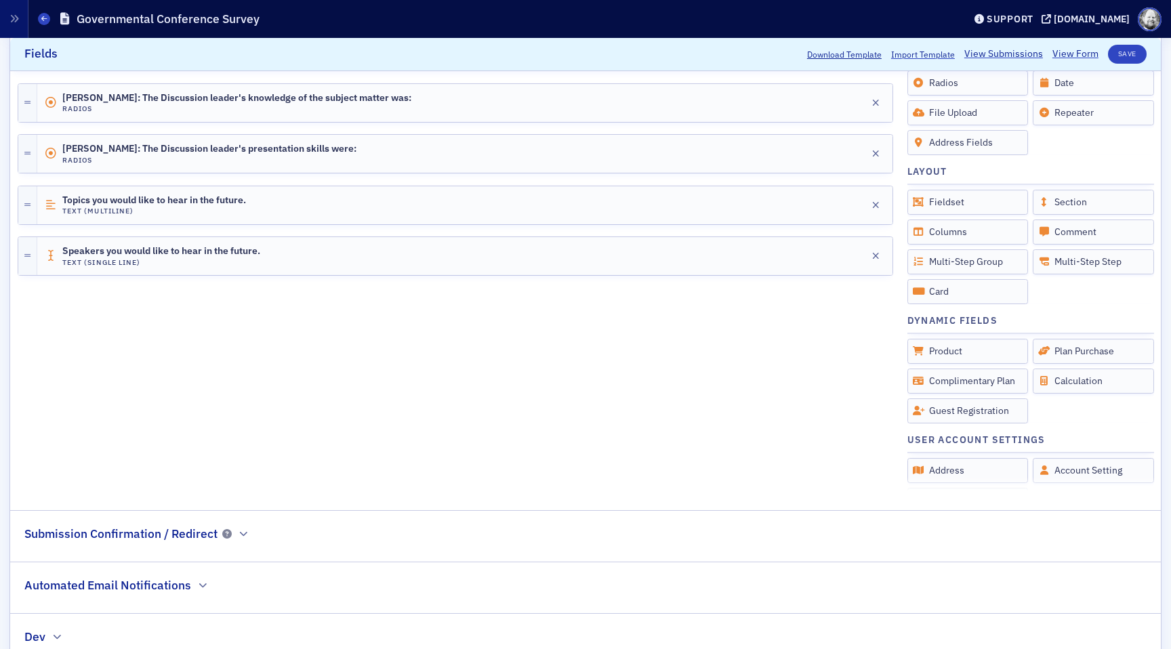
scroll to position [404, 0]
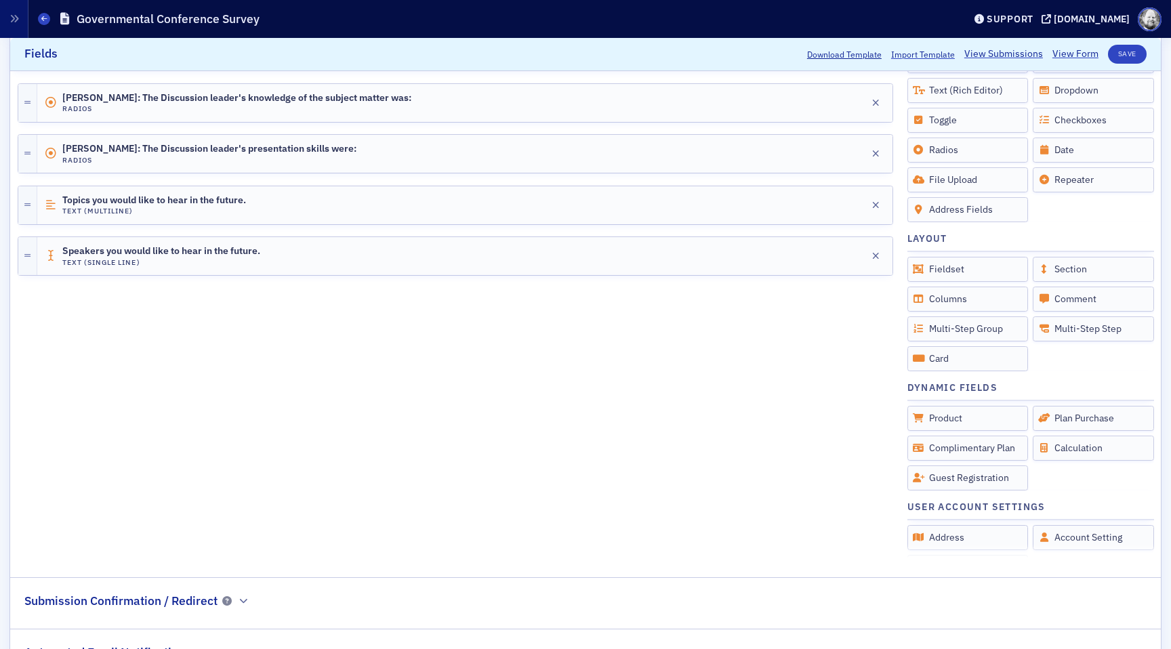
scroll to position [404, 0]
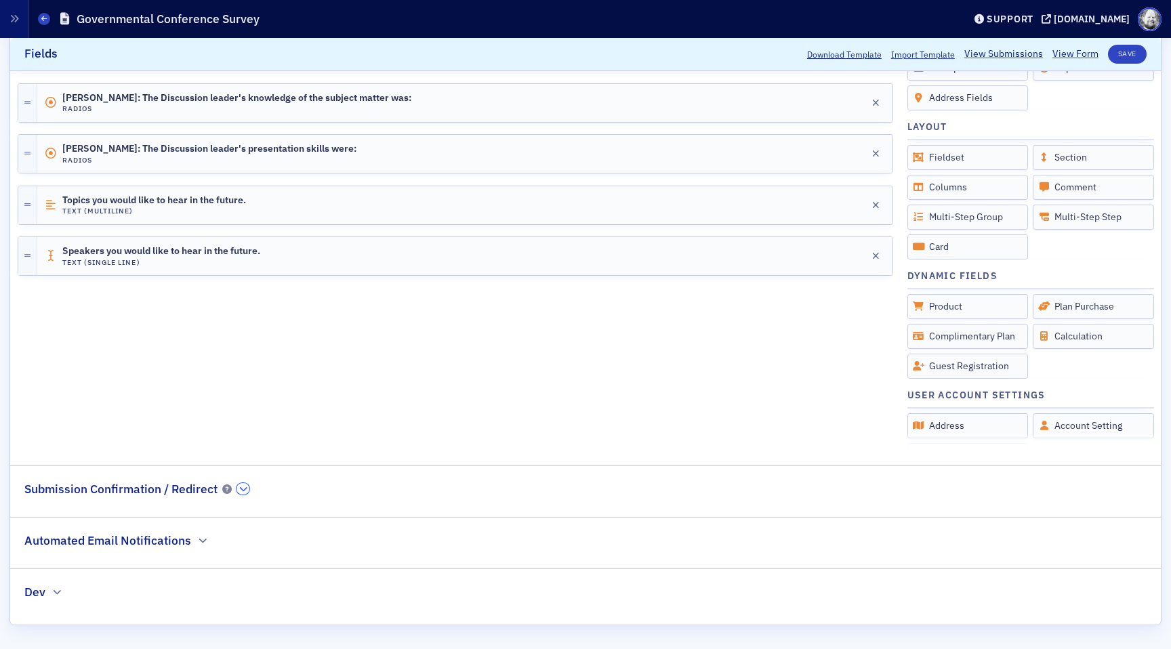
click at [246, 490] on button "button" at bounding box center [242, 489] width 13 height 12
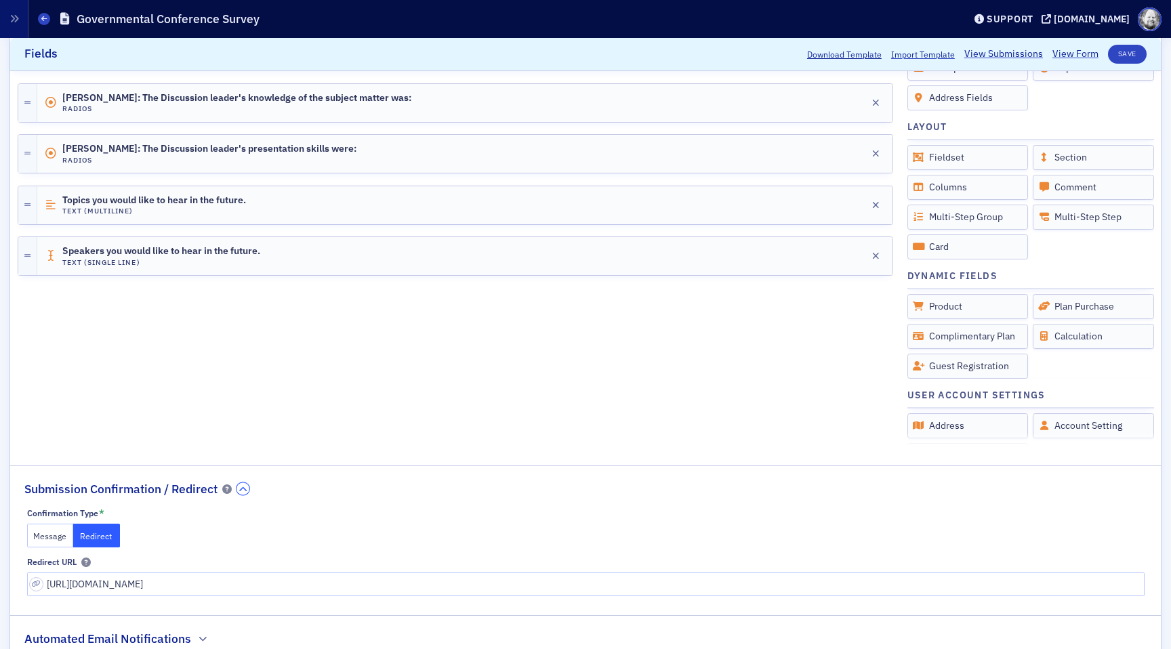
click at [246, 490] on icon "button" at bounding box center [243, 489] width 8 height 8
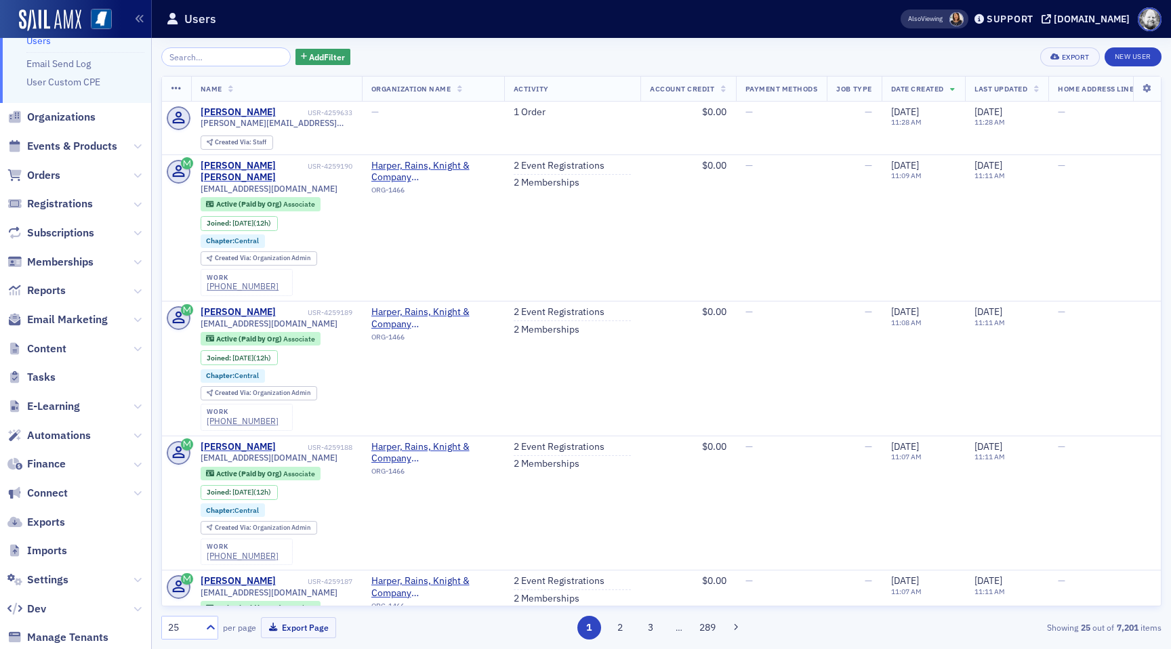
scroll to position [51, 0]
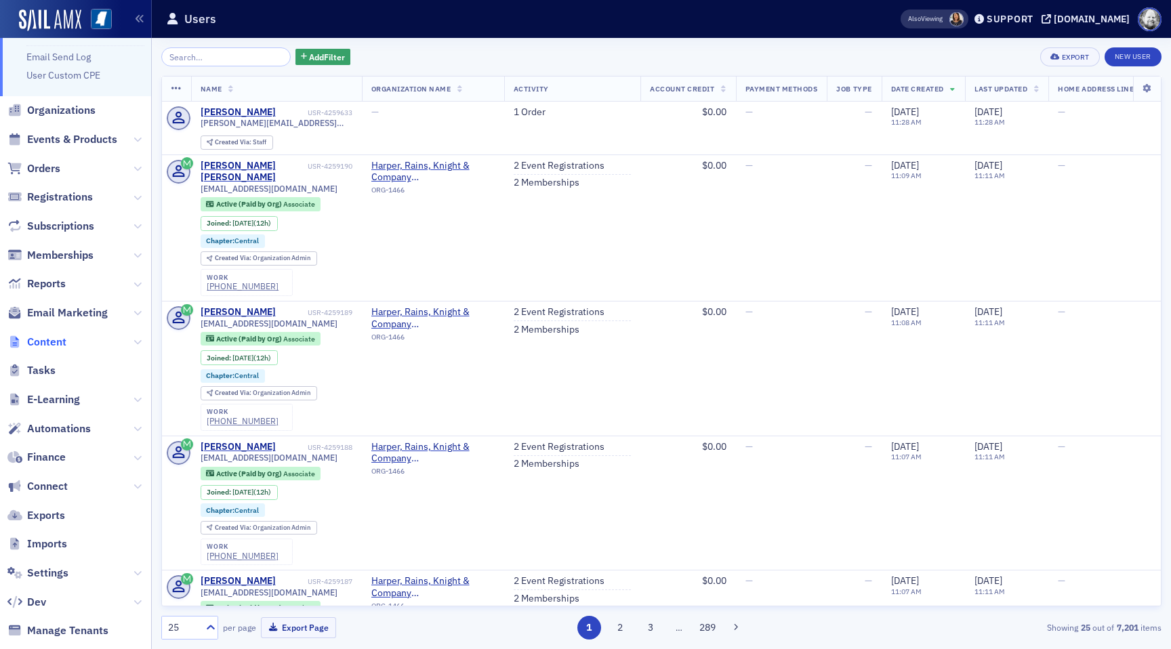
click at [52, 344] on span "Content" at bounding box center [46, 342] width 39 height 15
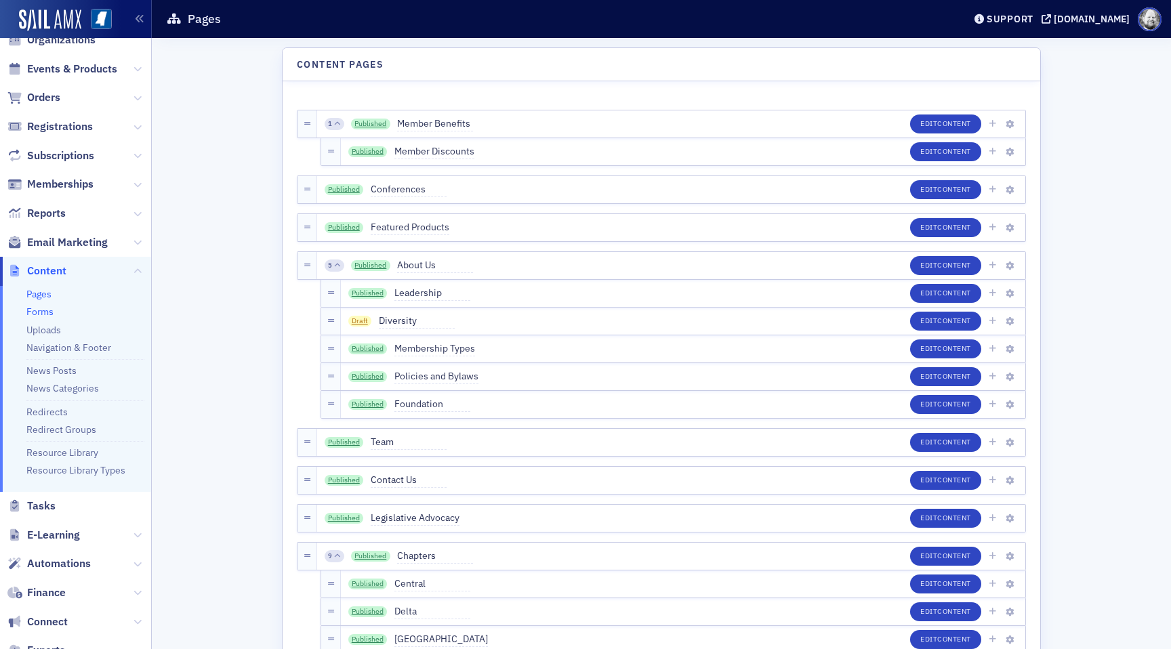
click at [43, 312] on link "Forms" at bounding box center [39, 312] width 27 height 12
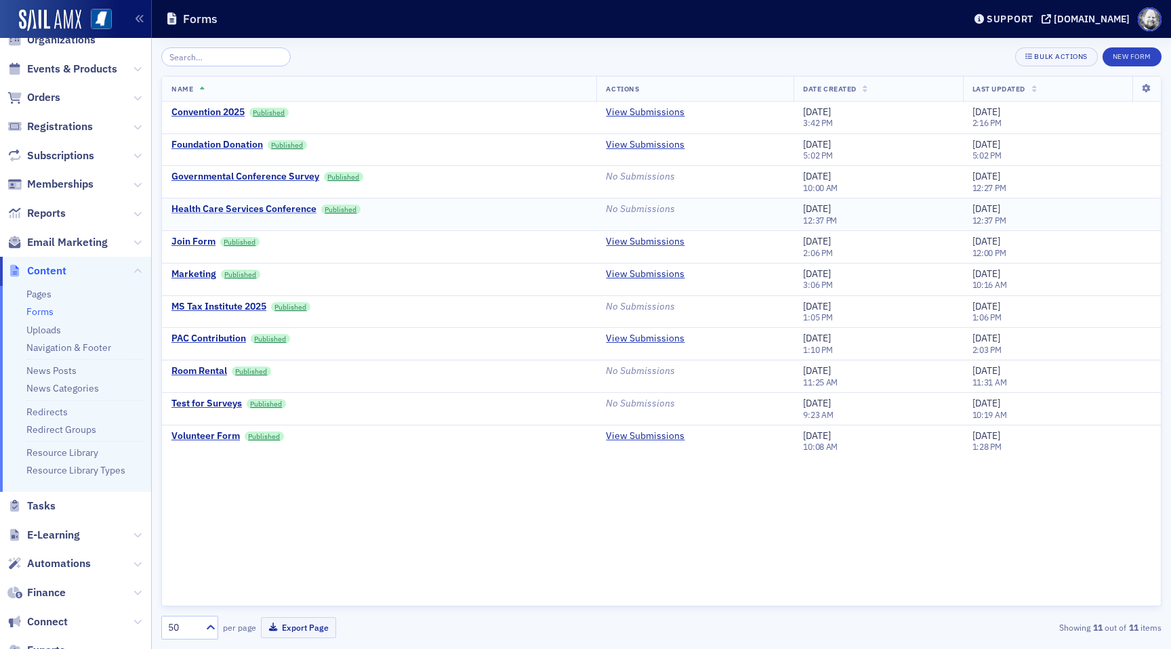
click at [283, 214] on div "Health Care Services Conference" at bounding box center [243, 209] width 145 height 12
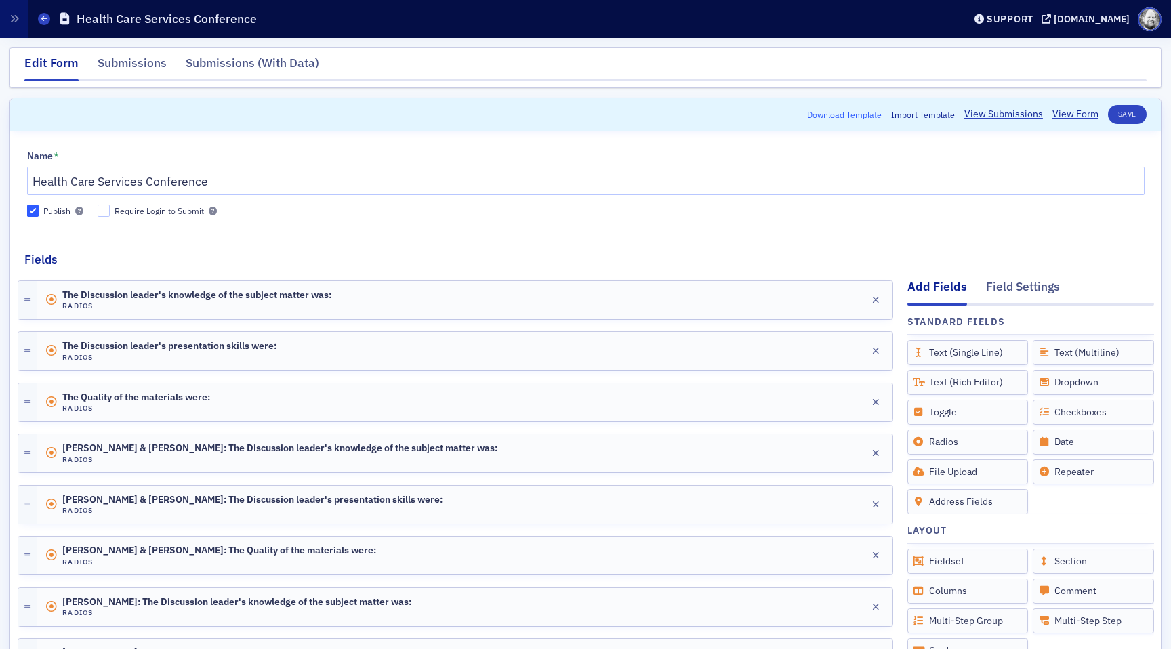
click at [838, 115] on button "Download Template" at bounding box center [844, 114] width 75 height 12
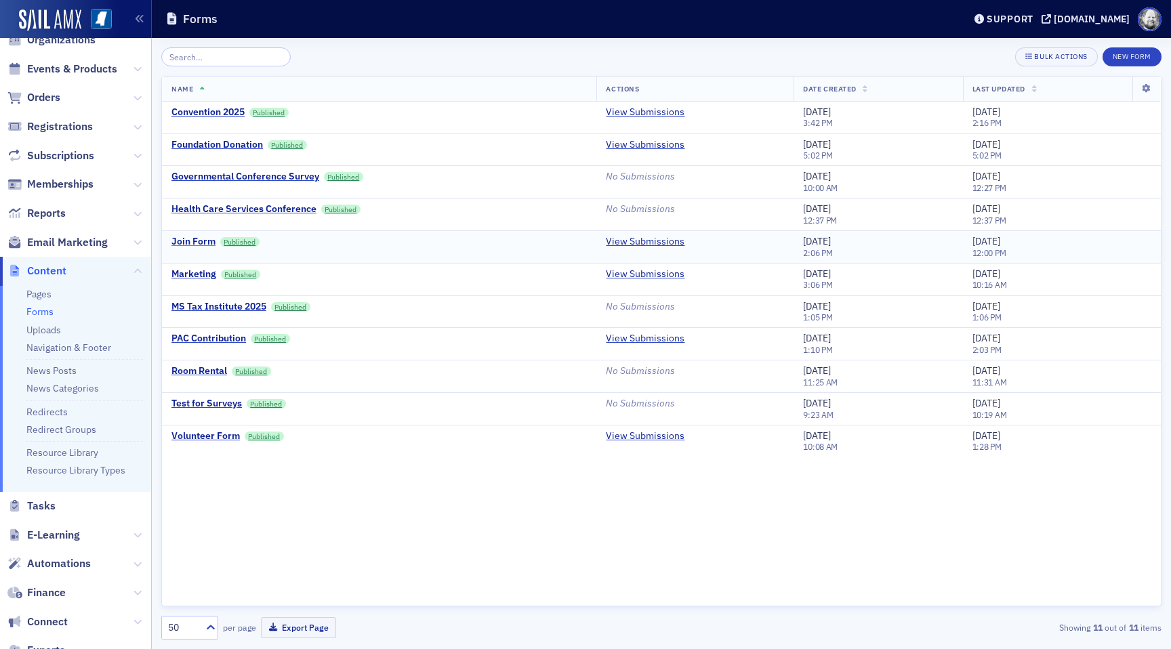
click at [203, 241] on div "Join Form" at bounding box center [193, 242] width 44 height 12
click at [272, 174] on div "Governmental Conference Survey" at bounding box center [245, 177] width 148 height 12
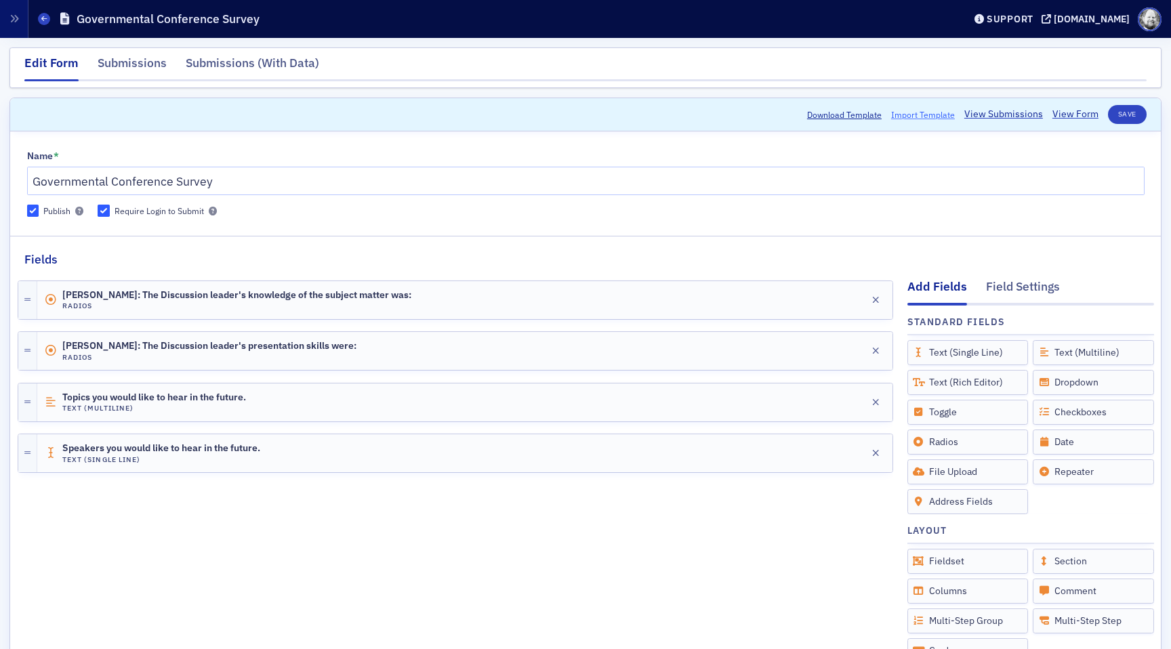
click at [921, 114] on span "Import Template" at bounding box center [923, 114] width 64 height 12
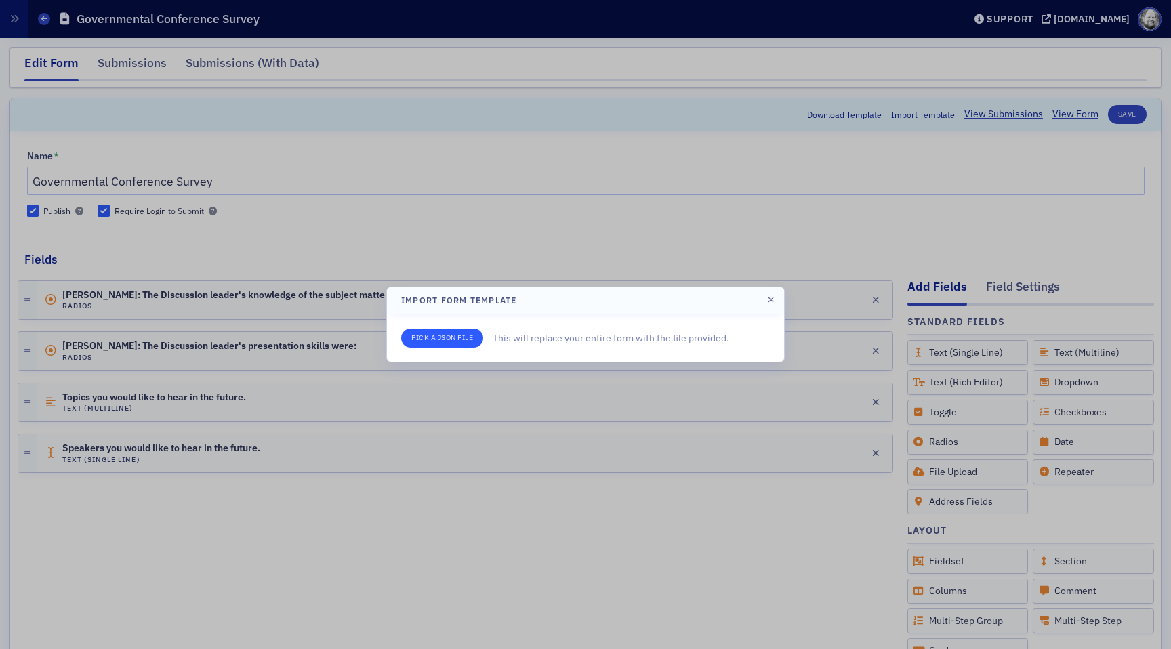
click at [456, 345] on input "file" at bounding box center [442, 338] width 82 height 19
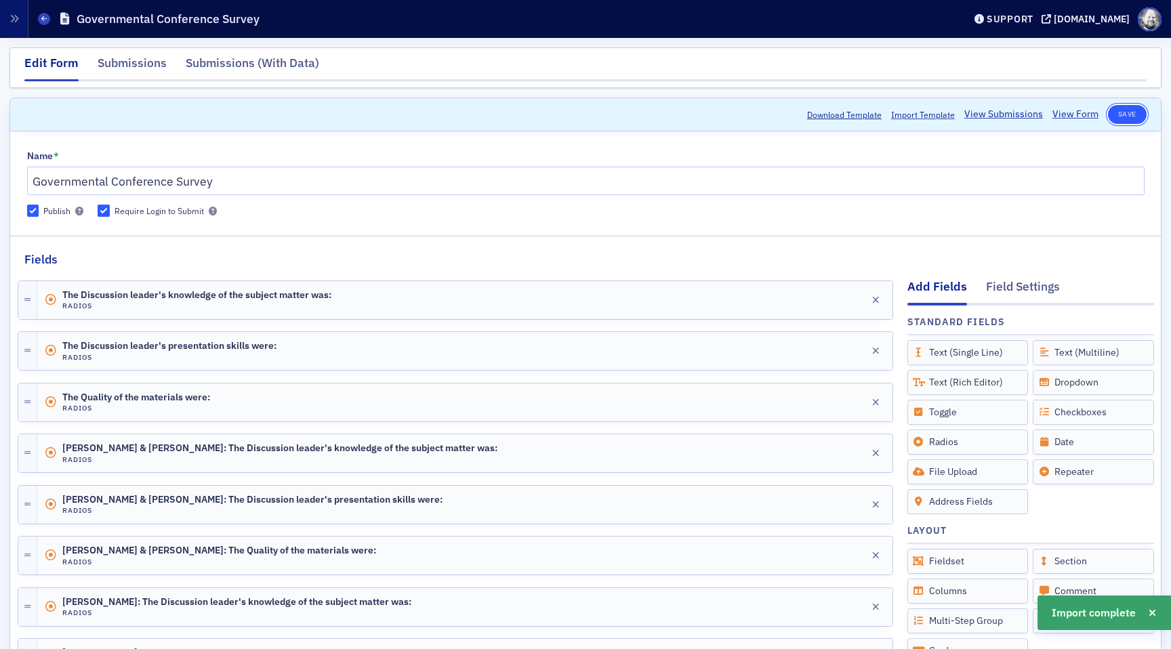
click at [1132, 117] on button "Save" at bounding box center [1127, 114] width 39 height 19
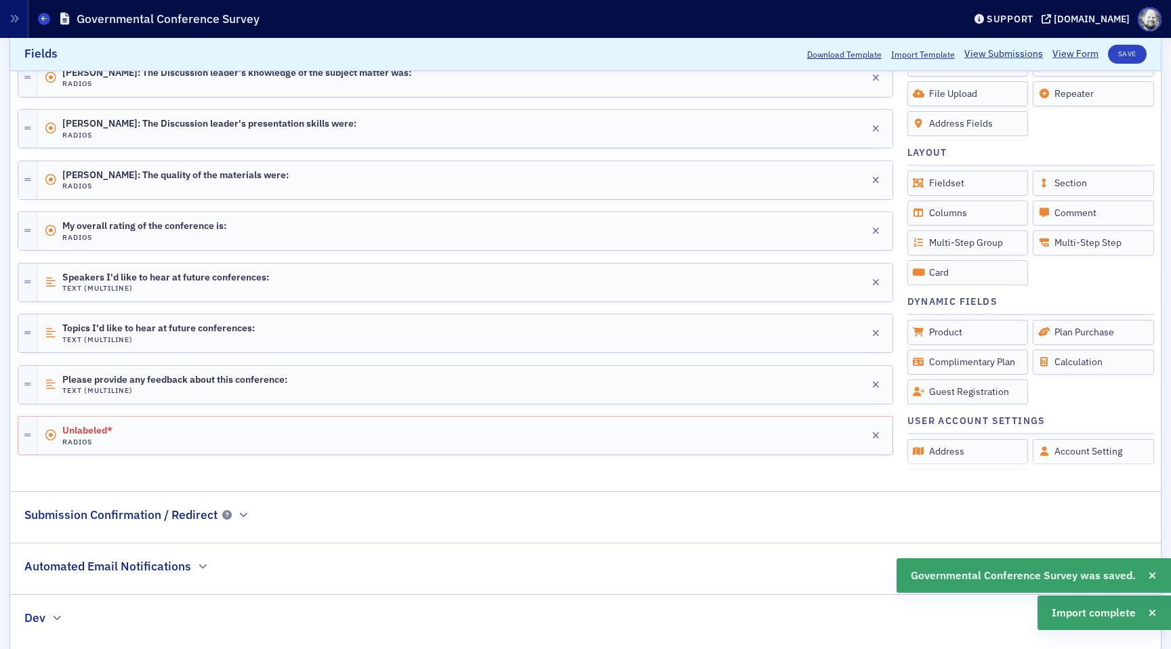
scroll to position [862, 0]
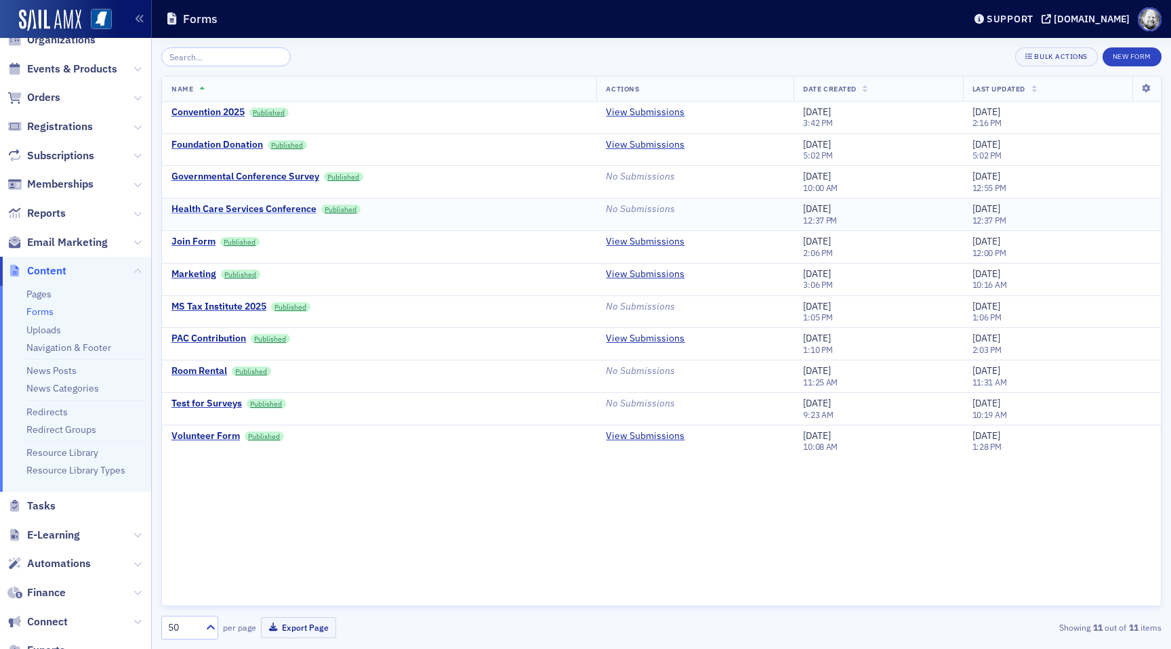
click at [217, 207] on div "Health Care Services Conference" at bounding box center [243, 209] width 145 height 12
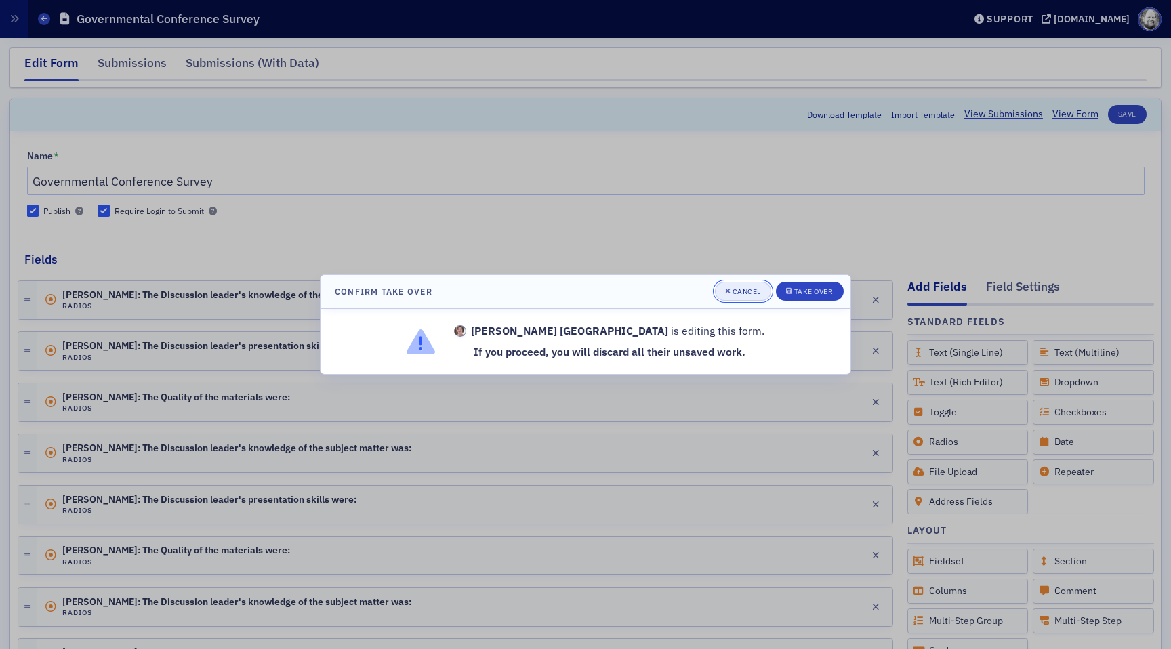
click at [743, 283] on button "Cancel" at bounding box center [743, 291] width 56 height 19
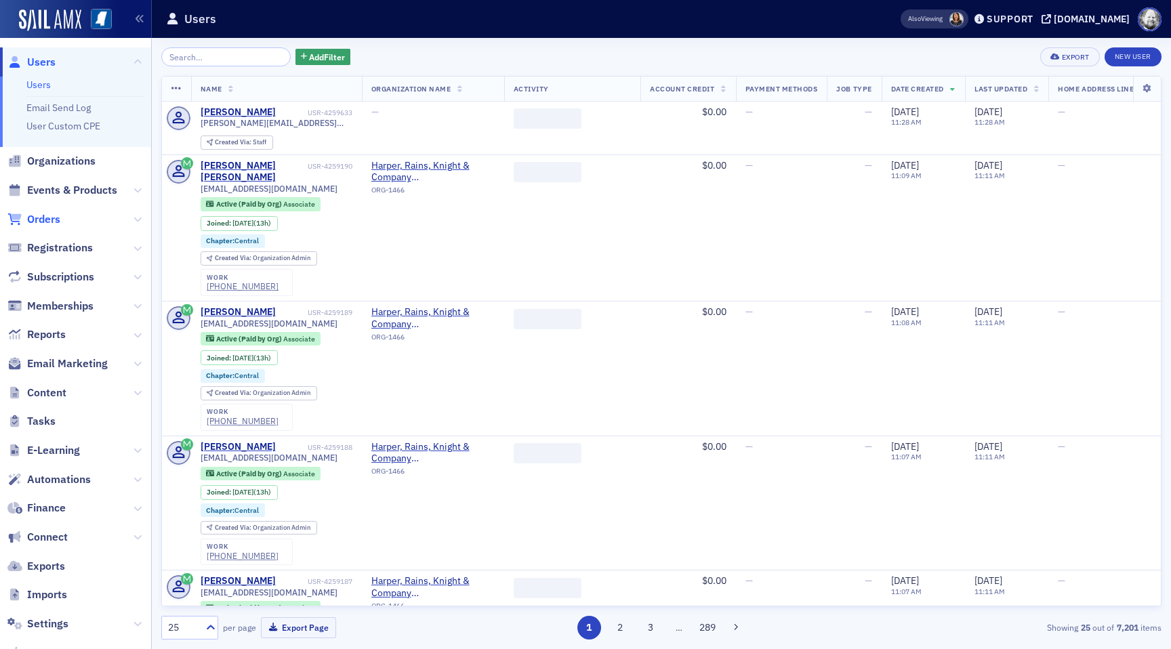
click at [54, 221] on span "Orders" at bounding box center [43, 219] width 33 height 15
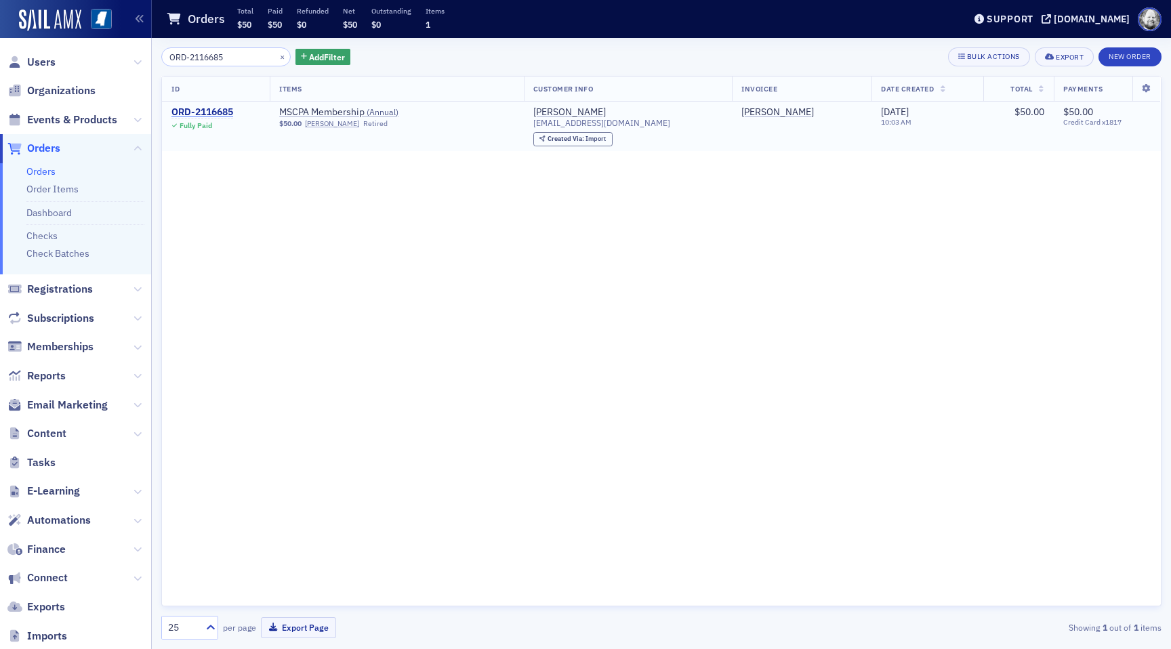
type input "ORD-2116685"
click at [214, 110] on div "ORD-2116685" at bounding box center [202, 112] width 62 height 12
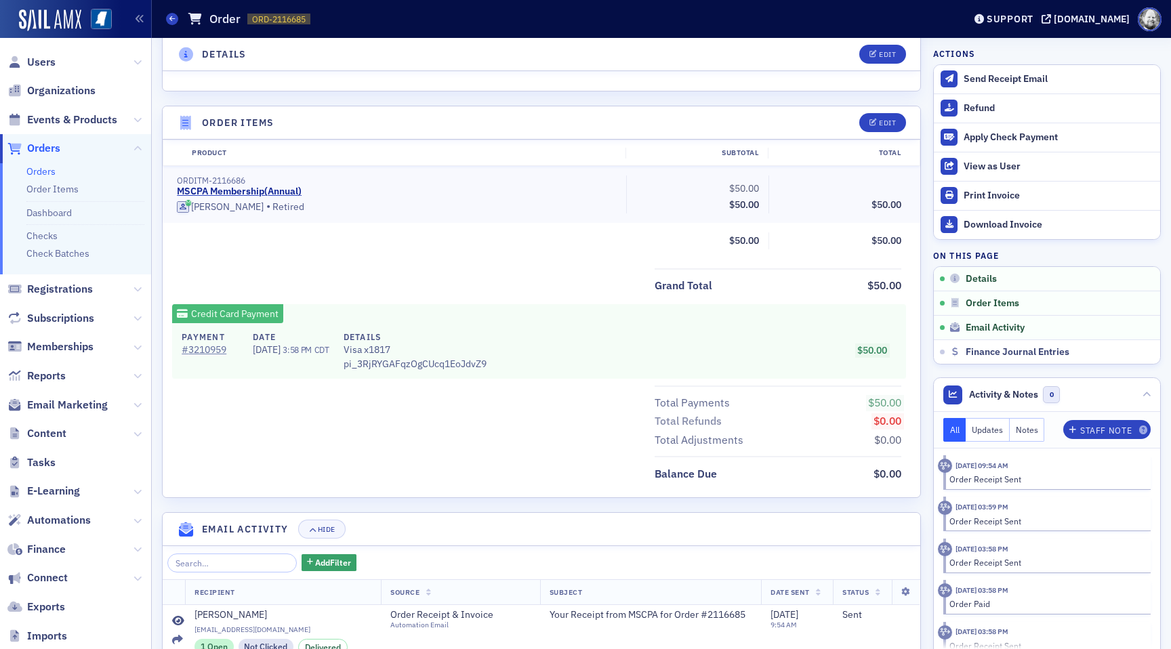
scroll to position [411, 0]
click at [211, 351] on link "# 3210959" at bounding box center [210, 349] width 57 height 14
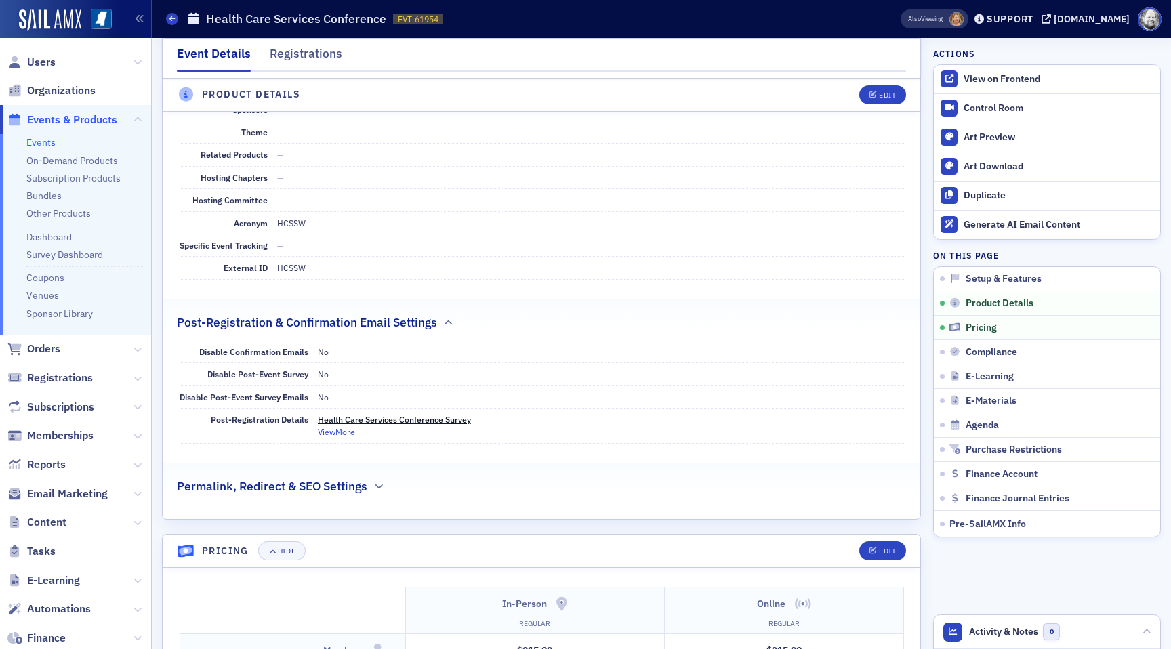
scroll to position [1819, 0]
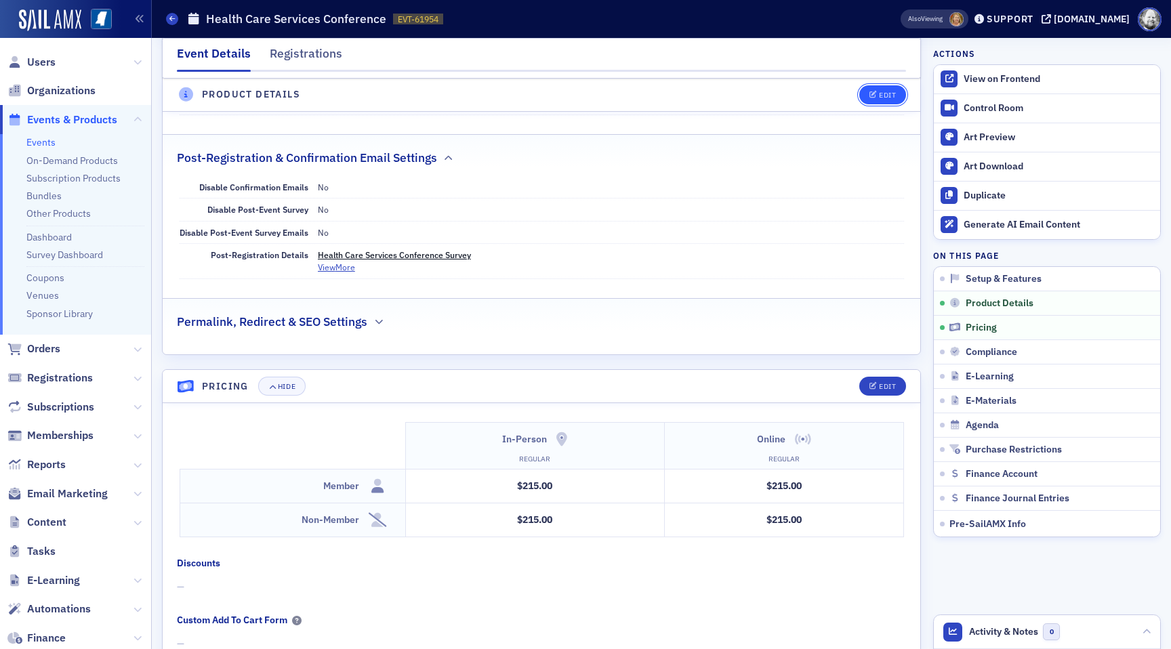
click at [878, 93] on span "Edit" at bounding box center [882, 94] width 26 height 7
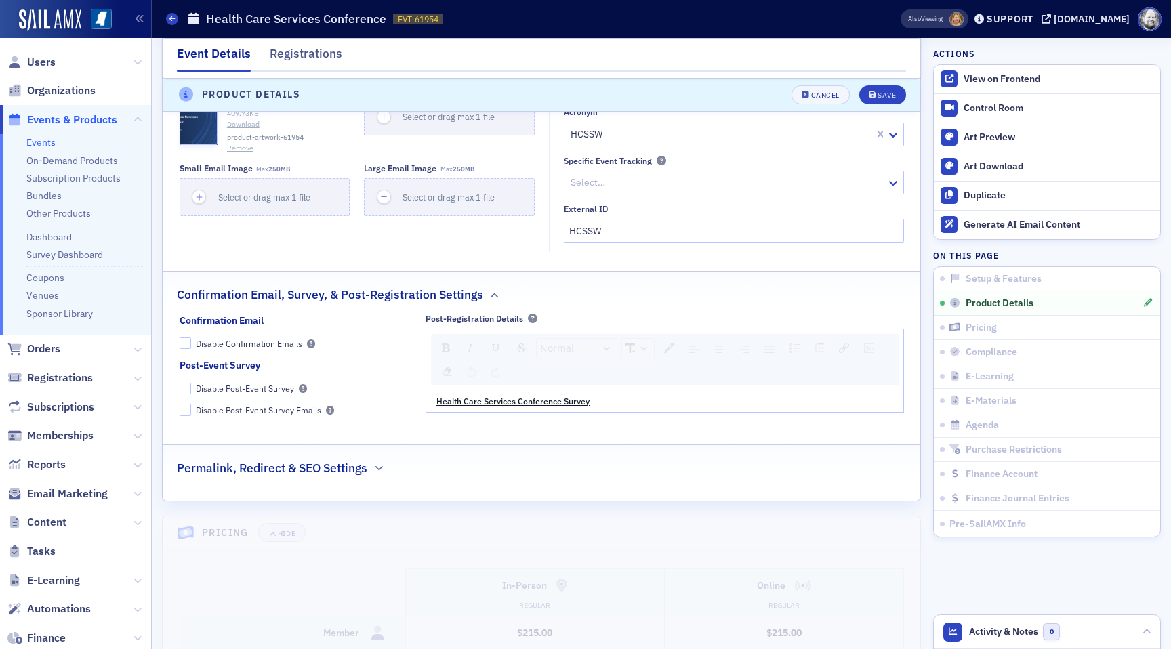
scroll to position [2134, 0]
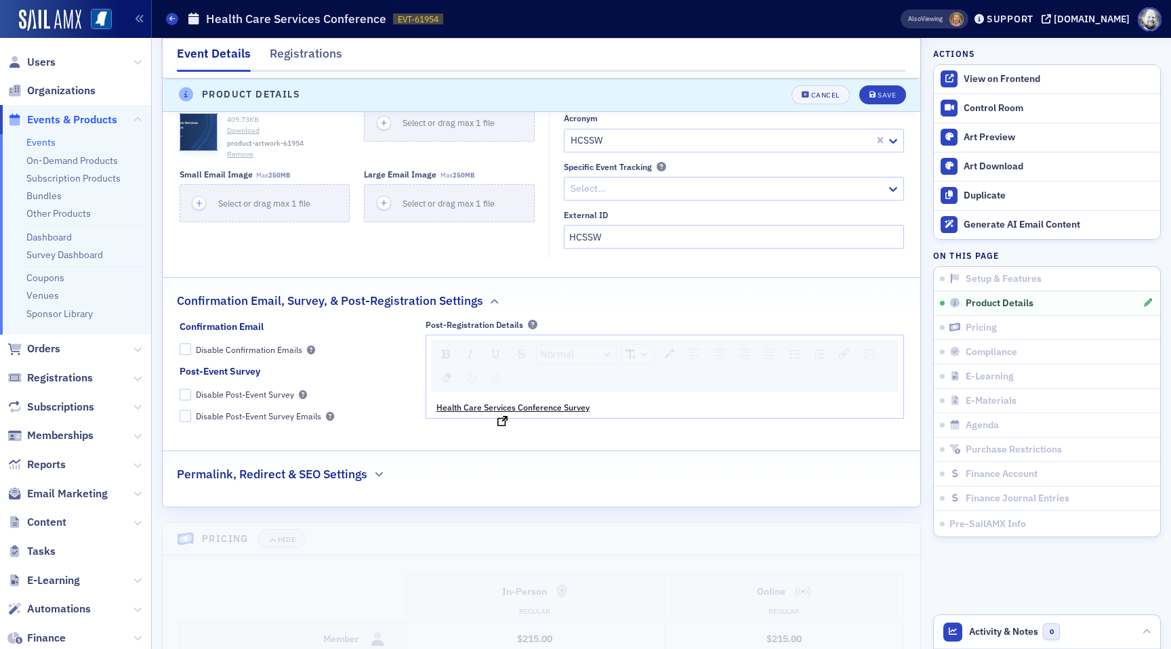
click at [550, 402] on span "Health Care Services Conference Survey" at bounding box center [512, 407] width 153 height 11
click at [503, 401] on div "Health Care Services Conference Survey" at bounding box center [664, 407] width 477 height 22
click at [503, 402] on span "Health Care Services Conference Survey" at bounding box center [512, 407] width 153 height 11
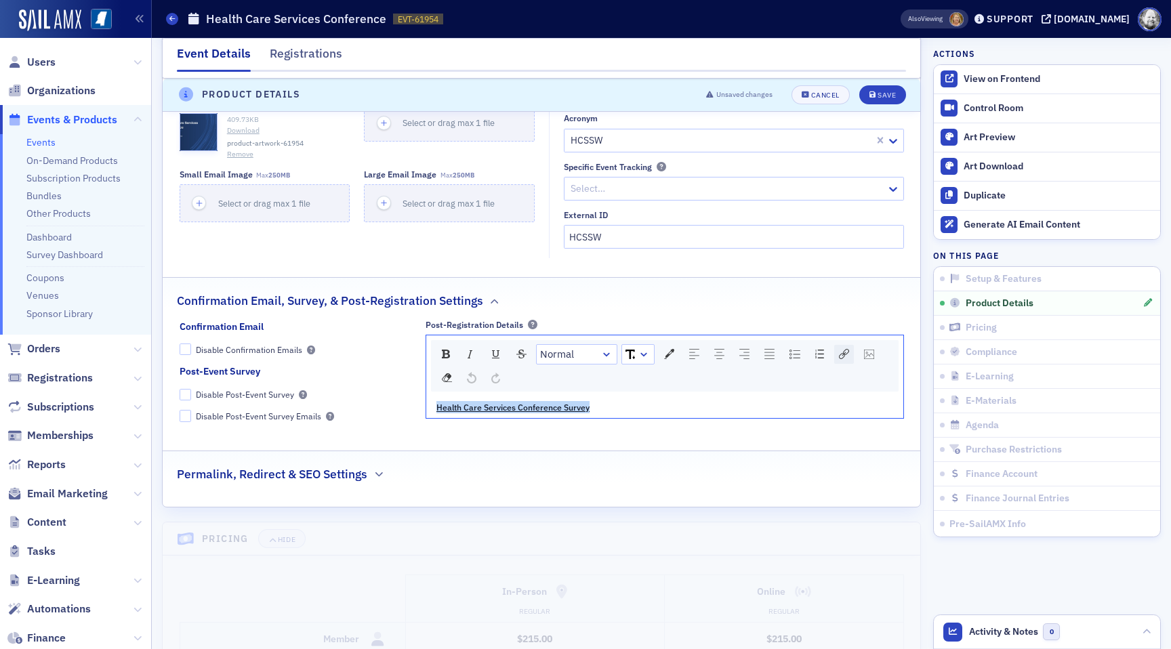
click at [840, 349] on img "rdw-link-control" at bounding box center [844, 354] width 10 height 10
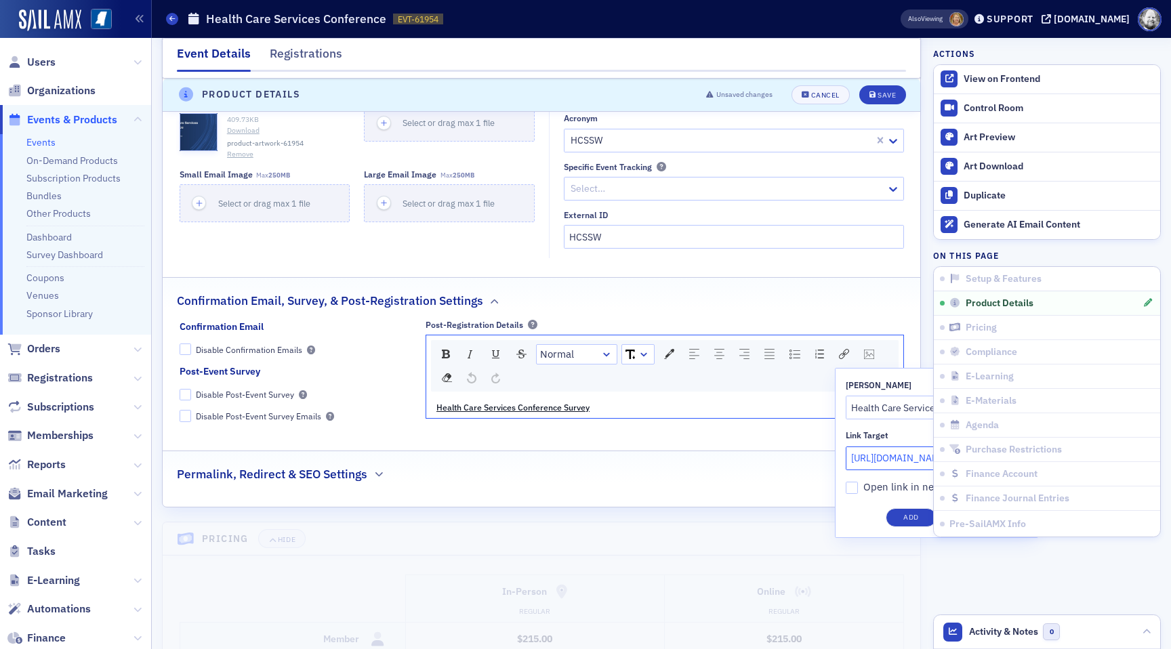
click at [891, 447] on input "https://ms-cpa.org/form/1f088ec9-8daa-6d5e-8c0e-ca209566fabc" at bounding box center [937, 459] width 182 height 24
click at [820, 97] on div "Cancel" at bounding box center [825, 94] width 28 height 7
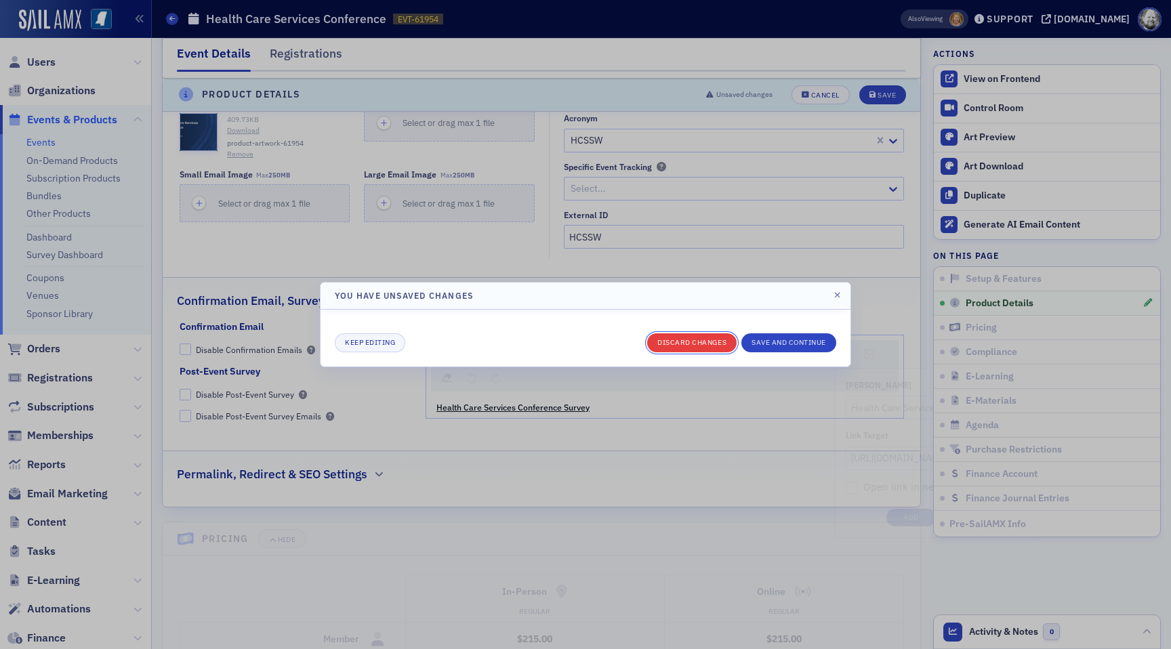
click at [706, 339] on button "Discard changes" at bounding box center [691, 342] width 89 height 19
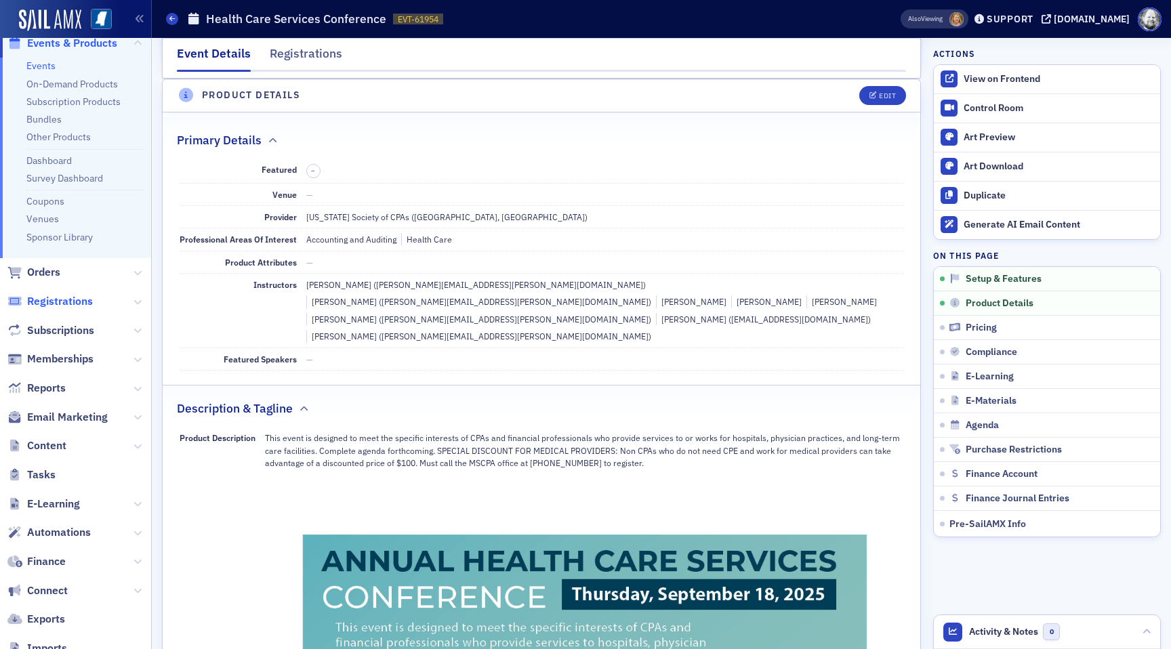
scroll to position [127, 0]
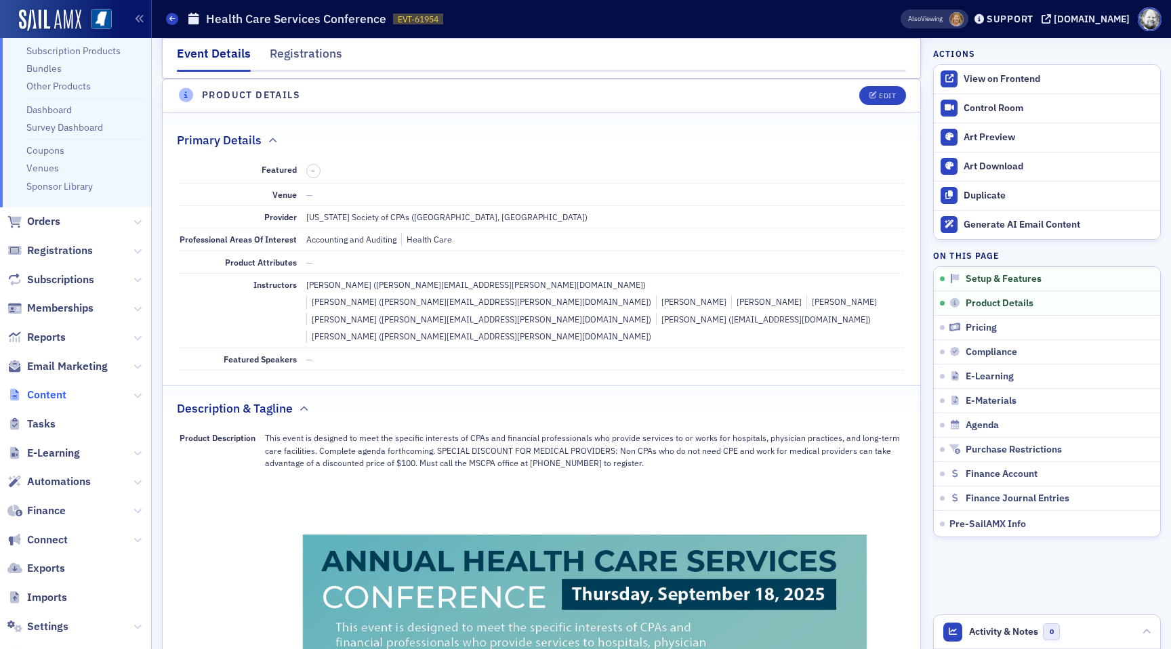
click at [56, 398] on span "Content" at bounding box center [46, 395] width 39 height 15
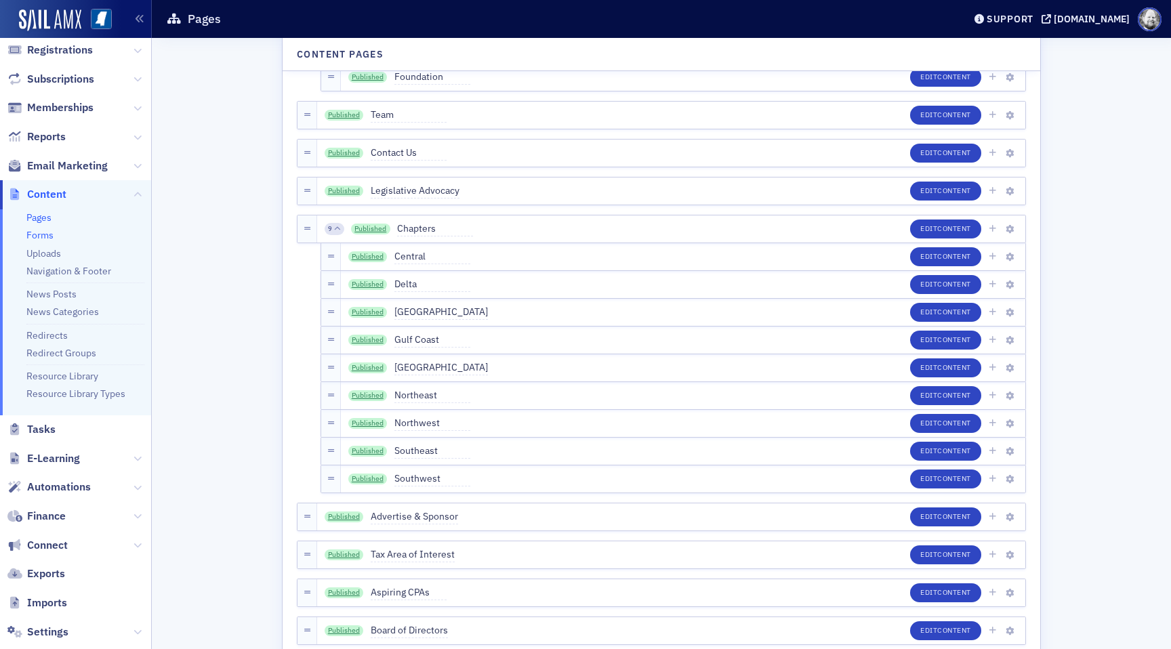
click at [35, 232] on link "Forms" at bounding box center [39, 235] width 27 height 12
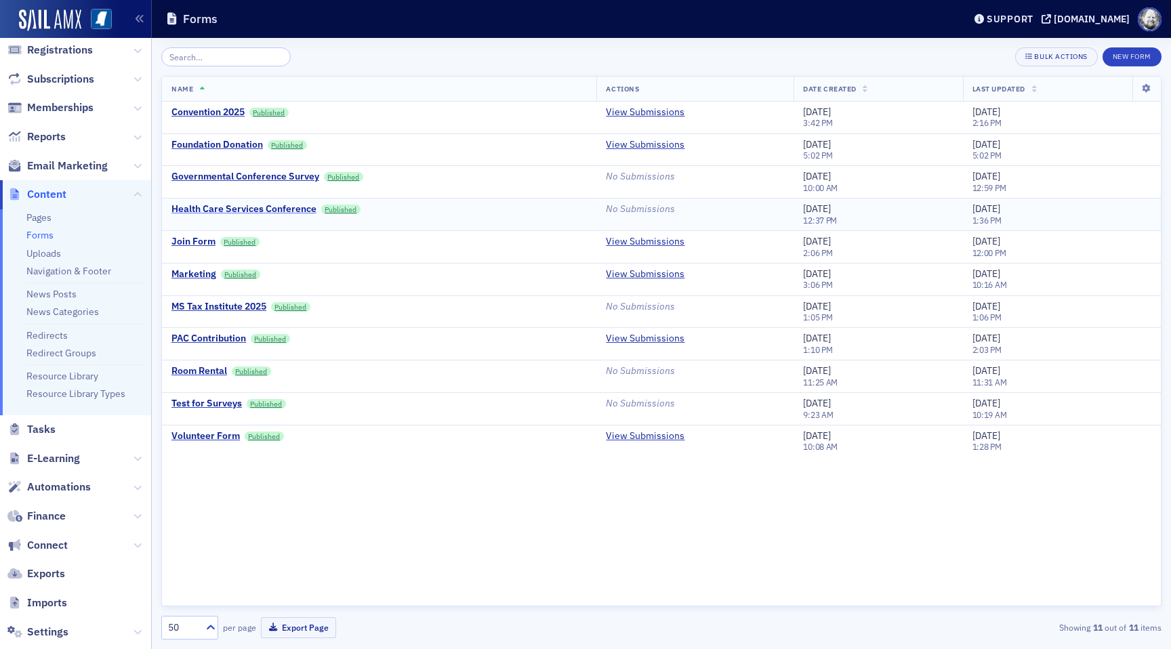
click at [224, 207] on div "Health Care Services Conference" at bounding box center [243, 209] width 145 height 12
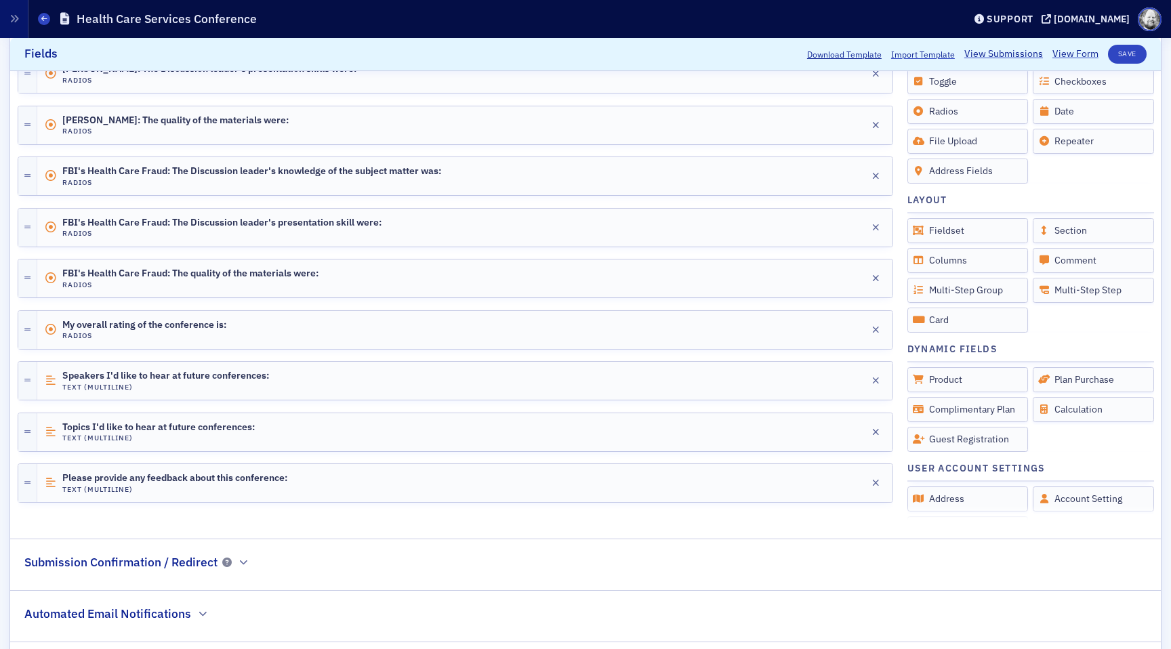
scroll to position [964, 0]
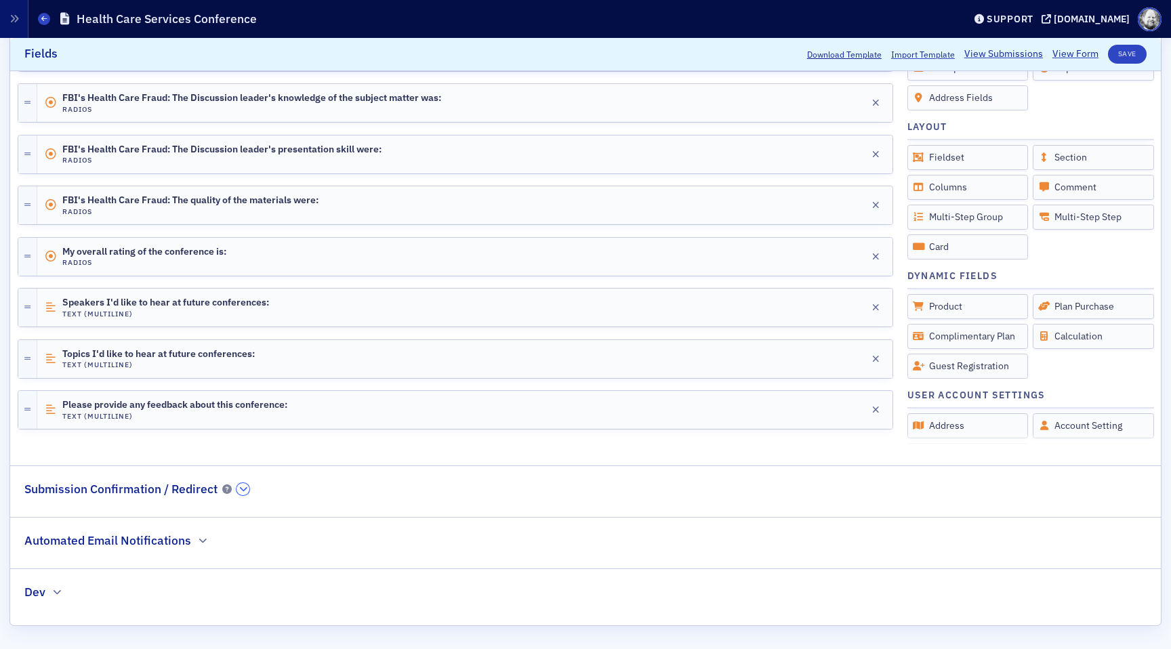
click at [243, 485] on icon "button" at bounding box center [243, 489] width 8 height 8
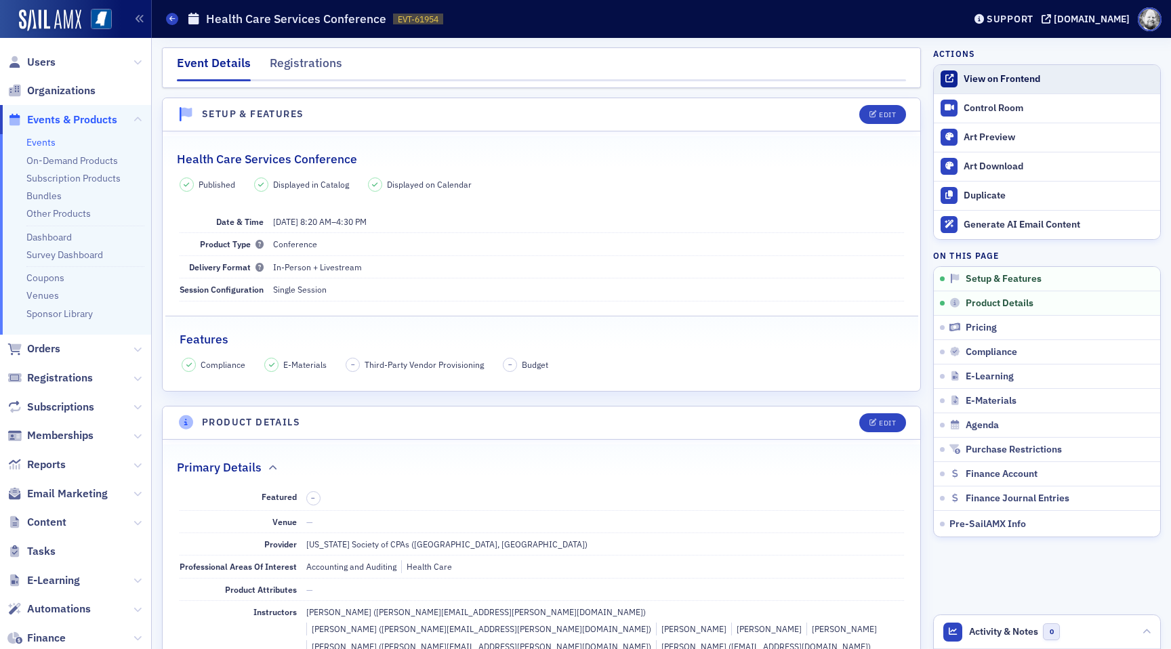
click at [959, 79] on link "View on Frontend" at bounding box center [1047, 79] width 226 height 28
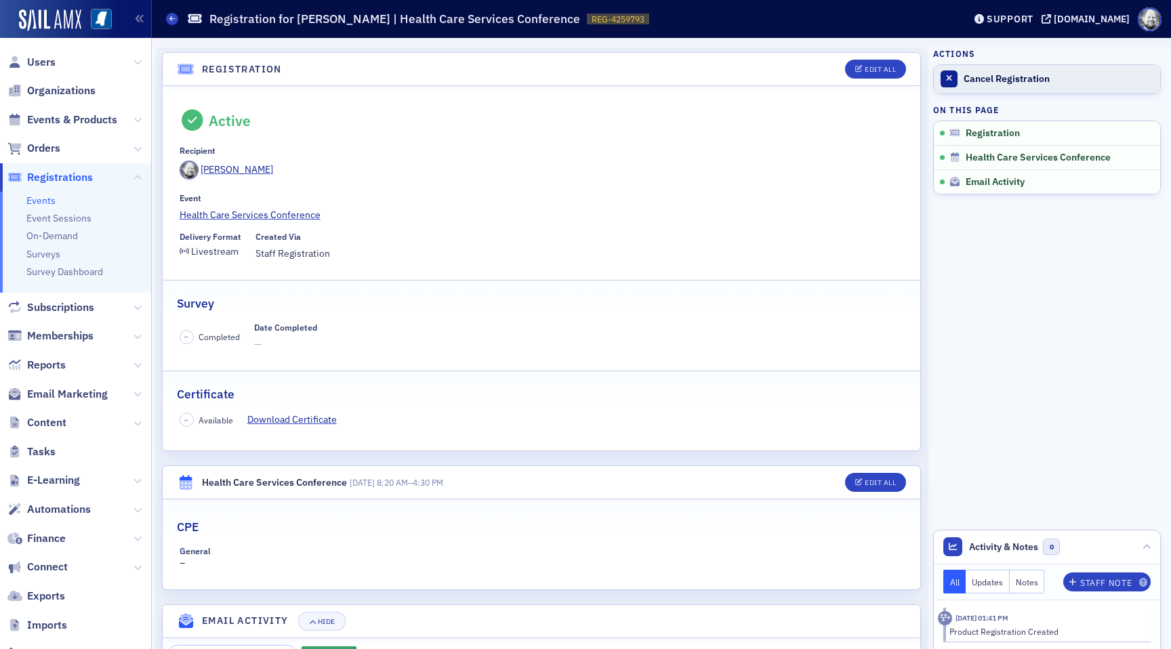
click at [955, 75] on div at bounding box center [949, 78] width 17 height 17
click at [244, 169] on div "Aidan Sullivan" at bounding box center [237, 170] width 73 height 14
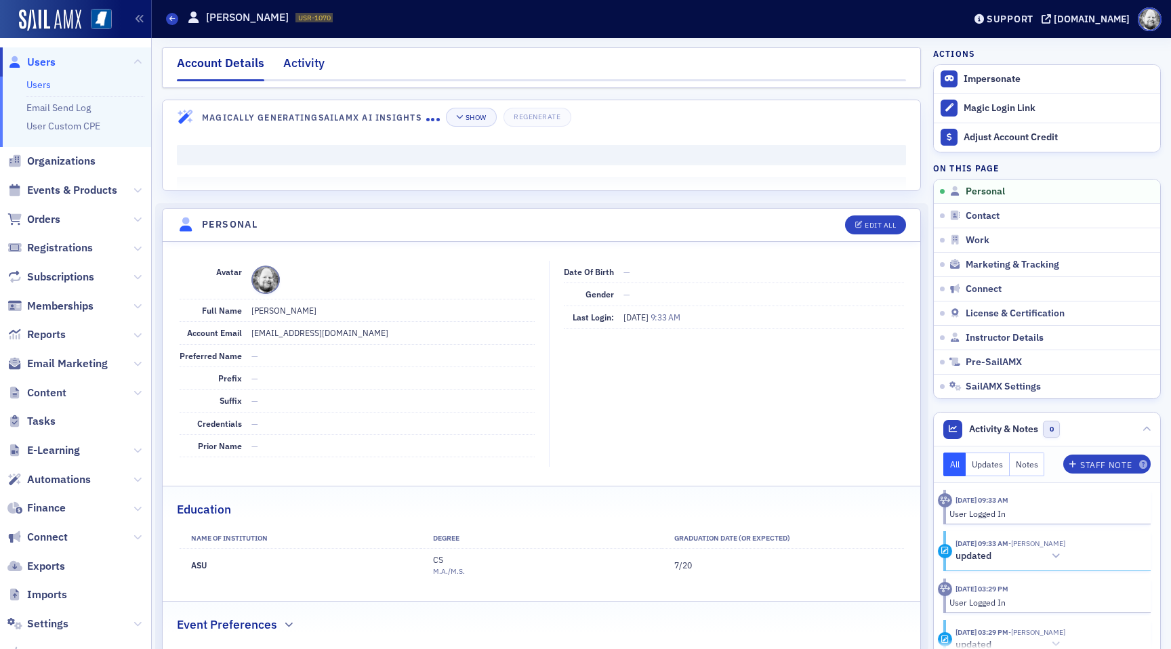
click at [302, 65] on div "Activity" at bounding box center [303, 66] width 41 height 25
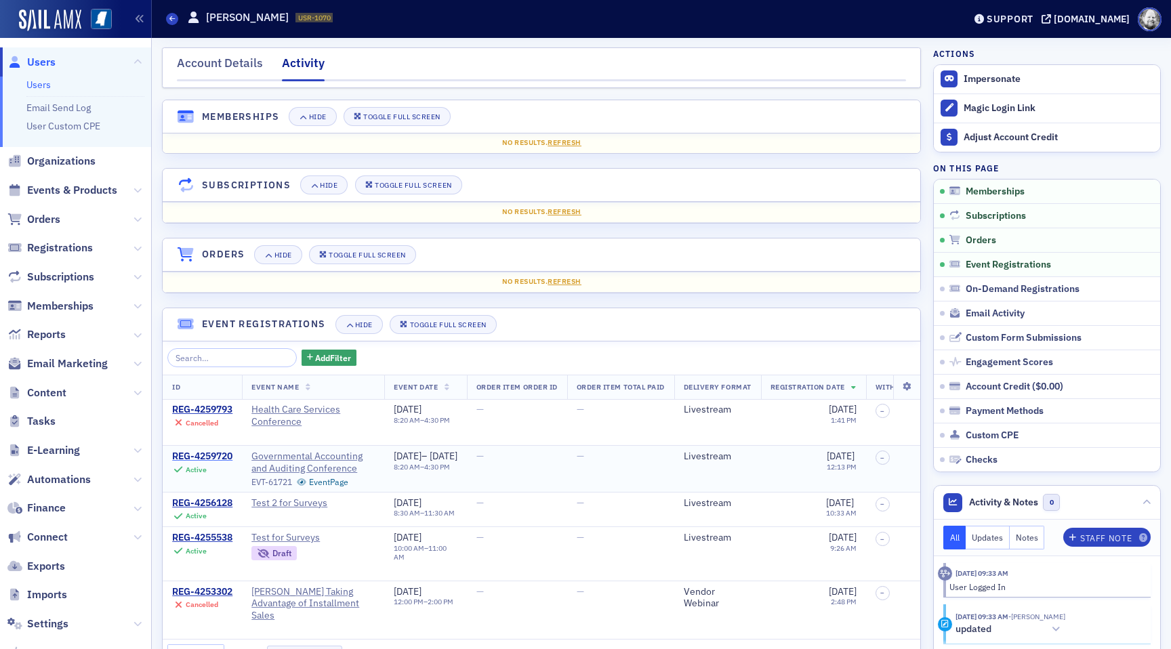
click at [205, 456] on div "REG-4259720" at bounding box center [202, 457] width 60 height 12
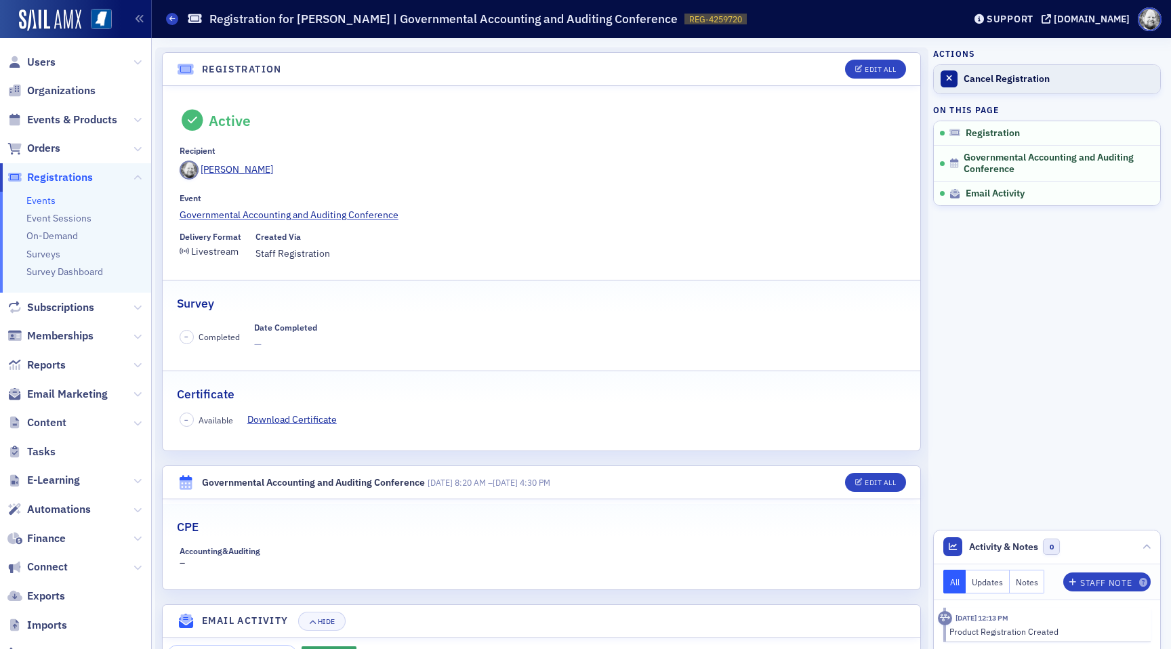
click at [1026, 73] on div "Cancel Registration" at bounding box center [1059, 79] width 190 height 12
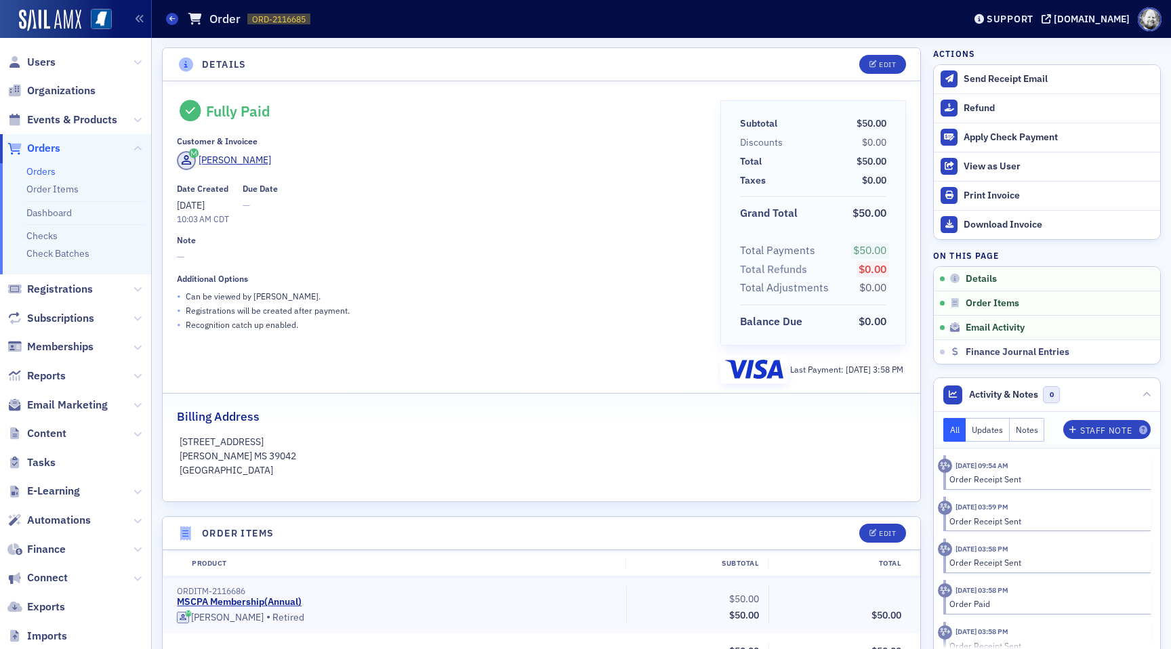
scroll to position [411, 0]
click at [501, 154] on div "[PERSON_NAME]" at bounding box center [439, 162] width 524 height 23
drag, startPoint x: 208, startPoint y: 106, endPoint x: 300, endPoint y: 110, distance: 91.6
click at [300, 110] on div "Fully Paid" at bounding box center [439, 111] width 524 height 22
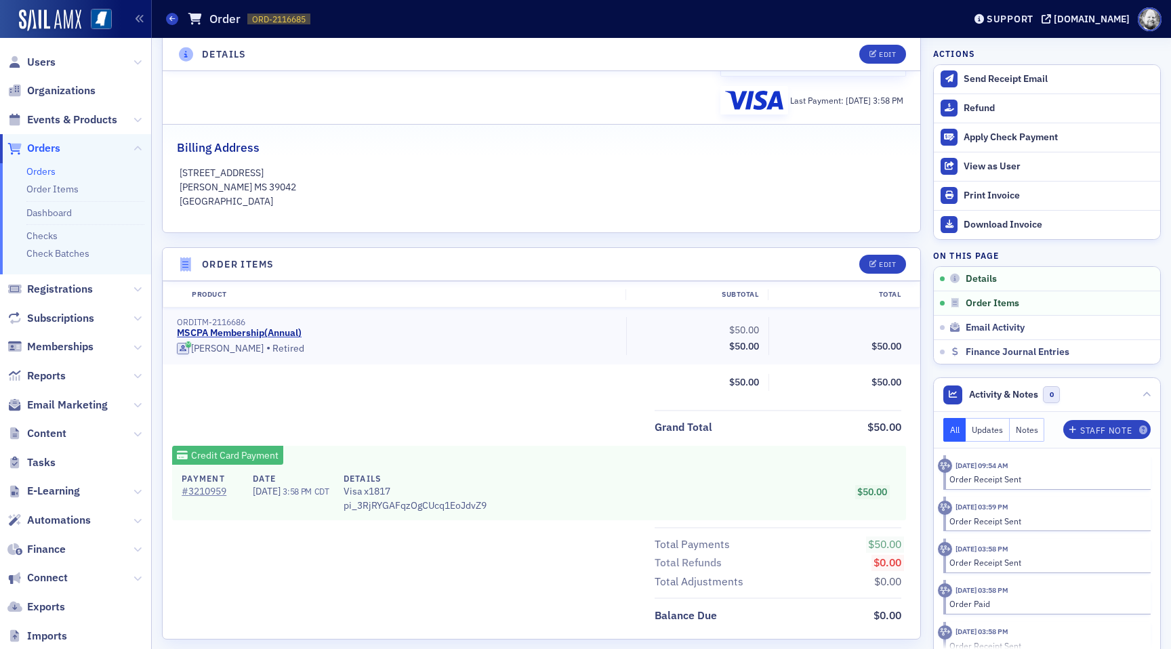
scroll to position [270, 0]
click at [394, 510] on div "Details Visa x1817 pi_3RjRYGAFqzOgCUcq1EoJdvZ9" at bounding box center [415, 491] width 143 height 41
click at [196, 489] on link "# 3210959" at bounding box center [210, 490] width 57 height 14
click at [880, 269] on button "Edit" at bounding box center [882, 262] width 47 height 19
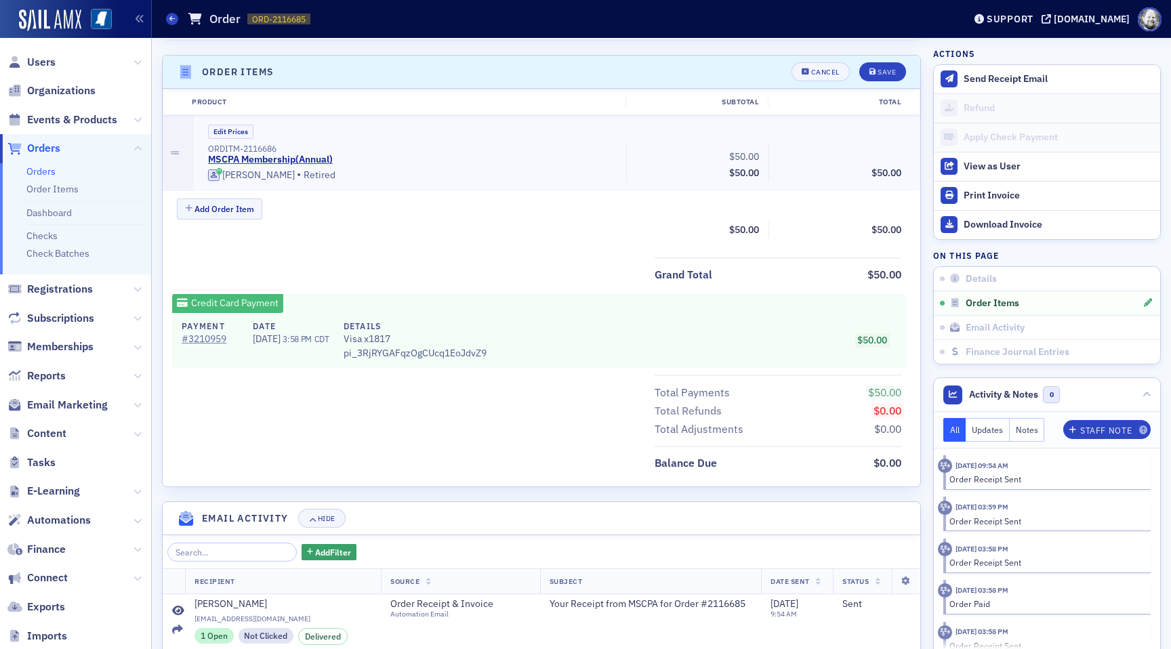
scroll to position [472, 0]
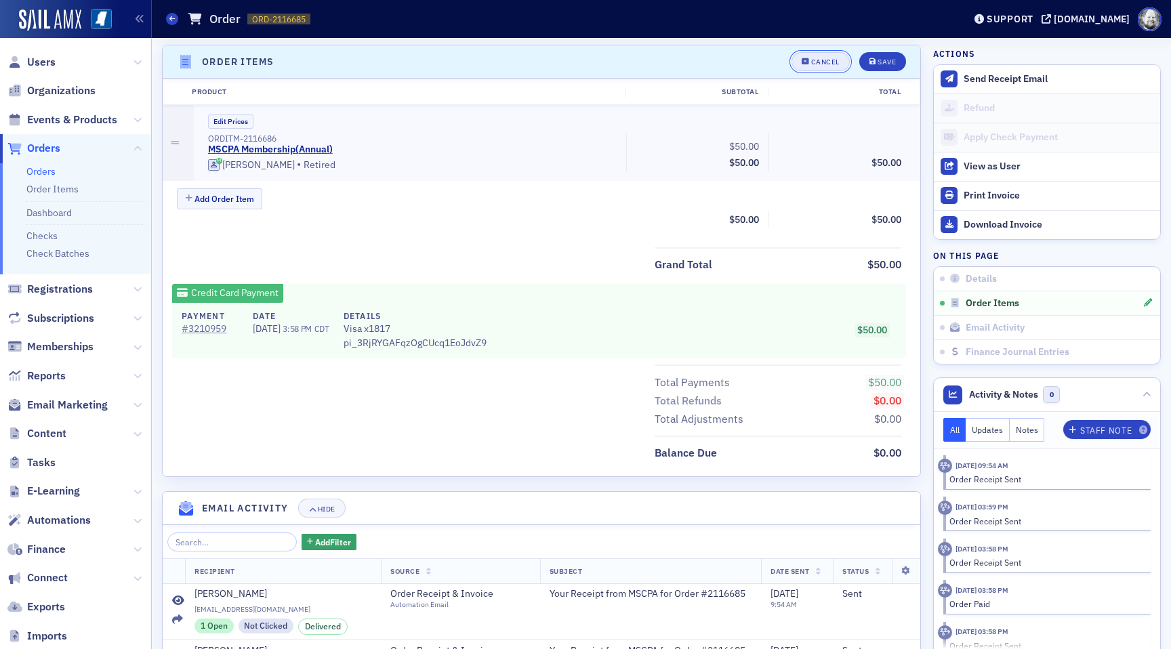
click at [837, 68] on button "Cancel" at bounding box center [820, 61] width 58 height 19
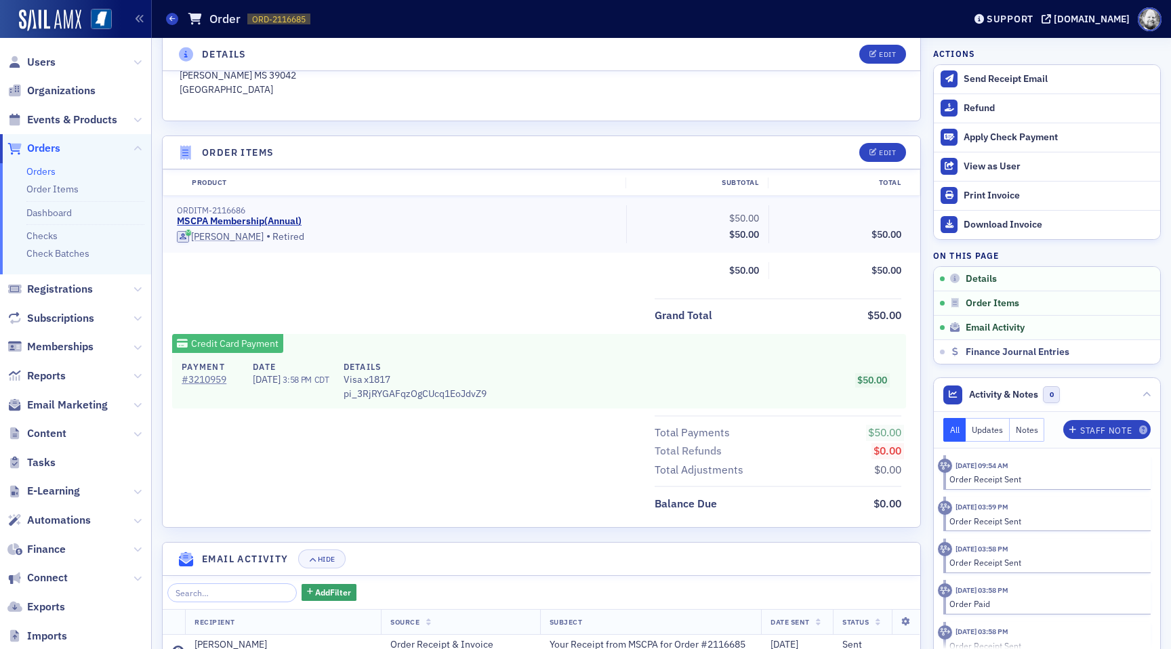
scroll to position [383, 0]
drag, startPoint x: 565, startPoint y: 171, endPoint x: 384, endPoint y: 397, distance: 290.2
click at [390, 392] on div "Details Visa x1817 pi_3RjRYGAFqzOgCUcq1EoJdvZ9" at bounding box center [415, 378] width 143 height 41
drag, startPoint x: 390, startPoint y: 392, endPoint x: 385, endPoint y: 378, distance: 15.2
click at [390, 392] on div "Details Visa x1817 pi_3RjRYGAFqzOgCUcq1EoJdvZ9" at bounding box center [415, 378] width 143 height 41
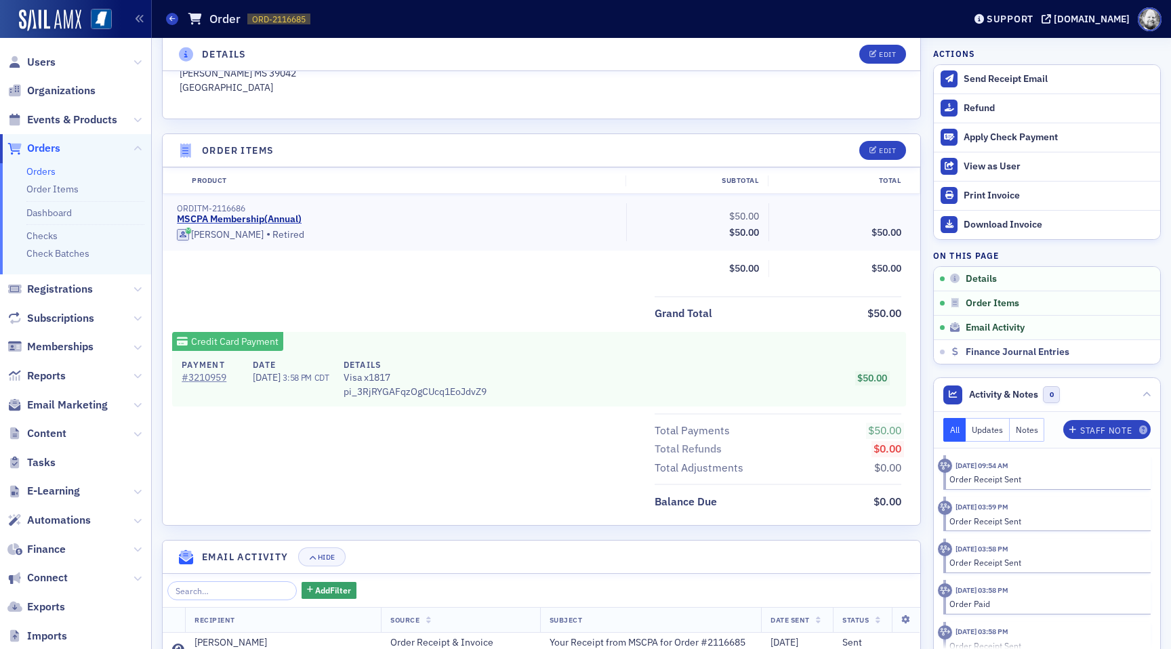
click at [384, 377] on span "Visa x1817" at bounding box center [415, 378] width 143 height 14
click at [393, 342] on div "Credit Card Payment Payment # 3210959 Date [DATE] 3:58 PM CDT Details Visa x181…" at bounding box center [539, 369] width 734 height 74
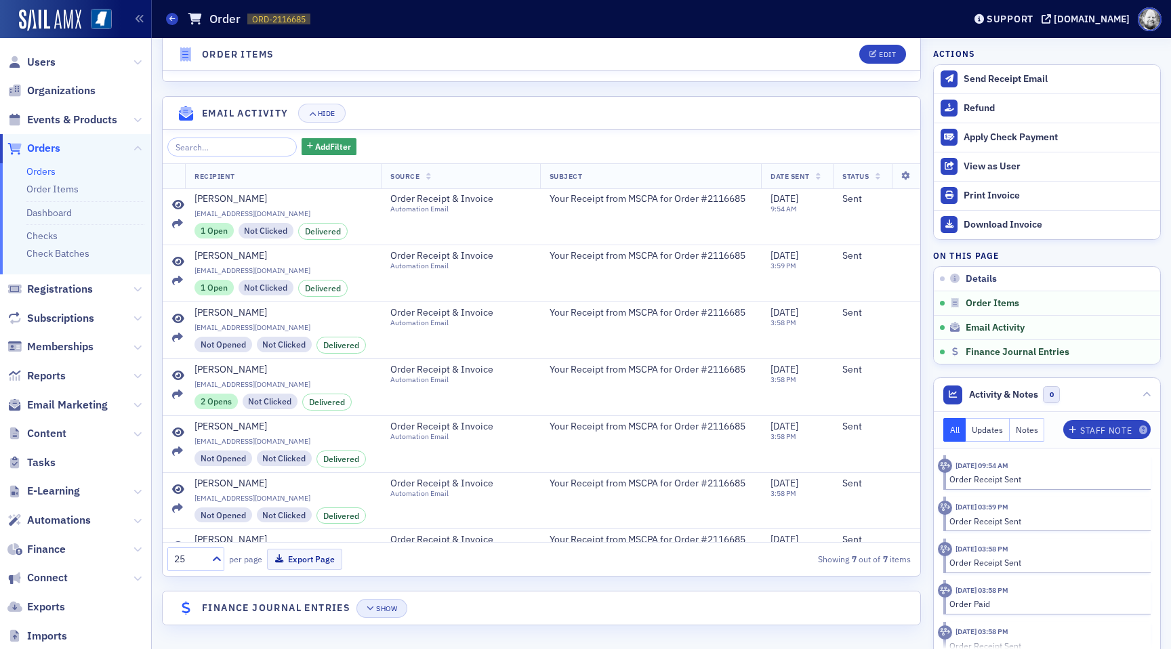
scroll to position [22, 0]
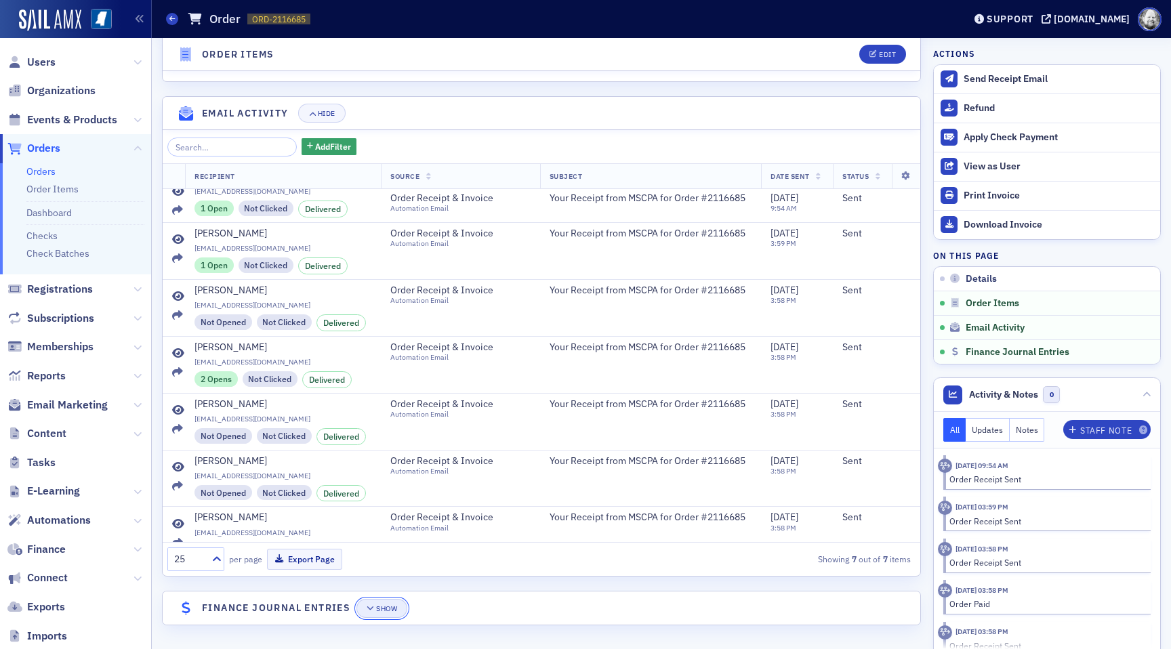
click at [388, 608] on div "Show" at bounding box center [386, 608] width 21 height 7
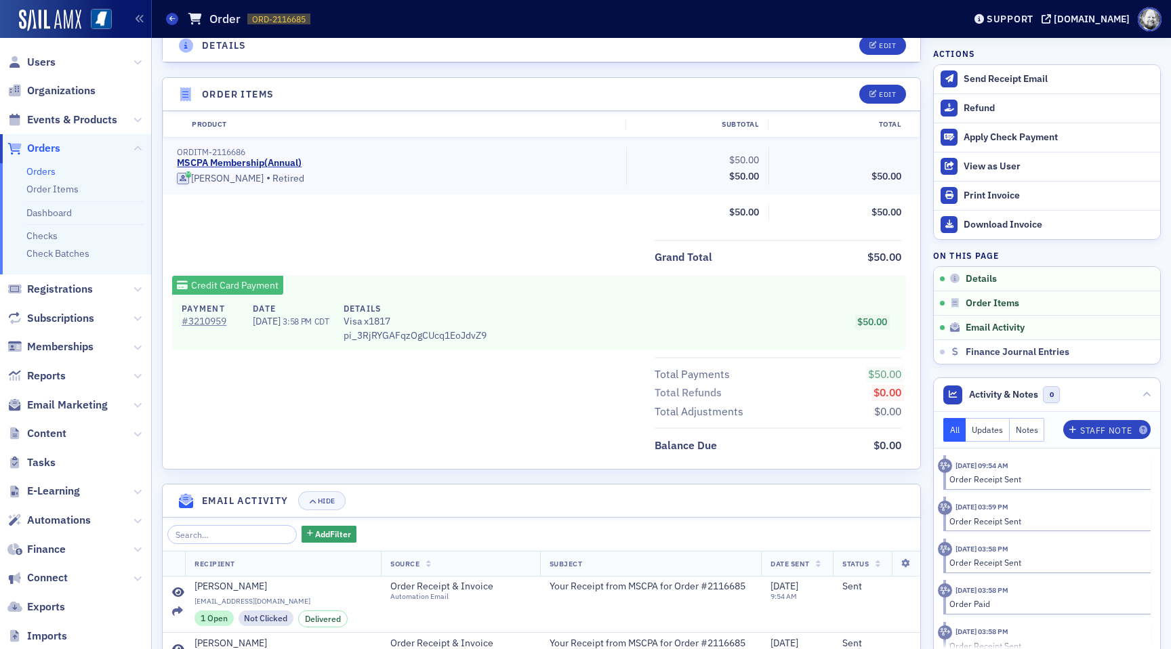
scroll to position [440, 0]
